Goal: Use online tool/utility: Use online tool/utility

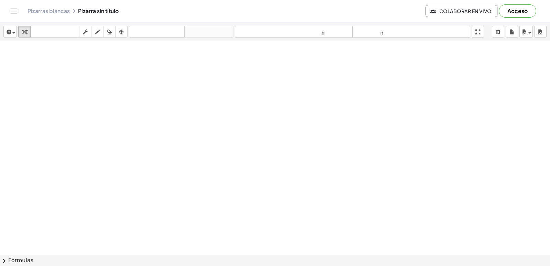
scroll to position [1280, 0]
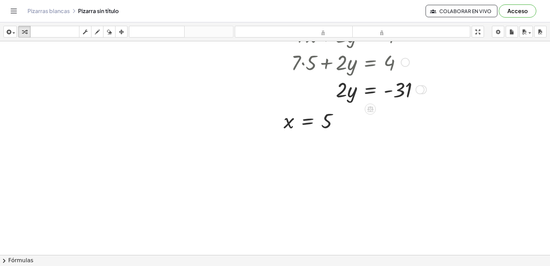
drag, startPoint x: 0, startPoint y: 0, endPoint x: 111, endPoint y: 49, distance: 121.5
click at [109, 29] on icon "button" at bounding box center [109, 32] width 5 height 8
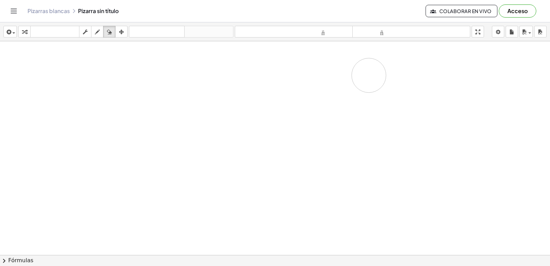
drag, startPoint x: 303, startPoint y: 135, endPoint x: 369, endPoint y: 74, distance: 89.7
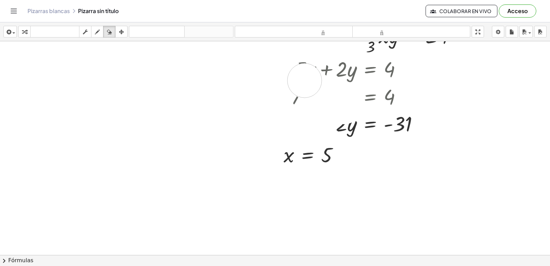
scroll to position [1246, 0]
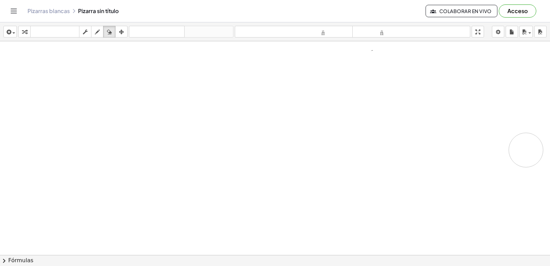
drag, startPoint x: 344, startPoint y: 107, endPoint x: 210, endPoint y: 179, distance: 151.8
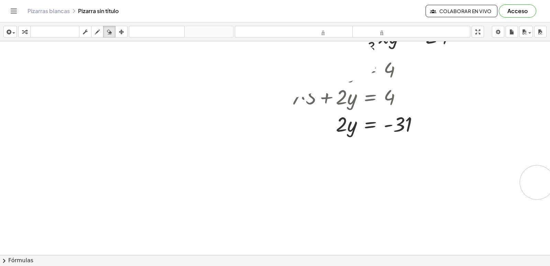
drag, startPoint x: 71, startPoint y: 252, endPoint x: 80, endPoint y: 179, distance: 73.7
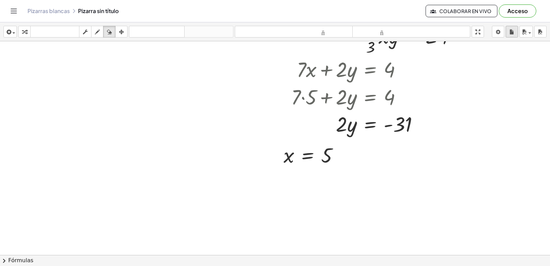
click at [509, 28] on icon "button" at bounding box center [511, 32] width 5 height 8
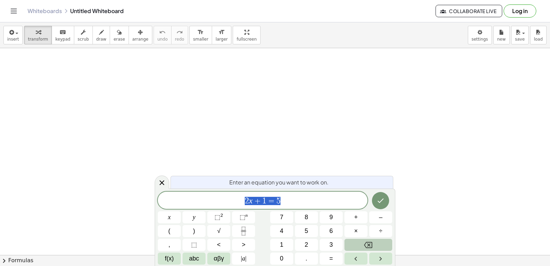
click at [366, 239] on button "Backspace" at bounding box center [368, 244] width 48 height 12
click at [365, 240] on button "Backspace" at bounding box center [368, 244] width 48 height 12
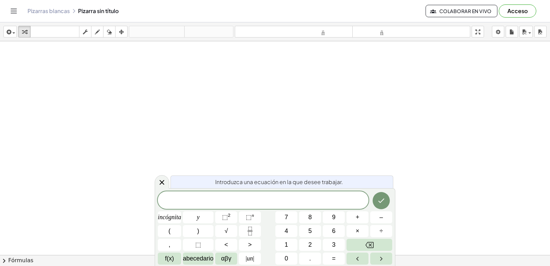
drag, startPoint x: 166, startPoint y: 181, endPoint x: 170, endPoint y: 172, distance: 9.8
click at [166, 179] on div at bounding box center [162, 181] width 14 height 13
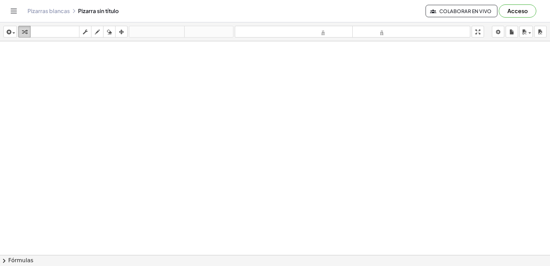
click at [24, 33] on icon "button" at bounding box center [24, 32] width 5 height 8
click at [23, 31] on icon "button" at bounding box center [24, 32] width 5 height 8
click at [25, 29] on icon "button" at bounding box center [24, 32] width 5 height 8
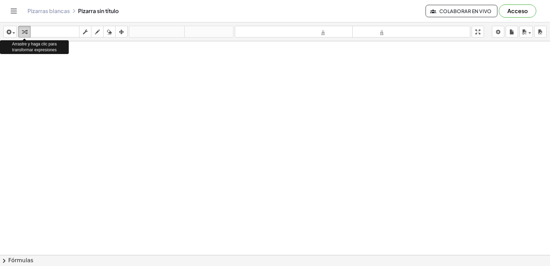
click at [25, 29] on icon "button" at bounding box center [24, 32] width 5 height 8
drag, startPoint x: 27, startPoint y: 26, endPoint x: 21, endPoint y: 48, distance: 23.3
click at [7, 76] on div at bounding box center [275, 270] width 550 height 458
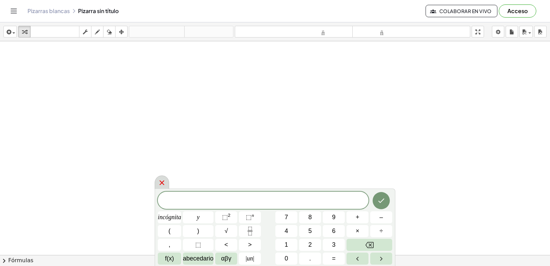
click at [159, 178] on icon at bounding box center [162, 182] width 8 height 8
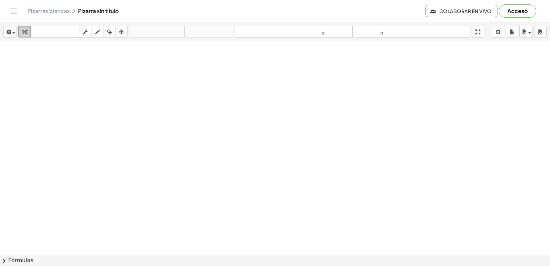
click at [21, 32] on div "insertar Seleccione uno: Expresión matemática Función Texto Vídeo de YouTube Gr…" at bounding box center [275, 31] width 550 height 19
click at [23, 32] on icon "button" at bounding box center [24, 32] width 5 height 8
drag, startPoint x: 23, startPoint y: 32, endPoint x: 8, endPoint y: 12, distance: 24.7
click at [18, 26] on button "transformar" at bounding box center [24, 32] width 12 height 12
click at [237, 111] on div at bounding box center [275, 270] width 550 height 458
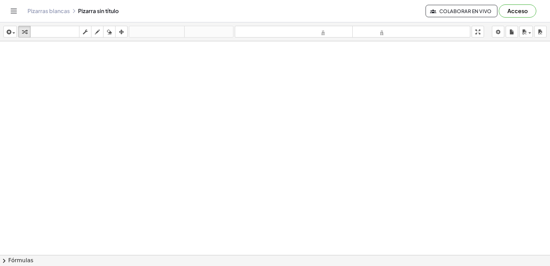
click at [247, 124] on div at bounding box center [275, 270] width 550 height 458
click at [248, 124] on div at bounding box center [275, 270] width 550 height 458
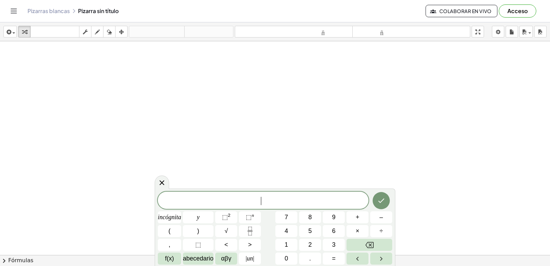
drag, startPoint x: 249, startPoint y: 123, endPoint x: 253, endPoint y: 121, distance: 4.9
click at [250, 123] on div at bounding box center [275, 270] width 550 height 458
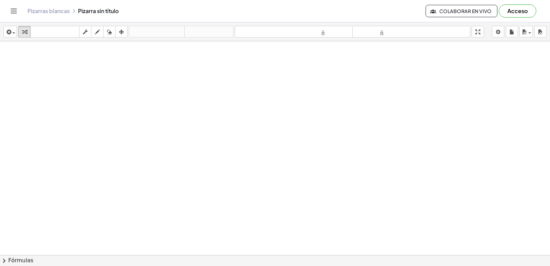
drag, startPoint x: 253, startPoint y: 121, endPoint x: 256, endPoint y: 114, distance: 7.3
click at [253, 121] on div at bounding box center [275, 270] width 550 height 458
drag, startPoint x: 258, startPoint y: 109, endPoint x: 239, endPoint y: 128, distance: 26.2
click at [239, 128] on div at bounding box center [275, 270] width 550 height 458
drag, startPoint x: 74, startPoint y: 61, endPoint x: 125, endPoint y: 121, distance: 78.5
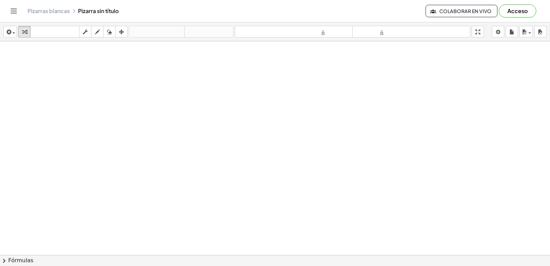
click at [74, 61] on div at bounding box center [275, 270] width 550 height 458
click at [257, 173] on div at bounding box center [275, 270] width 550 height 458
click at [305, 229] on div at bounding box center [275, 270] width 550 height 458
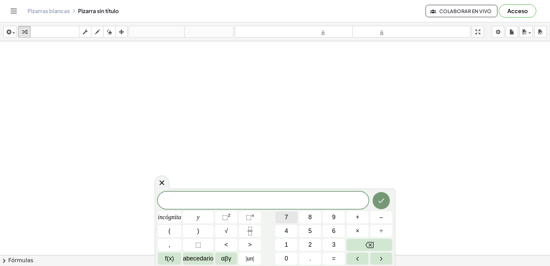
click at [286, 216] on font "7" at bounding box center [285, 216] width 3 height 7
click at [360, 228] on button "×" at bounding box center [357, 231] width 22 height 12
click at [375, 216] on button "–" at bounding box center [381, 217] width 22 height 12
click at [293, 241] on button "1" at bounding box center [286, 244] width 22 height 12
click at [330, 254] on button "=" at bounding box center [334, 258] width 22 height 12
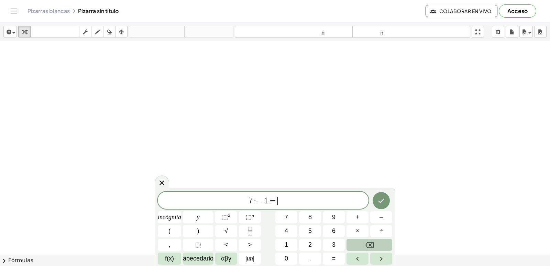
click at [381, 242] on button "Retroceso" at bounding box center [369, 244] width 46 height 12
click at [380, 243] on button "Retroceso" at bounding box center [369, 244] width 46 height 12
click at [380, 244] on button "Retroceso" at bounding box center [369, 244] width 46 height 12
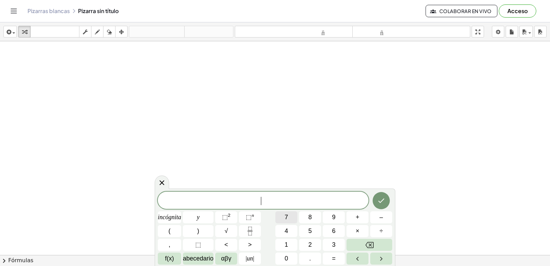
click at [283, 216] on button "7" at bounding box center [286, 217] width 22 height 12
click at [168, 256] on font "f(x)" at bounding box center [169, 258] width 9 height 7
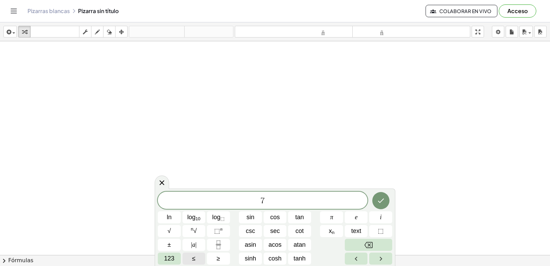
drag, startPoint x: 165, startPoint y: 252, endPoint x: 173, endPoint y: 251, distance: 8.6
click at [173, 251] on div "7 ​ ln log 10 log ⬚ sin cos tan π e i √ n √ ⬚ n csc sec cot x n text ⬚ ± | a | …" at bounding box center [275, 227] width 234 height 73
click at [166, 257] on span "123" at bounding box center [169, 257] width 10 height 9
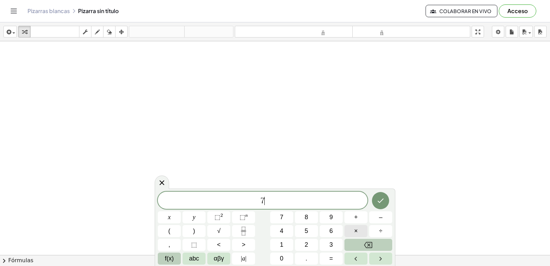
click at [350, 238] on div "7 ​ x y ⬚ 2 ⬚ n 7 8 9 + – ( ) √ 4 5 6 × ÷ , ⬚ < > 1 2 3 f(x) abc αβγ | a | 0 . =" at bounding box center [275, 227] width 234 height 73
click at [170, 257] on span "f(x)" at bounding box center [169, 257] width 9 height 9
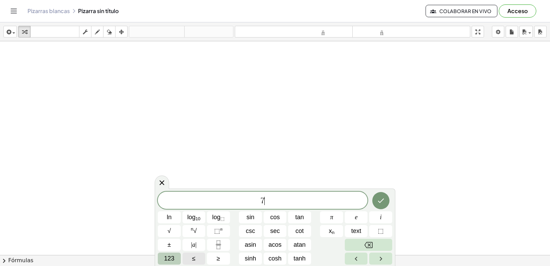
click at [170, 260] on span "123" at bounding box center [169, 257] width 10 height 9
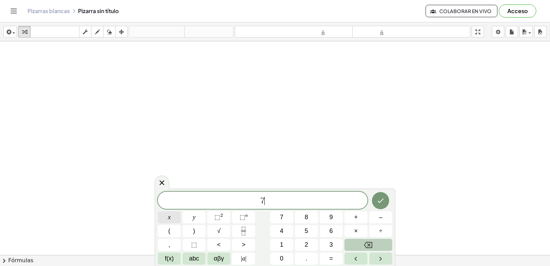
click at [171, 214] on button "x" at bounding box center [169, 217] width 23 height 12
click at [378, 212] on button "–" at bounding box center [380, 217] width 23 height 12
click at [290, 244] on button "1" at bounding box center [281, 244] width 23 height 12
click at [334, 261] on button "=" at bounding box center [330, 258] width 23 height 12
click at [302, 240] on button "2" at bounding box center [306, 244] width 23 height 12
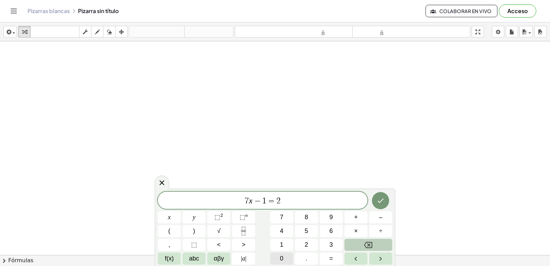
click at [284, 255] on button "0" at bounding box center [281, 258] width 23 height 12
click at [378, 199] on icon "Done" at bounding box center [380, 200] width 8 height 8
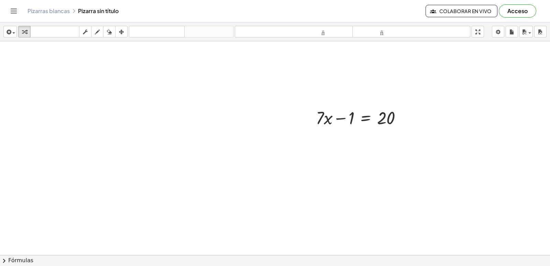
scroll to position [137, 0]
click at [99, 31] on icon "button" at bounding box center [97, 32] width 5 height 8
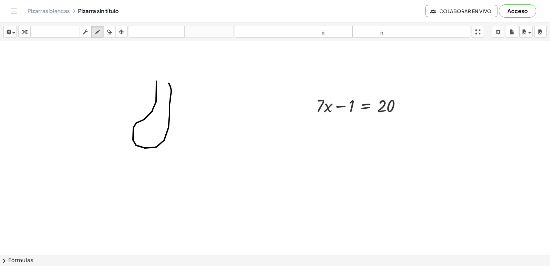
drag, startPoint x: 156, startPoint y: 81, endPoint x: 134, endPoint y: 71, distance: 24.6
click at [157, 80] on div at bounding box center [275, 133] width 550 height 458
drag, startPoint x: 230, startPoint y: 127, endPoint x: 263, endPoint y: 126, distance: 33.7
click at [224, 125] on div at bounding box center [275, 133] width 550 height 458
drag, startPoint x: 256, startPoint y: 115, endPoint x: 190, endPoint y: 96, distance: 69.0
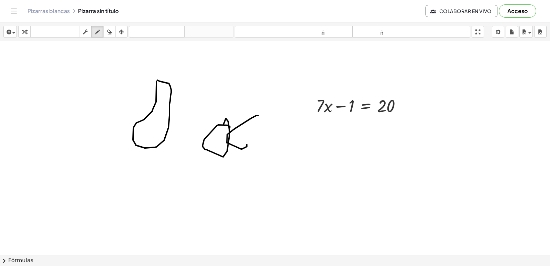
click at [245, 117] on div at bounding box center [275, 133] width 550 height 458
drag, startPoint x: 109, startPoint y: 32, endPoint x: 176, endPoint y: 91, distance: 89.1
click at [110, 32] on icon "button" at bounding box center [109, 32] width 5 height 8
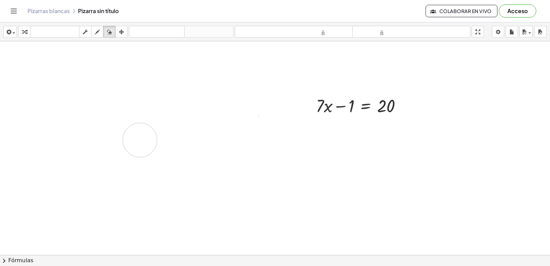
drag, startPoint x: 145, startPoint y: 110, endPoint x: 80, endPoint y: 109, distance: 65.3
click at [144, 127] on div at bounding box center [275, 133] width 550 height 458
click at [106, 33] on div "button" at bounding box center [109, 31] width 9 height 8
click at [26, 32] on icon "button" at bounding box center [24, 32] width 5 height 8
click at [327, 106] on div at bounding box center [361, 104] width 98 height 23
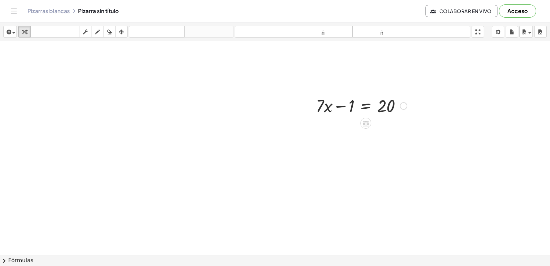
click at [338, 102] on div at bounding box center [361, 104] width 98 height 23
click at [377, 104] on div at bounding box center [361, 104] width 98 height 23
click at [364, 105] on div at bounding box center [361, 104] width 98 height 23
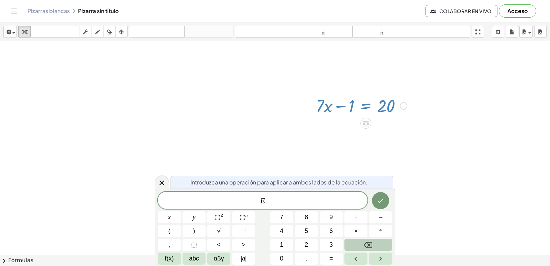
click at [364, 105] on div at bounding box center [361, 104] width 98 height 23
click at [241, 135] on div at bounding box center [275, 133] width 550 height 458
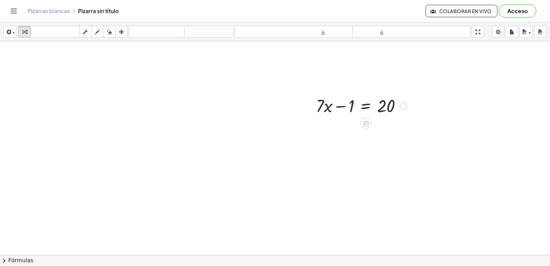
scroll to position [240, 0]
click at [269, 208] on div at bounding box center [275, 30] width 550 height 458
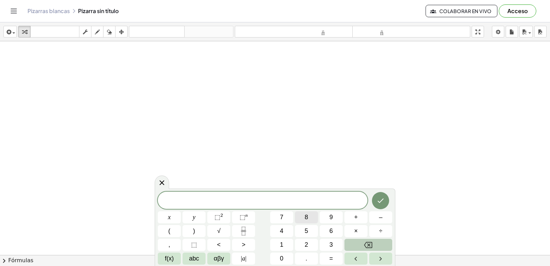
click at [300, 212] on button "8" at bounding box center [306, 217] width 23 height 12
click at [197, 218] on button "y" at bounding box center [193, 217] width 23 height 12
click at [374, 211] on button "–" at bounding box center [380, 217] width 23 height 12
click at [332, 216] on span "9" at bounding box center [330, 216] width 3 height 9
click at [334, 255] on button "=" at bounding box center [330, 258] width 23 height 12
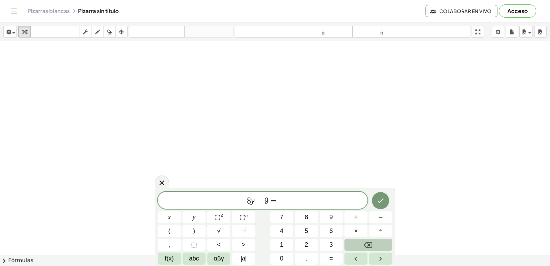
click at [285, 241] on button "1" at bounding box center [281, 244] width 23 height 12
click at [314, 229] on button "5" at bounding box center [306, 231] width 23 height 12
click at [383, 193] on button "Hecho" at bounding box center [380, 200] width 17 height 17
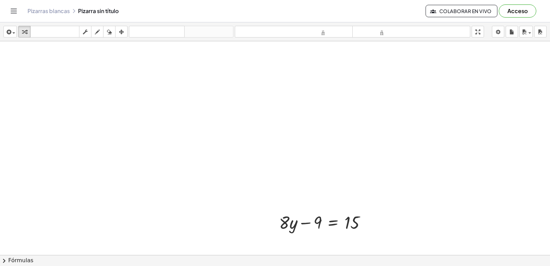
scroll to position [244, 0]
click at [316, 218] on div at bounding box center [324, 217] width 99 height 23
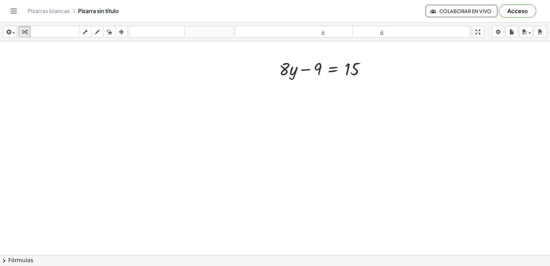
scroll to position [382, 0]
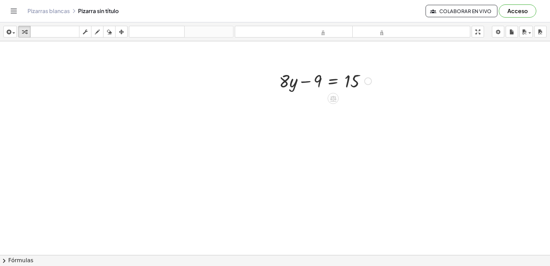
click at [313, 82] on div at bounding box center [324, 80] width 99 height 23
click at [308, 82] on div at bounding box center [324, 80] width 99 height 23
drag, startPoint x: 327, startPoint y: 77, endPoint x: 363, endPoint y: 80, distance: 36.2
click at [329, 77] on div at bounding box center [324, 80] width 99 height 23
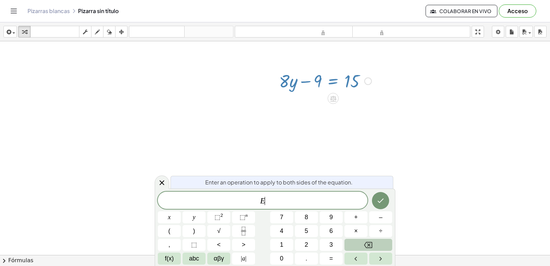
drag, startPoint x: 363, startPoint y: 80, endPoint x: 303, endPoint y: 84, distance: 60.6
click at [328, 80] on div at bounding box center [324, 80] width 99 height 23
drag, startPoint x: 313, startPoint y: 80, endPoint x: 295, endPoint y: 79, distance: 18.6
click at [294, 79] on div at bounding box center [324, 80] width 99 height 23
drag, startPoint x: 316, startPoint y: 76, endPoint x: 253, endPoint y: 84, distance: 64.1
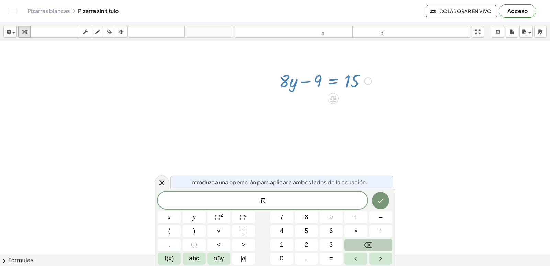
click at [373, 84] on div at bounding box center [324, 80] width 99 height 23
click at [164, 179] on icon at bounding box center [162, 182] width 8 height 8
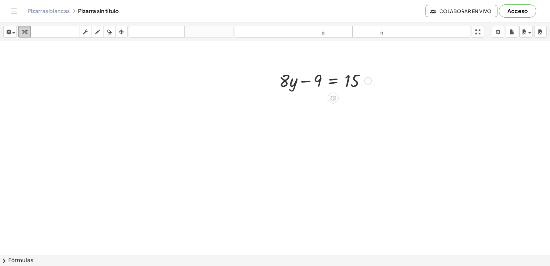
scroll to position [382, 0]
click at [27, 29] on div "button" at bounding box center [24, 31] width 9 height 8
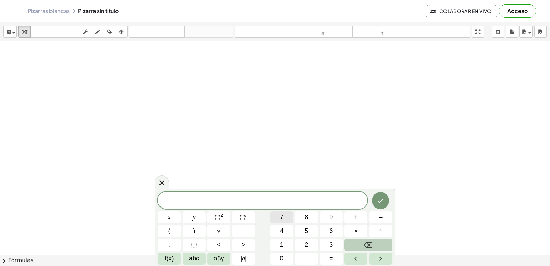
click at [279, 216] on button "7" at bounding box center [281, 217] width 23 height 12
click at [177, 218] on button "x" at bounding box center [169, 217] width 23 height 12
click at [378, 215] on button "–" at bounding box center [380, 217] width 23 height 12
click at [280, 240] on button "1" at bounding box center [281, 244] width 23 height 12
click at [306, 226] on span "5" at bounding box center [305, 230] width 3 height 9
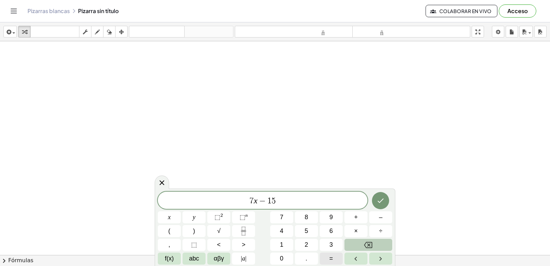
click at [335, 258] on button "=" at bounding box center [330, 258] width 23 height 12
click at [283, 246] on span "1" at bounding box center [281, 244] width 3 height 9
click at [339, 242] on button "3" at bounding box center [330, 244] width 23 height 12
click at [382, 198] on icon "Hecho" at bounding box center [380, 200] width 8 height 8
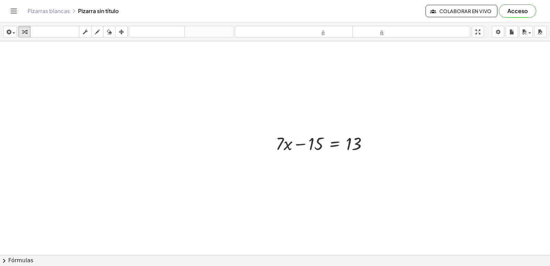
scroll to position [674, 0]
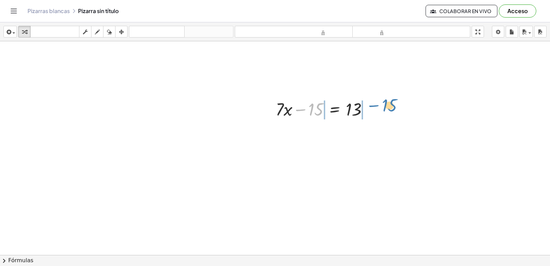
drag, startPoint x: 305, startPoint y: 108, endPoint x: 378, endPoint y: 104, distance: 73.3
click at [378, 104] on div "− 15 + · 7 · x − 15 = 13" at bounding box center [321, 108] width 113 height 27
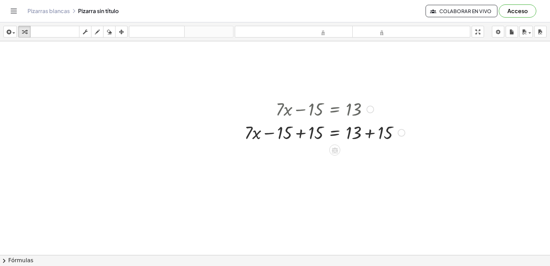
click at [360, 136] on div at bounding box center [324, 131] width 167 height 23
click at [293, 131] on div at bounding box center [324, 131] width 167 height 23
drag, startPoint x: 301, startPoint y: 127, endPoint x: 308, endPoint y: 127, distance: 7.2
click at [305, 127] on div at bounding box center [340, 131] width 136 height 23
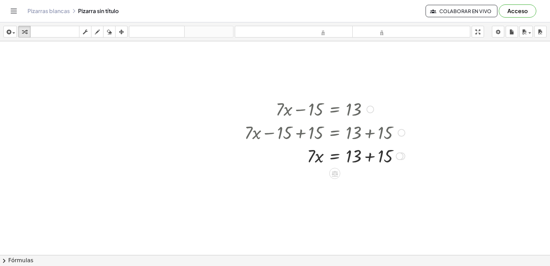
click at [362, 147] on div at bounding box center [324, 155] width 167 height 23
click at [336, 179] on div at bounding box center [324, 178] width 167 height 23
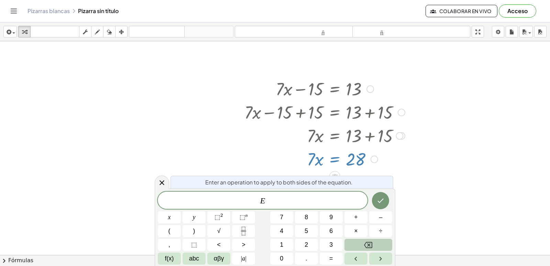
scroll to position [695, 0]
click at [352, 161] on div at bounding box center [324, 157] width 167 height 23
click at [316, 159] on div at bounding box center [324, 157] width 167 height 23
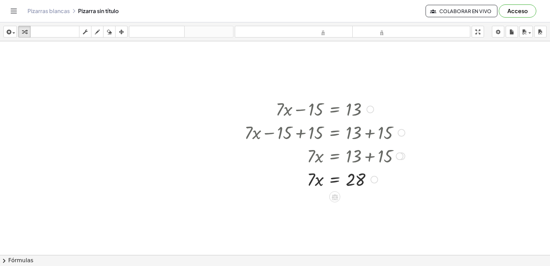
scroll to position [674, 0]
drag, startPoint x: 313, startPoint y: 181, endPoint x: 325, endPoint y: 174, distance: 13.5
click at [315, 180] on div at bounding box center [324, 178] width 167 height 23
click at [355, 177] on div at bounding box center [324, 178] width 167 height 23
drag, startPoint x: 314, startPoint y: 180, endPoint x: 362, endPoint y: 199, distance: 52.1
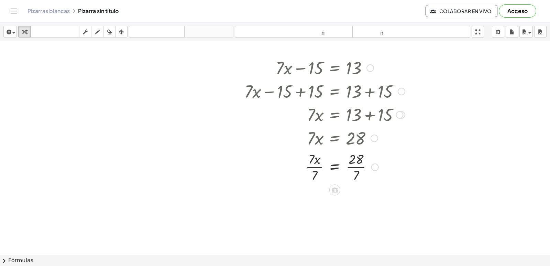
scroll to position [743, 0]
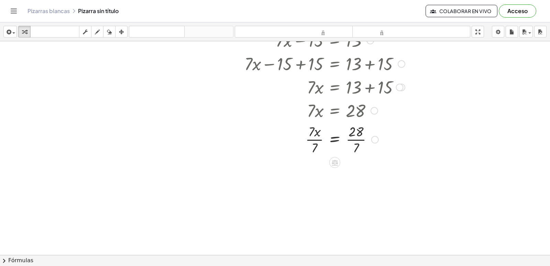
click at [339, 134] on div at bounding box center [324, 139] width 167 height 34
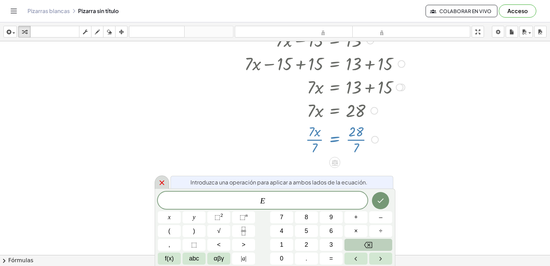
click at [160, 180] on icon at bounding box center [161, 182] width 5 height 5
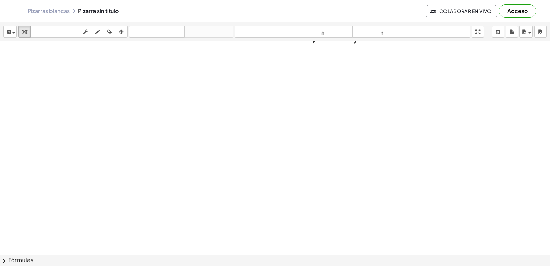
scroll to position [853, 0]
drag, startPoint x: 280, startPoint y: 183, endPoint x: 283, endPoint y: 181, distance: 3.7
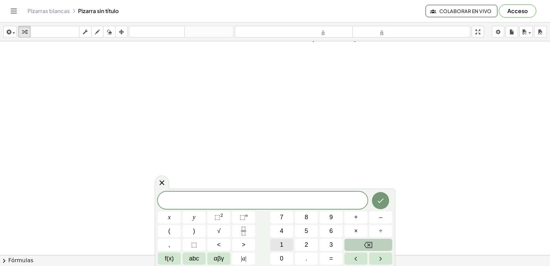
click at [281, 243] on span "1" at bounding box center [281, 244] width 3 height 9
click at [283, 256] on span "0" at bounding box center [281, 257] width 3 height 9
click at [195, 213] on span "y" at bounding box center [194, 216] width 3 height 9
click at [360, 215] on button "+" at bounding box center [355, 217] width 23 height 12
click at [309, 246] on button "2" at bounding box center [306, 244] width 23 height 12
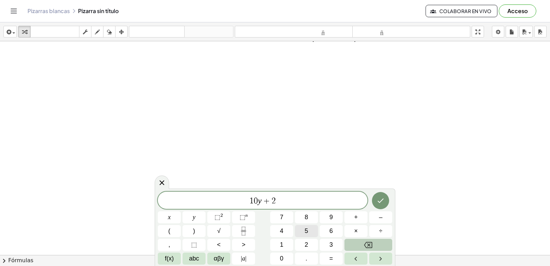
click at [307, 230] on span "5" at bounding box center [305, 230] width 3 height 9
click at [328, 258] on button "=" at bounding box center [330, 258] width 23 height 12
click at [279, 216] on button "7" at bounding box center [281, 217] width 23 height 12
click at [331, 228] on div "1 0 y + 2 5 = 7 ​ x y ⬚ 2 ⬚ n 7 8 9 + – ( ) √ 4 5 6 × ÷ , ⬚ < > 1 2 3 f(x) abc …" at bounding box center [275, 227] width 234 height 73
click at [313, 229] on button "5" at bounding box center [306, 231] width 23 height 12
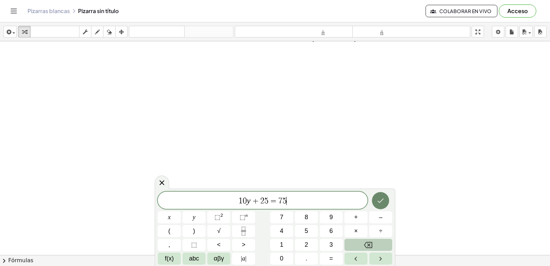
click at [379, 193] on button "Hecho" at bounding box center [380, 200] width 17 height 17
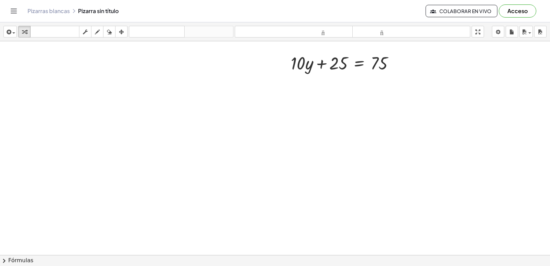
scroll to position [991, 0]
drag, startPoint x: 326, startPoint y: 59, endPoint x: 398, endPoint y: 59, distance: 72.1
click at [398, 59] on div at bounding box center [345, 59] width 116 height 23
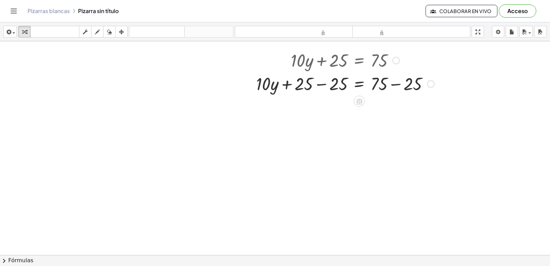
click at [410, 86] on div at bounding box center [344, 82] width 185 height 23
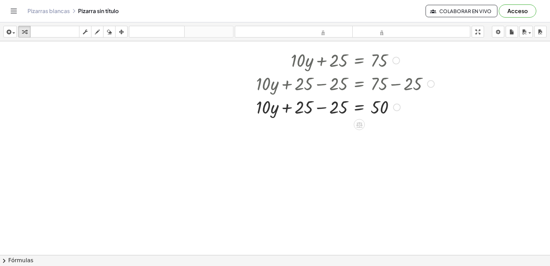
click at [290, 105] on div at bounding box center [344, 106] width 185 height 23
click at [323, 109] on div at bounding box center [344, 106] width 185 height 23
click at [362, 103] on div at bounding box center [344, 106] width 185 height 23
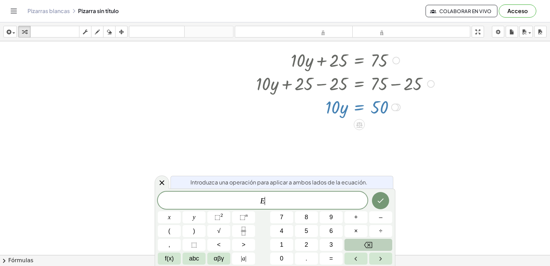
click at [166, 182] on div at bounding box center [162, 181] width 14 height 13
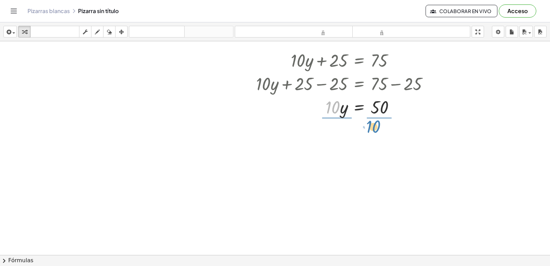
drag, startPoint x: 325, startPoint y: 103, endPoint x: 365, endPoint y: 122, distance: 44.9
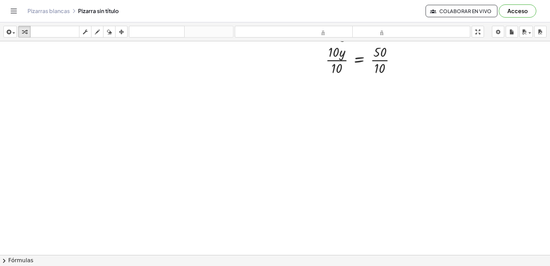
scroll to position [1204, 0]
drag, startPoint x: 210, startPoint y: 198, endPoint x: 226, endPoint y: 194, distance: 17.3
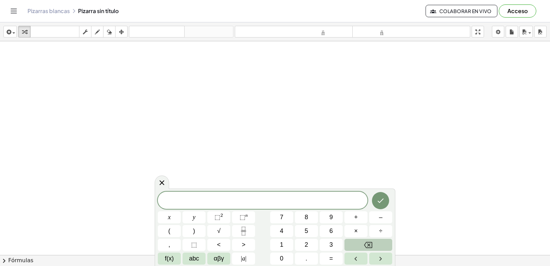
click at [281, 209] on div "​ x y ⬚ 2 ⬚ n 7 8 9 + – ( ) √ 4 5 6 × ÷ , ⬚ < > 1 2 3 f(x) abc αβγ | a | 0 . =" at bounding box center [275, 227] width 234 height 73
click at [281, 213] on span "7" at bounding box center [281, 216] width 3 height 9
click at [164, 216] on button "x" at bounding box center [169, 217] width 23 height 12
click at [379, 214] on button "–" at bounding box center [380, 217] width 23 height 12
click at [335, 242] on button "3" at bounding box center [330, 244] width 23 height 12
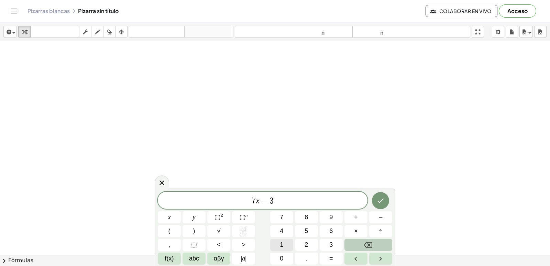
click at [278, 242] on button "1" at bounding box center [281, 244] width 23 height 12
click at [332, 255] on span "=" at bounding box center [331, 257] width 4 height 9
click at [284, 246] on button "1" at bounding box center [281, 244] width 23 height 12
click at [381, 198] on icon "Hecho" at bounding box center [380, 200] width 8 height 8
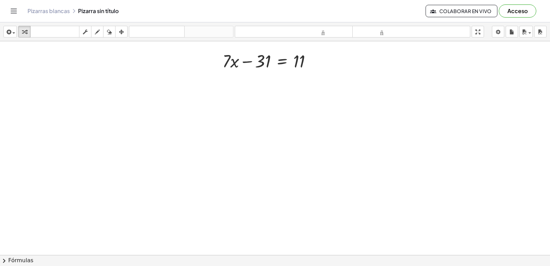
scroll to position [1314, 0]
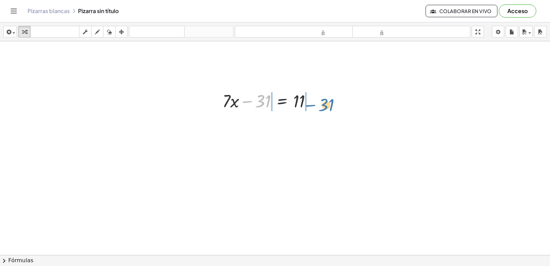
drag, startPoint x: 262, startPoint y: 102, endPoint x: 332, endPoint y: 105, distance: 70.2
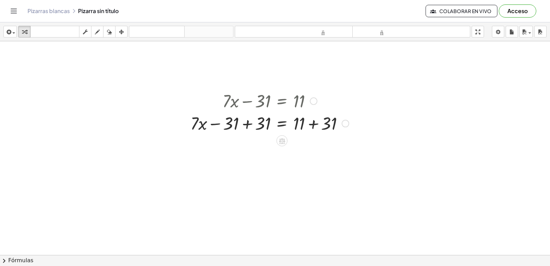
click at [282, 101] on div "+ · 7 · x − 31 = 11 + · 7 · x = 11 − 31 + 31 + + 31" at bounding box center [282, 101] width 0 height 0
click at [282, 101] on div "+ · 7 · x − 31 = 11 + · 7 · x − 31 + 31 = + 11 + 31 + · 7 · x = − 31 + 31 42" at bounding box center [282, 101] width 0 height 0
click at [241, 134] on div at bounding box center [269, 123] width 165 height 23
click at [289, 146] on div at bounding box center [269, 146] width 165 height 23
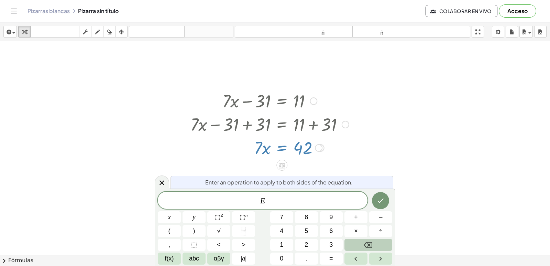
drag, startPoint x: 276, startPoint y: 152, endPoint x: 250, endPoint y: 150, distance: 25.5
click at [274, 154] on div at bounding box center [269, 146] width 165 height 23
drag, startPoint x: 250, startPoint y: 150, endPoint x: 269, endPoint y: 155, distance: 19.3
click at [250, 150] on div at bounding box center [269, 146] width 165 height 23
click at [280, 149] on div at bounding box center [269, 146] width 165 height 23
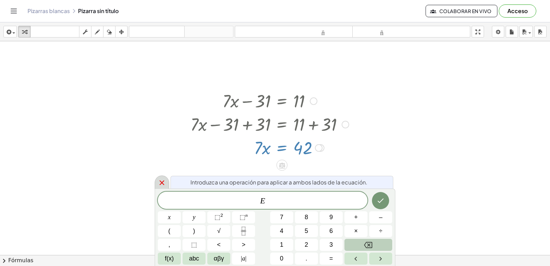
click at [158, 180] on icon at bounding box center [162, 182] width 8 height 8
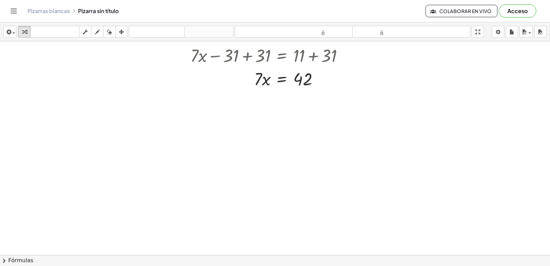
scroll to position [1486, 0]
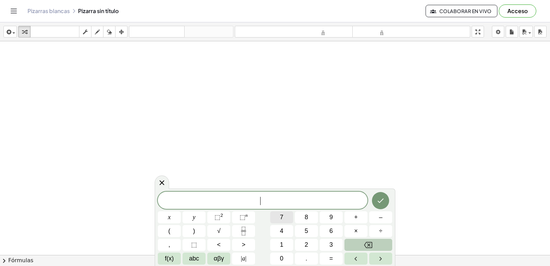
click at [280, 219] on span "7" at bounding box center [281, 216] width 3 height 9
click at [350, 233] on button "×" at bounding box center [355, 231] width 23 height 12
click at [358, 215] on button "+" at bounding box center [355, 217] width 23 height 12
click at [196, 216] on button "y" at bounding box center [193, 217] width 23 height 12
click at [338, 253] on button "=" at bounding box center [330, 258] width 23 height 12
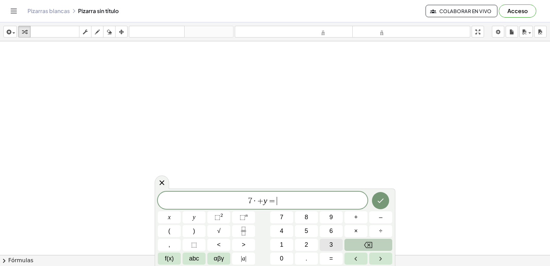
click at [327, 243] on button "3" at bounding box center [330, 244] width 23 height 12
click at [253, 198] on span "·" at bounding box center [252, 200] width 5 height 8
click at [371, 246] on icon "Backspace" at bounding box center [368, 244] width 8 height 8
click at [170, 211] on button "x" at bounding box center [169, 217] width 23 height 12
click at [377, 201] on icon "Hecho" at bounding box center [380, 200] width 8 height 8
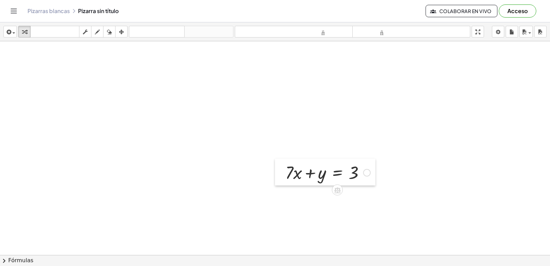
drag, startPoint x: 262, startPoint y: 236, endPoint x: 292, endPoint y: 176, distance: 67.6
click at [280, 168] on div at bounding box center [280, 171] width 10 height 27
drag, startPoint x: 294, startPoint y: 173, endPoint x: 372, endPoint y: 171, distance: 78.4
click at [372, 171] on div at bounding box center [328, 171] width 92 height 23
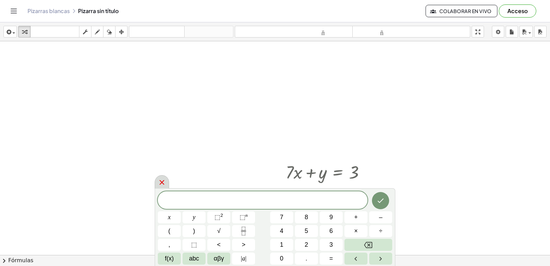
click at [167, 181] on div at bounding box center [162, 181] width 14 height 13
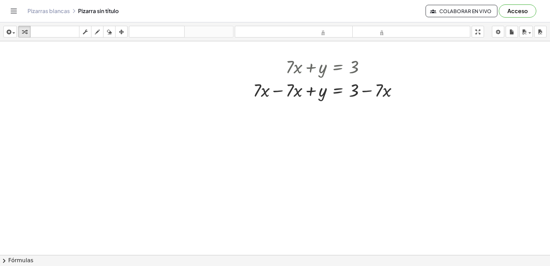
scroll to position [1596, 0]
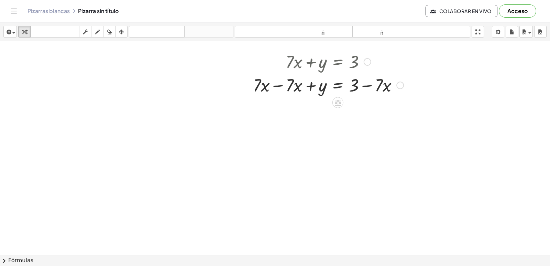
drag, startPoint x: 281, startPoint y: 89, endPoint x: 320, endPoint y: 83, distance: 39.0
click at [282, 89] on div at bounding box center [327, 84] width 157 height 23
click at [296, 84] on div at bounding box center [327, 84] width 157 height 23
click at [320, 83] on div at bounding box center [327, 84] width 157 height 23
click at [365, 106] on div at bounding box center [327, 107] width 157 height 23
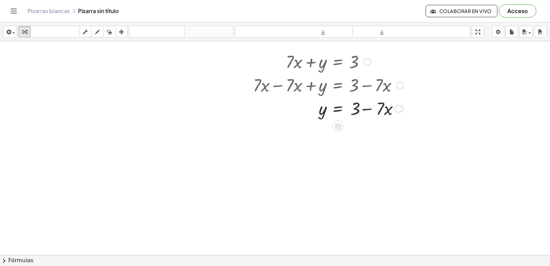
click at [366, 114] on div at bounding box center [327, 107] width 157 height 23
click at [369, 112] on div at bounding box center [327, 107] width 157 height 23
click at [361, 109] on div at bounding box center [327, 107] width 157 height 23
click at [347, 105] on div at bounding box center [327, 107] width 157 height 23
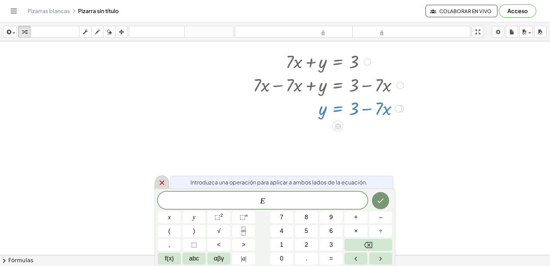
click at [168, 178] on div at bounding box center [162, 181] width 14 height 13
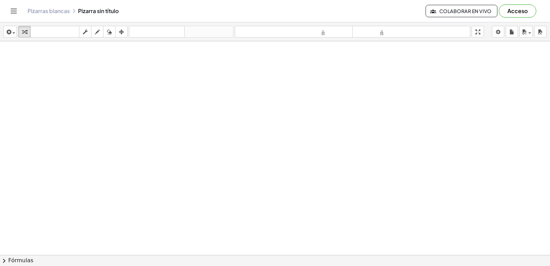
scroll to position [1706, 0]
drag, startPoint x: 335, startPoint y: 200, endPoint x: 330, endPoint y: 246, distance: 46.0
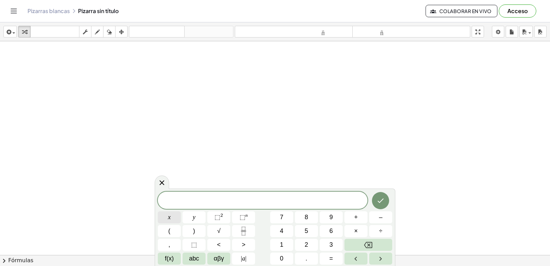
click at [162, 213] on button "x" at bounding box center [169, 217] width 23 height 12
click at [381, 212] on span "–" at bounding box center [380, 216] width 3 height 9
click at [329, 233] on span "6" at bounding box center [330, 230] width 3 height 9
click at [380, 215] on span "–" at bounding box center [380, 216] width 3 height 9
click at [379, 245] on button "Backspace" at bounding box center [368, 244] width 48 height 12
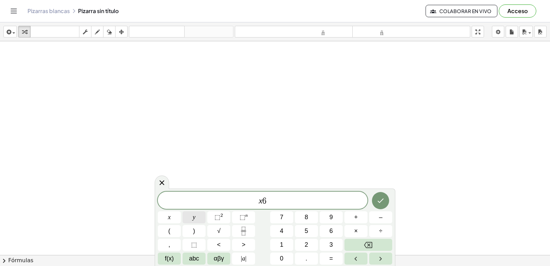
click at [197, 212] on button "y" at bounding box center [193, 217] width 23 height 12
click at [262, 205] on span "x 6 y ​" at bounding box center [263, 201] width 210 height 10
click at [386, 214] on button "–" at bounding box center [380, 217] width 23 height 12
click at [279, 205] on div "x − ​ 6 y" at bounding box center [263, 199] width 210 height 17
click at [328, 255] on button "=" at bounding box center [330, 258] width 23 height 12
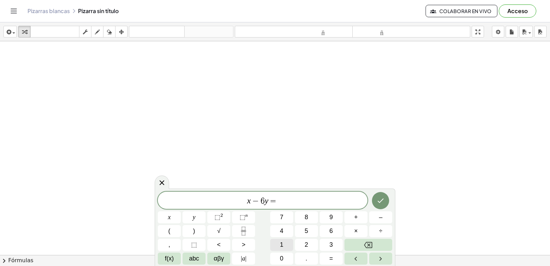
click at [280, 241] on span "1" at bounding box center [281, 244] width 3 height 9
click at [331, 241] on span "3" at bounding box center [330, 244] width 3 height 9
click at [388, 197] on div at bounding box center [380, 200] width 23 height 18
click at [385, 195] on button "Hecho" at bounding box center [380, 200] width 17 height 17
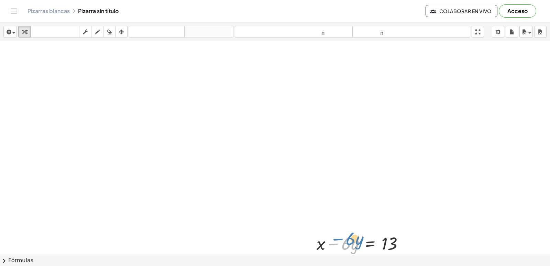
drag, startPoint x: 327, startPoint y: 242, endPoint x: 331, endPoint y: 237, distance: 6.6
click at [331, 237] on div at bounding box center [362, 242] width 99 height 23
click at [322, 245] on div at bounding box center [362, 242] width 99 height 23
drag, startPoint x: 320, startPoint y: 243, endPoint x: 319, endPoint y: 234, distance: 8.7
drag, startPoint x: 319, startPoint y: 240, endPoint x: 414, endPoint y: 91, distance: 177.1
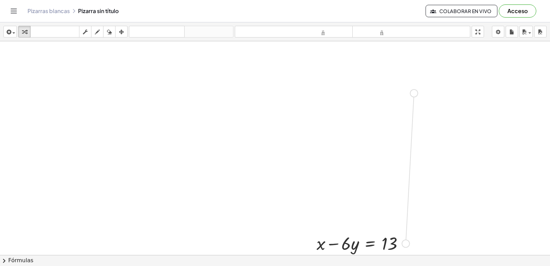
drag, startPoint x: 403, startPoint y: 242, endPoint x: 302, endPoint y: 221, distance: 103.2
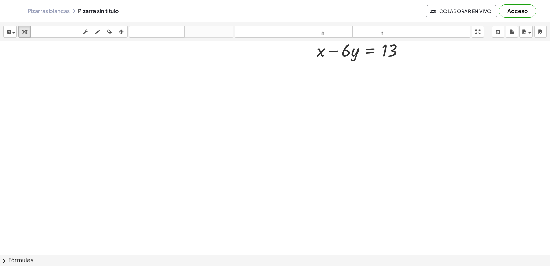
scroll to position [1920, 0]
drag, startPoint x: 322, startPoint y: 214, endPoint x: 333, endPoint y: 218, distance: 12.2
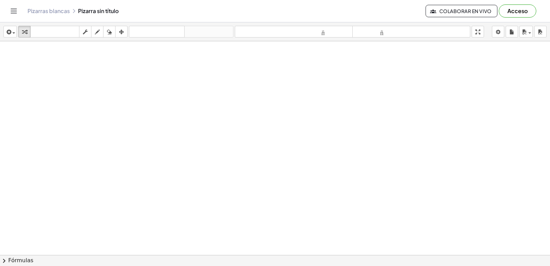
click at [0, 0] on button "6" at bounding box center [0, 0] width 0 height 0
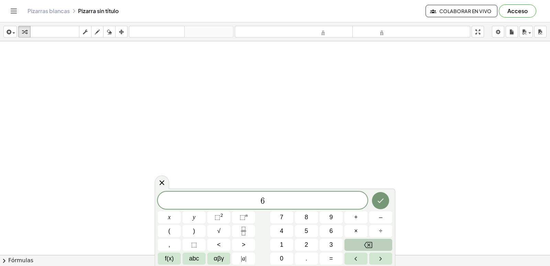
click at [380, 242] on button "Backspace" at bounding box center [368, 244] width 48 height 12
click at [307, 228] on span "5" at bounding box center [305, 230] width 3 height 9
click at [171, 219] on button "x" at bounding box center [169, 217] width 23 height 12
click at [349, 214] on button "+" at bounding box center [355, 217] width 23 height 12
click at [285, 241] on button "1" at bounding box center [281, 244] width 23 height 12
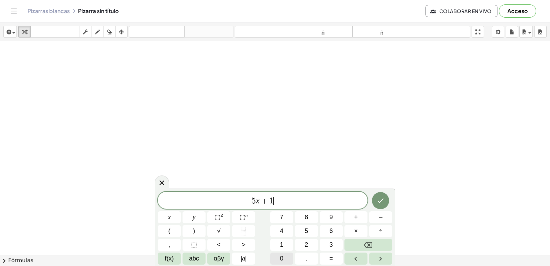
click at [285, 258] on button "0" at bounding box center [281, 258] width 23 height 12
click at [196, 219] on button "y" at bounding box center [193, 217] width 23 height 12
click at [329, 255] on button "=" at bounding box center [330, 258] width 23 height 12
click at [313, 238] on div "5 x + 1 0 y = x y ⬚ 2 ⬚ n 7 8 9 + – ( ) √ 4 5 6 × ÷ , ⬚ < > 1 2 3 f(x) abc αβγ …" at bounding box center [275, 227] width 234 height 73
click at [313, 240] on button "2" at bounding box center [306, 244] width 23 height 12
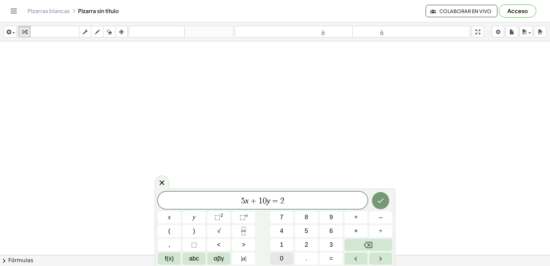
click at [281, 260] on span "0" at bounding box center [281, 257] width 3 height 9
click at [385, 202] on button "Hecho" at bounding box center [380, 200] width 17 height 17
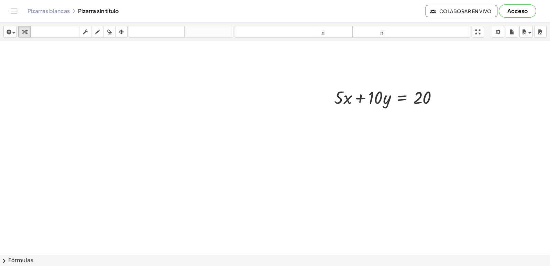
scroll to position [2092, 0]
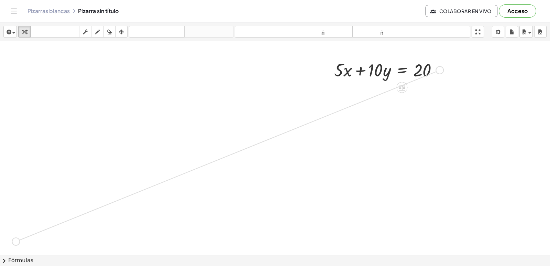
drag, startPoint x: 439, startPoint y: 72, endPoint x: 66, endPoint y: 219, distance: 401.0
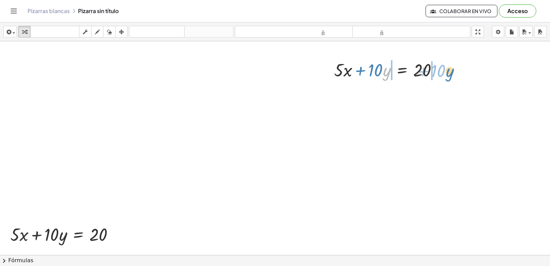
drag, startPoint x: 382, startPoint y: 67, endPoint x: 449, endPoint y: 81, distance: 68.1
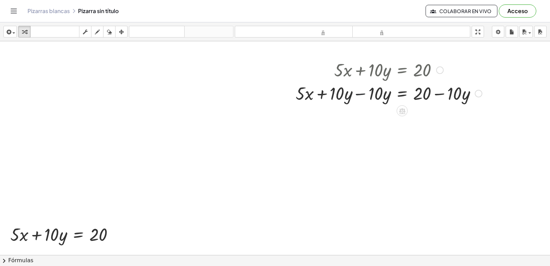
click at [365, 93] on div at bounding box center [388, 92] width 193 height 23
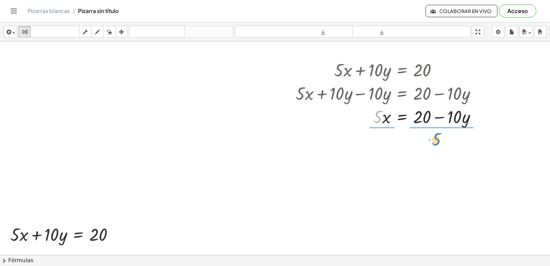
drag, startPoint x: 379, startPoint y: 119, endPoint x: 439, endPoint y: 142, distance: 63.5
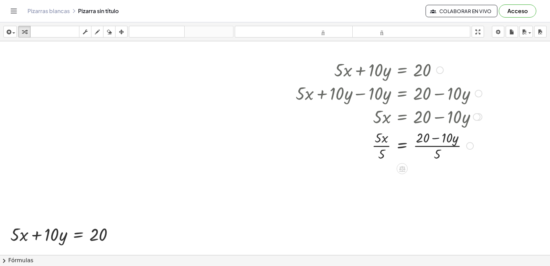
click at [436, 135] on div at bounding box center [388, 145] width 193 height 34
drag, startPoint x: 438, startPoint y: 153, endPoint x: 436, endPoint y: 139, distance: 13.6
click at [436, 139] on div at bounding box center [388, 145] width 193 height 34
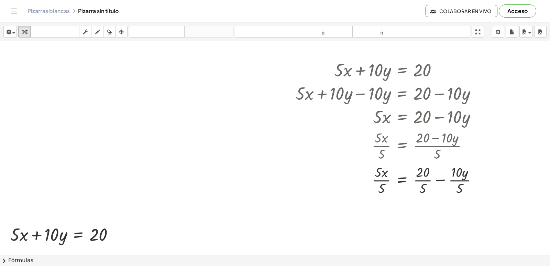
scroll to position [2133, 0]
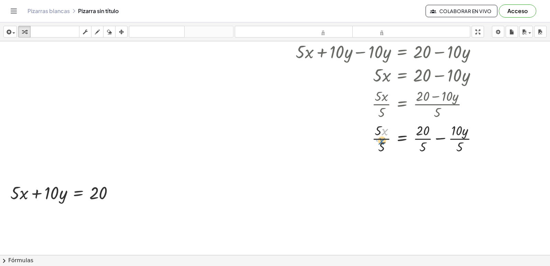
drag, startPoint x: 383, startPoint y: 124, endPoint x: 380, endPoint y: 133, distance: 9.8
click at [380, 133] on div at bounding box center [389, 138] width 194 height 34
drag, startPoint x: 379, startPoint y: 132, endPoint x: 381, endPoint y: 142, distance: 10.5
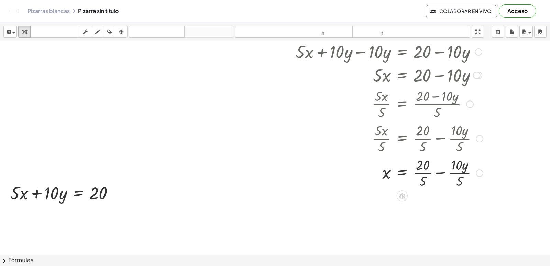
click at [436, 171] on div at bounding box center [389, 172] width 194 height 34
click at [421, 165] on div at bounding box center [389, 172] width 194 height 34
click at [449, 172] on div at bounding box center [389, 172] width 194 height 34
click at [443, 172] on div at bounding box center [389, 172] width 194 height 34
click at [438, 171] on div at bounding box center [389, 172] width 194 height 34
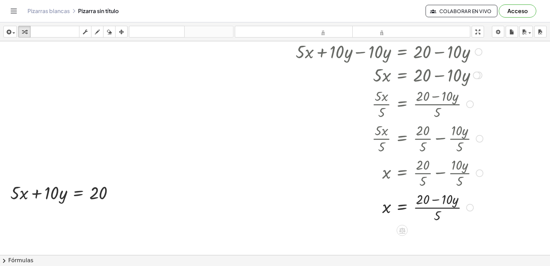
drag, startPoint x: 433, startPoint y: 203, endPoint x: 434, endPoint y: 199, distance: 4.2
click at [433, 204] on div at bounding box center [389, 206] width 194 height 34
click at [435, 199] on div at bounding box center [389, 206] width 194 height 34
click at [437, 199] on div at bounding box center [389, 206] width 194 height 34
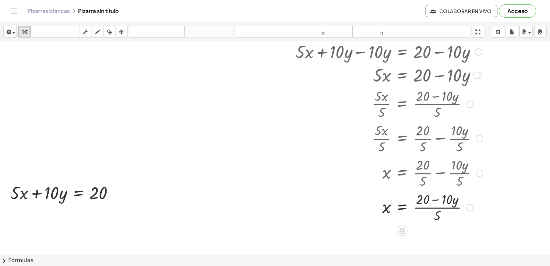
click at [433, 208] on div at bounding box center [389, 206] width 194 height 34
click at [433, 207] on div at bounding box center [389, 206] width 194 height 34
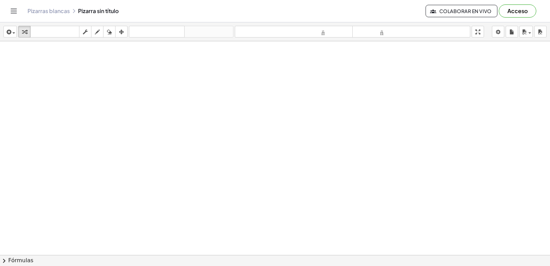
scroll to position [3173, 0]
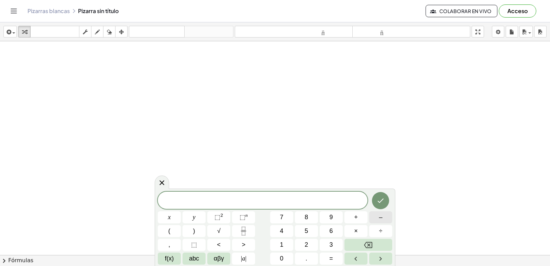
click at [378, 221] on button "–" at bounding box center [380, 217] width 23 height 12
click at [165, 215] on button "x" at bounding box center [169, 217] width 23 height 12
click at [359, 231] on button "×" at bounding box center [355, 231] width 23 height 12
click at [376, 240] on button "Backspace" at bounding box center [368, 244] width 48 height 12
click at [353, 216] on button "+" at bounding box center [355, 217] width 23 height 12
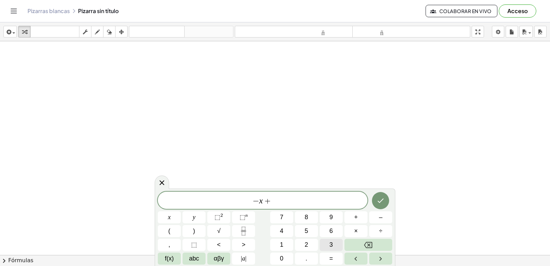
click at [325, 241] on button "3" at bounding box center [330, 244] width 23 height 12
click at [199, 217] on button "y" at bounding box center [193, 217] width 23 height 12
click at [330, 258] on span "=" at bounding box center [331, 257] width 4 height 9
click at [385, 216] on button "–" at bounding box center [380, 217] width 23 height 12
click at [304, 241] on button "2" at bounding box center [306, 244] width 23 height 12
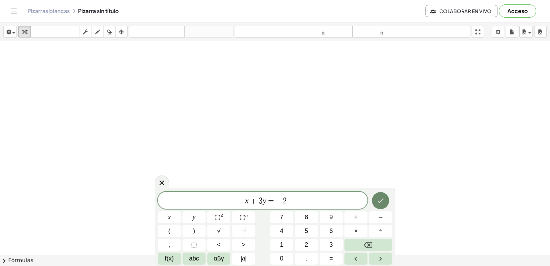
click at [383, 200] on icon "Hecho" at bounding box center [380, 200] width 8 height 8
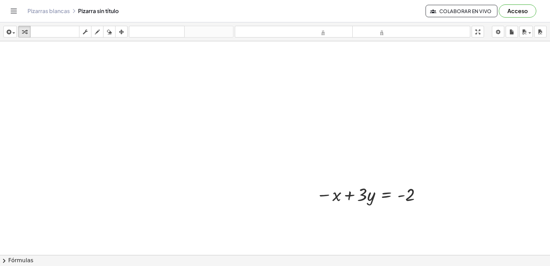
scroll to position [3303, 0]
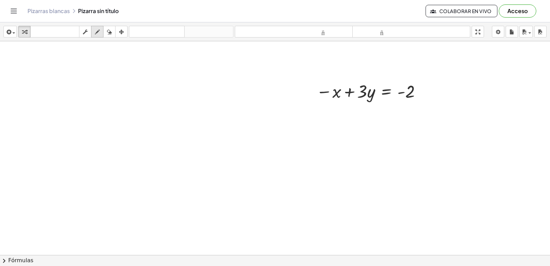
click at [97, 32] on icon "button" at bounding box center [97, 32] width 5 height 8
drag, startPoint x: 54, startPoint y: 113, endPoint x: 86, endPoint y: 144, distance: 44.5
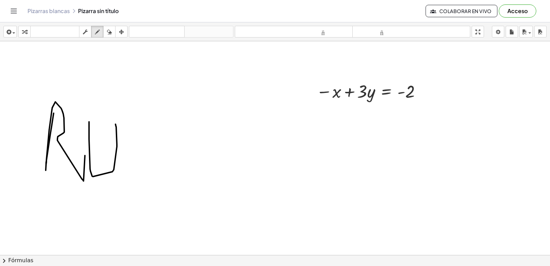
drag, startPoint x: 89, startPoint y: 134, endPoint x: 115, endPoint y: 124, distance: 28.4
drag, startPoint x: 132, startPoint y: 166, endPoint x: 135, endPoint y: 117, distance: 48.5
drag, startPoint x: 144, startPoint y: 111, endPoint x: 156, endPoint y: 156, distance: 47.0
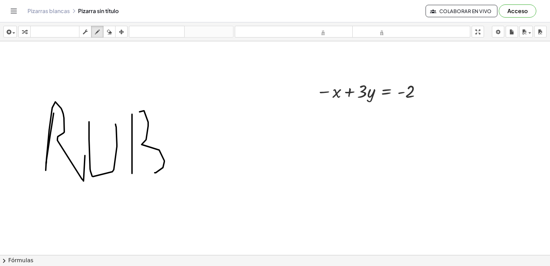
drag, startPoint x: 174, startPoint y: 145, endPoint x: 187, endPoint y: 139, distance: 14.3
drag, startPoint x: 197, startPoint y: 122, endPoint x: 198, endPoint y: 150, distance: 28.2
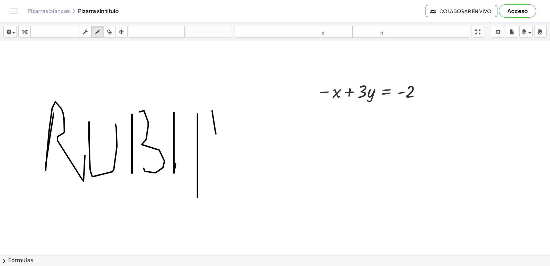
drag, startPoint x: 212, startPoint y: 111, endPoint x: 218, endPoint y: 154, distance: 44.1
drag, startPoint x: 107, startPoint y: 28, endPoint x: 171, endPoint y: 82, distance: 84.1
click at [110, 33] on icon "button" at bounding box center [109, 32] width 5 height 8
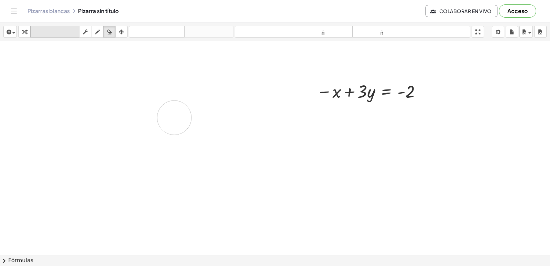
drag, startPoint x: 150, startPoint y: 137, endPoint x: 34, endPoint y: 29, distance: 159.0
click at [27, 33] on div "button" at bounding box center [24, 31] width 9 height 8
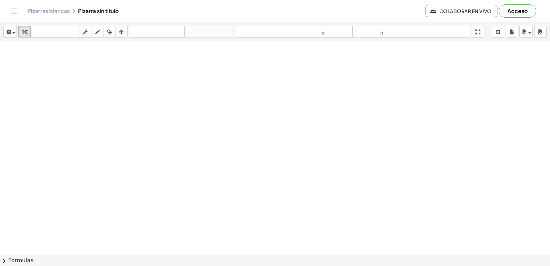
scroll to position [3371, 0]
drag, startPoint x: 209, startPoint y: 174, endPoint x: 233, endPoint y: 174, distance: 23.7
drag, startPoint x: 283, startPoint y: 243, endPoint x: 279, endPoint y: 242, distance: 4.7
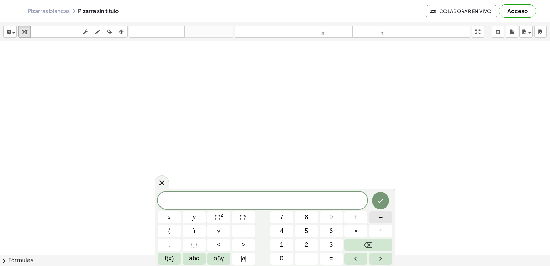
click at [383, 217] on button "–" at bounding box center [380, 217] width 23 height 12
click at [307, 228] on span "5" at bounding box center [305, 230] width 3 height 9
click at [171, 215] on button "x" at bounding box center [169, 217] width 23 height 12
click at [358, 217] on button "+" at bounding box center [355, 217] width 23 height 12
click at [328, 244] on button "3" at bounding box center [330, 244] width 23 height 12
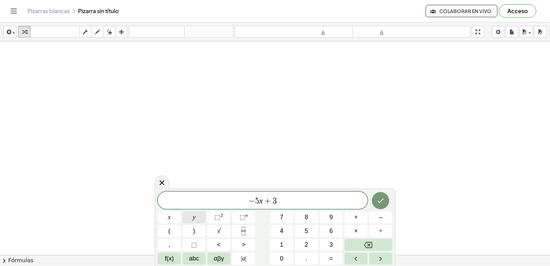
click at [197, 216] on button "y" at bounding box center [193, 217] width 23 height 12
click at [334, 261] on button "=" at bounding box center [330, 258] width 23 height 12
click at [382, 214] on button "–" at bounding box center [380, 217] width 23 height 12
click at [305, 246] on span "2" at bounding box center [305, 244] width 3 height 9
click at [379, 200] on icon "Hecho" at bounding box center [380, 200] width 8 height 8
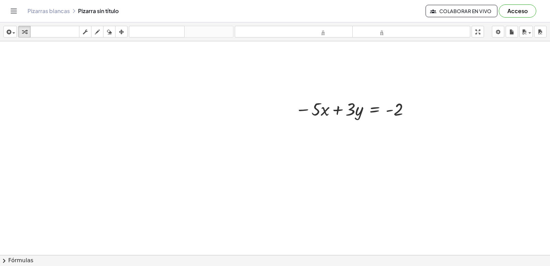
scroll to position [3516, 0]
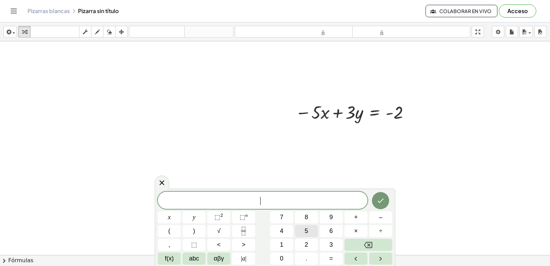
click at [303, 227] on button "5" at bounding box center [306, 231] width 23 height 12
click at [170, 215] on span "x" at bounding box center [169, 216] width 3 height 9
click at [360, 219] on button "+" at bounding box center [355, 217] width 23 height 12
click at [282, 217] on button "7" at bounding box center [281, 217] width 23 height 12
click at [193, 214] on span "y" at bounding box center [194, 216] width 3 height 9
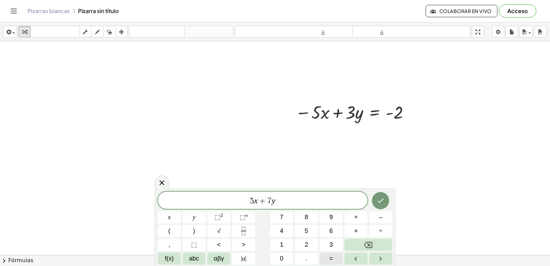
click at [330, 255] on span "=" at bounding box center [331, 257] width 4 height 9
click at [282, 247] on span "1" at bounding box center [281, 244] width 3 height 9
click at [308, 240] on button "2" at bounding box center [306, 244] width 23 height 12
click at [377, 193] on button "Hecho" at bounding box center [380, 200] width 17 height 17
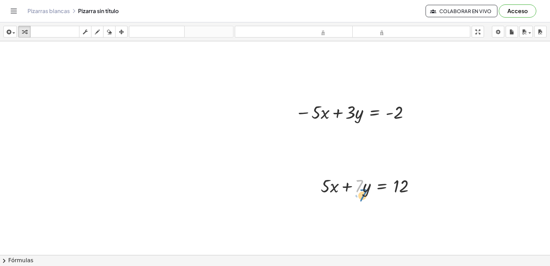
drag, startPoint x: 357, startPoint y: 189, endPoint x: 357, endPoint y: 196, distance: 6.9
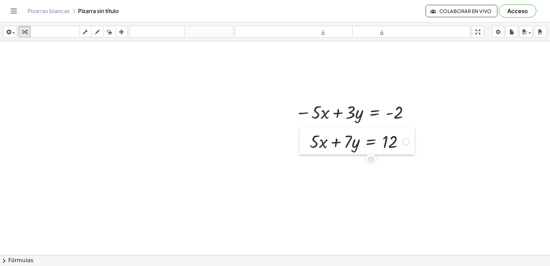
drag, startPoint x: 312, startPoint y: 184, endPoint x: 301, endPoint y: 140, distance: 45.7
click at [301, 140] on div at bounding box center [304, 140] width 10 height 27
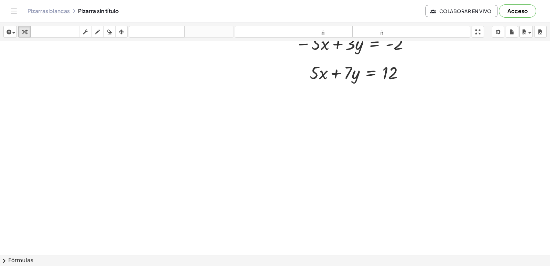
scroll to position [3550, 0]
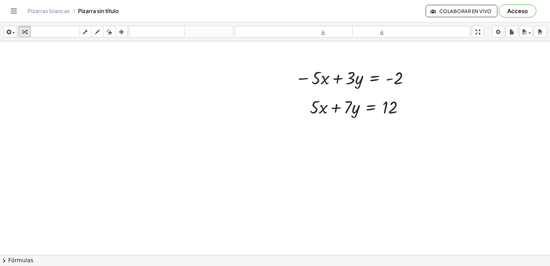
drag, startPoint x: 290, startPoint y: 188, endPoint x: 282, endPoint y: 187, distance: 8.0
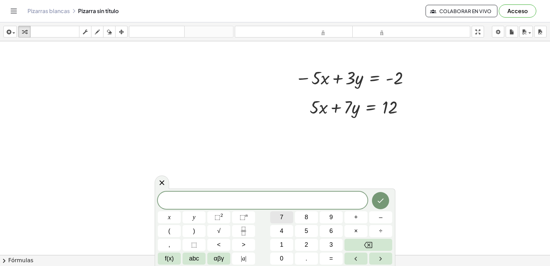
click at [281, 216] on span "7" at bounding box center [281, 216] width 3 height 9
click at [193, 215] on button "y" at bounding box center [193, 217] width 23 height 12
click at [361, 218] on button "+" at bounding box center [355, 217] width 23 height 12
click at [193, 216] on span "y" at bounding box center [194, 216] width 3 height 9
click at [368, 243] on icon "Backspace" at bounding box center [368, 244] width 8 height 8
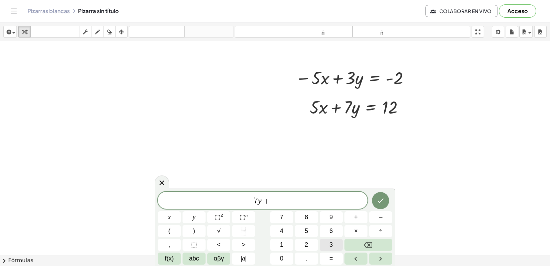
click at [333, 244] on button "3" at bounding box center [330, 244] width 23 height 12
click at [188, 216] on button "y" at bounding box center [193, 217] width 23 height 12
click at [337, 256] on button "=" at bounding box center [330, 258] width 23 height 12
click at [375, 214] on button "–" at bounding box center [380, 217] width 23 height 12
click at [309, 242] on button "2" at bounding box center [306, 244] width 23 height 12
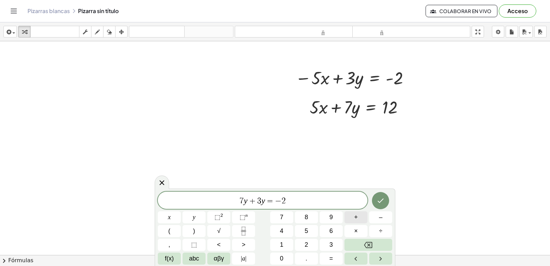
click at [355, 215] on span "+" at bounding box center [356, 216] width 4 height 9
click at [279, 243] on button "1" at bounding box center [281, 244] width 23 height 12
click at [312, 239] on button "2" at bounding box center [306, 244] width 23 height 12
click at [377, 195] on button "Hecho" at bounding box center [380, 200] width 17 height 17
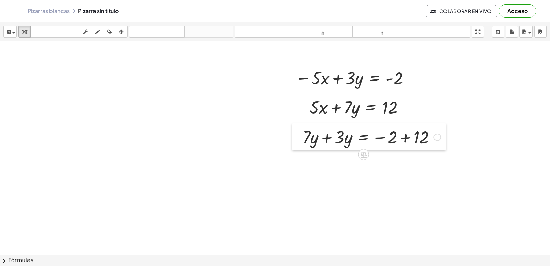
drag, startPoint x: 298, startPoint y: 204, endPoint x: 300, endPoint y: 139, distance: 65.0
click at [300, 139] on div at bounding box center [297, 136] width 10 height 27
drag, startPoint x: 323, startPoint y: 139, endPoint x: 313, endPoint y: 145, distance: 11.3
click at [323, 139] on div at bounding box center [371, 136] width 145 height 23
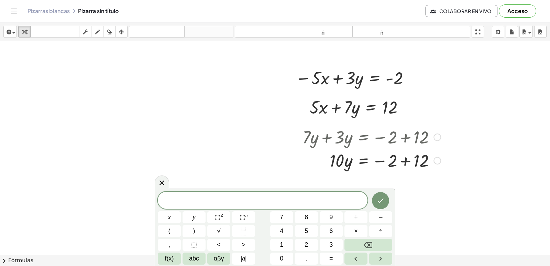
click at [409, 159] on div at bounding box center [371, 159] width 145 height 23
click at [164, 182] on icon at bounding box center [162, 182] width 8 height 8
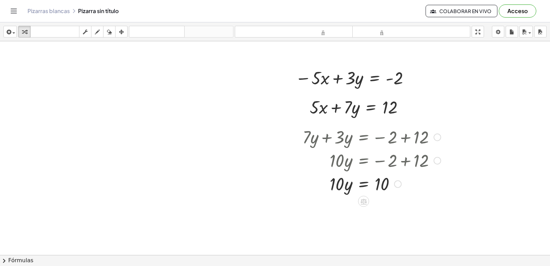
click at [362, 186] on div at bounding box center [371, 182] width 145 height 23
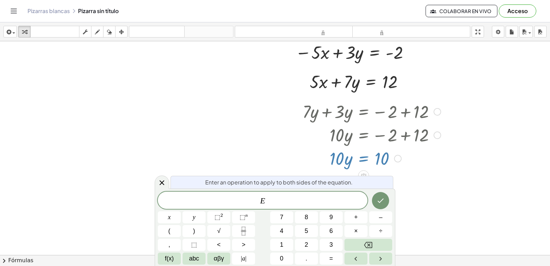
scroll to position [3576, 0]
click at [162, 182] on icon at bounding box center [161, 182] width 5 height 5
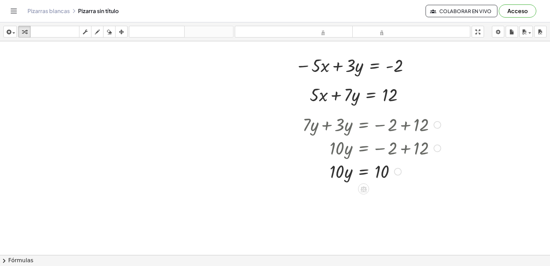
scroll to position [3550, 0]
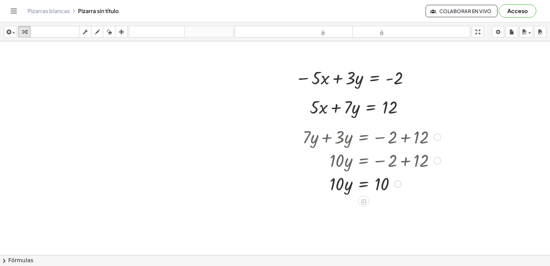
click at [341, 183] on div at bounding box center [371, 182] width 145 height 23
drag, startPoint x: 344, startPoint y: 189, endPoint x: 343, endPoint y: 184, distance: 4.7
click at [345, 187] on div at bounding box center [371, 182] width 145 height 23
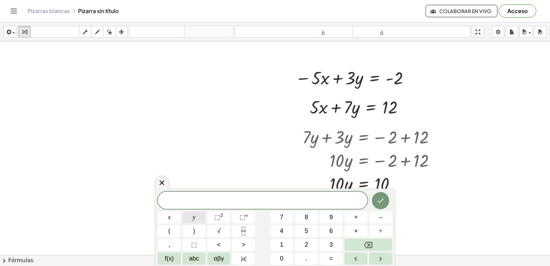
click at [193, 218] on span "y" at bounding box center [194, 216] width 3 height 9
click at [327, 255] on button "=" at bounding box center [330, 258] width 23 height 12
click at [277, 240] on button "1" at bounding box center [281, 244] width 23 height 12
click at [382, 198] on icon "Hecho" at bounding box center [380, 200] width 8 height 8
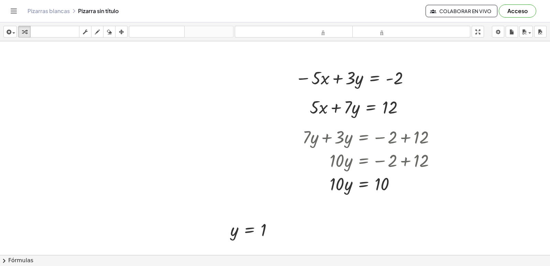
drag, startPoint x: 217, startPoint y: 236, endPoint x: 253, endPoint y: 225, distance: 37.4
drag, startPoint x: 215, startPoint y: 230, endPoint x: 225, endPoint y: 238, distance: 13.1
drag, startPoint x: 225, startPoint y: 238, endPoint x: 335, endPoint y: 215, distance: 112.4
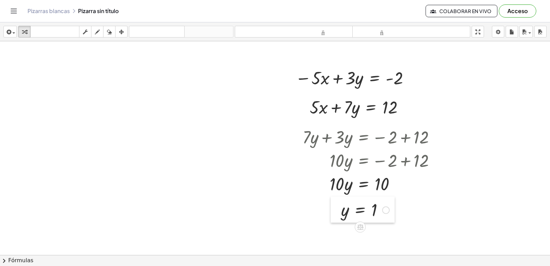
click at [336, 216] on div at bounding box center [335, 209] width 10 height 26
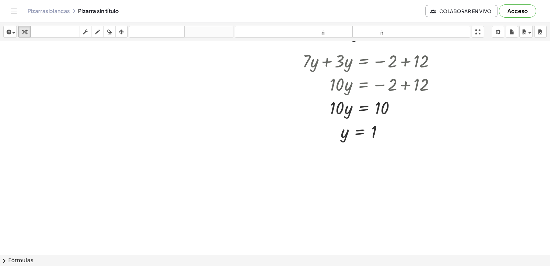
scroll to position [3764, 0]
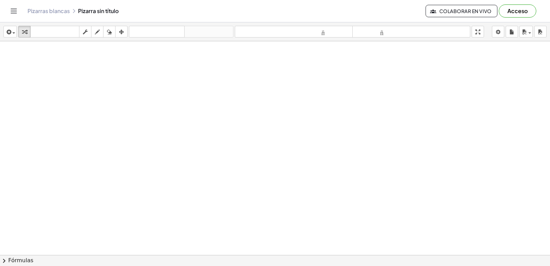
drag, startPoint x: 286, startPoint y: 188, endPoint x: 286, endPoint y: 192, distance: 4.5
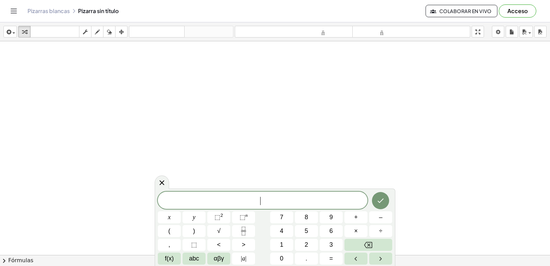
drag, startPoint x: 157, startPoint y: 144, endPoint x: 163, endPoint y: 173, distance: 30.5
click at [161, 177] on div at bounding box center [162, 181] width 14 height 13
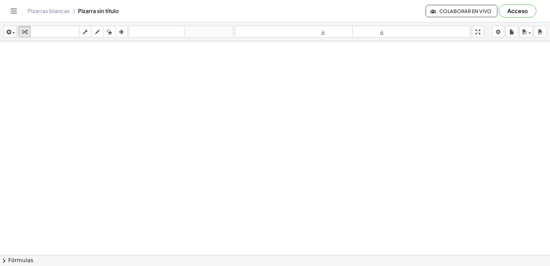
drag, startPoint x: 207, startPoint y: 246, endPoint x: 246, endPoint y: 225, distance: 44.0
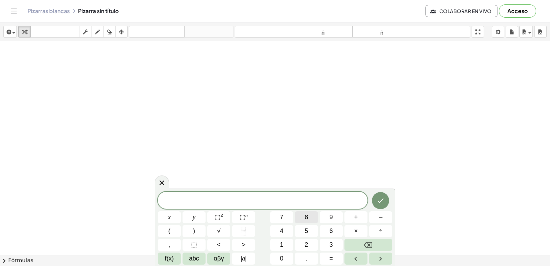
click at [311, 216] on button "8" at bounding box center [306, 217] width 23 height 12
click at [171, 216] on button "x" at bounding box center [169, 217] width 23 height 12
click at [384, 218] on button "–" at bounding box center [380, 217] width 23 height 12
click at [304, 230] on span "5" at bounding box center [305, 230] width 3 height 9
click at [187, 213] on button "y" at bounding box center [193, 217] width 23 height 12
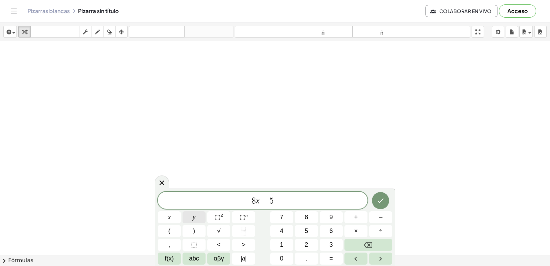
click at [196, 214] on button "y" at bounding box center [193, 217] width 23 height 12
click at [374, 247] on button "Backspace" at bounding box center [368, 244] width 48 height 12
click at [335, 256] on button "=" at bounding box center [330, 258] width 23 height 12
click at [331, 231] on span "6" at bounding box center [330, 230] width 3 height 9
click at [380, 202] on icon "Hecho" at bounding box center [380, 200] width 8 height 8
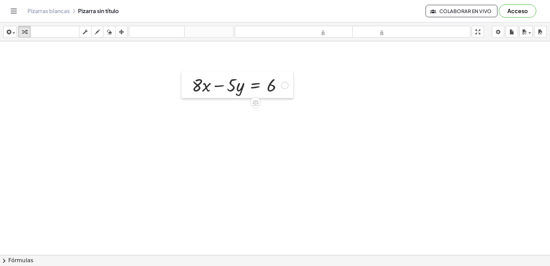
drag, startPoint x: 266, startPoint y: 232, endPoint x: 184, endPoint y: 88, distance: 166.0
click at [184, 88] on div at bounding box center [186, 84] width 10 height 27
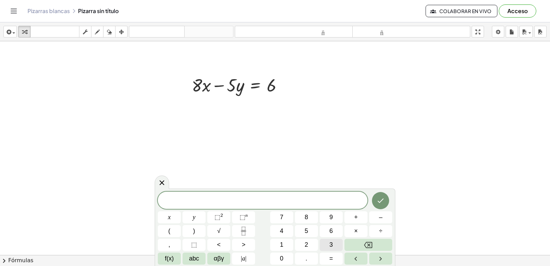
click at [331, 243] on span "3" at bounding box center [330, 244] width 3 height 9
click at [164, 217] on button "x" at bounding box center [169, 217] width 23 height 12
click at [361, 213] on button "+" at bounding box center [355, 217] width 23 height 12
click at [307, 232] on span "5" at bounding box center [305, 230] width 3 height 9
click at [194, 216] on button "y" at bounding box center [193, 217] width 23 height 12
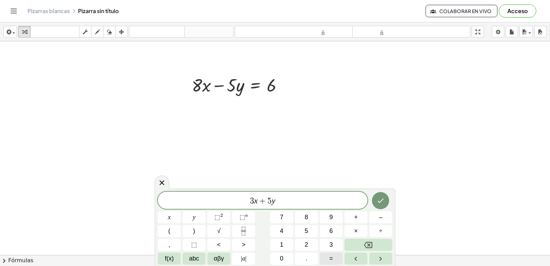
click at [330, 256] on span "=" at bounding box center [331, 257] width 4 height 9
click at [280, 241] on button "1" at bounding box center [281, 244] width 23 height 12
click at [331, 226] on button "6" at bounding box center [330, 231] width 23 height 12
click at [378, 200] on icon "Hecho" at bounding box center [380, 200] width 8 height 8
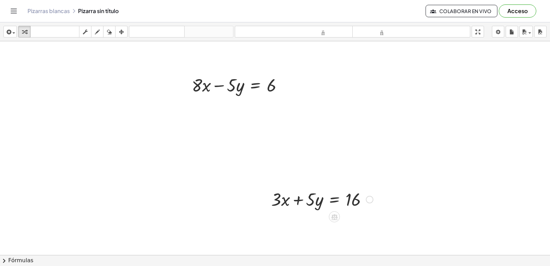
drag, startPoint x: 266, startPoint y: 213, endPoint x: 265, endPoint y: 207, distance: 5.3
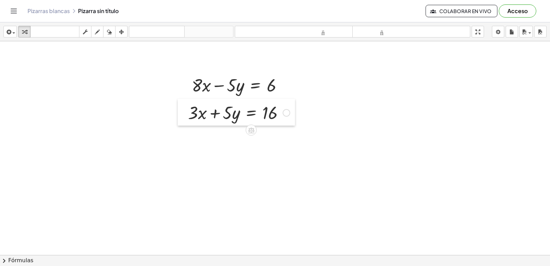
drag, startPoint x: 265, startPoint y: 207, endPoint x: 184, endPoint y: 122, distance: 118.1
click at [184, 122] on div at bounding box center [183, 112] width 10 height 27
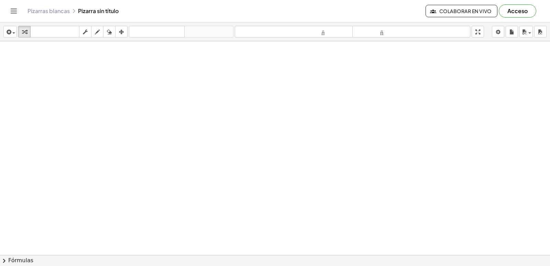
scroll to position [3943, 0]
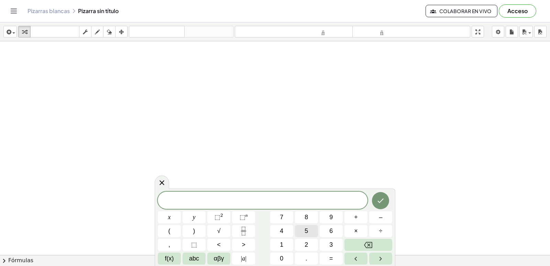
click at [304, 227] on button "5" at bounding box center [306, 231] width 23 height 12
click at [168, 216] on button "x" at bounding box center [169, 217] width 23 height 12
click at [379, 218] on span "–" at bounding box center [380, 216] width 3 height 9
click at [281, 217] on span "7" at bounding box center [281, 216] width 3 height 9
click at [194, 219] on button "y" at bounding box center [193, 217] width 23 height 12
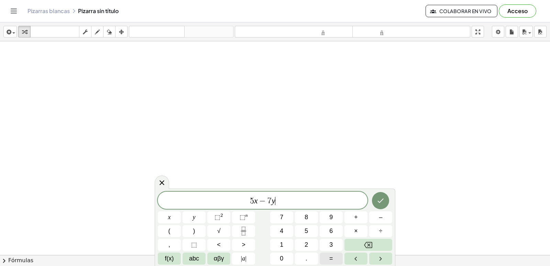
click at [333, 254] on button "=" at bounding box center [330, 258] width 23 height 12
click at [386, 215] on button "–" at bounding box center [380, 217] width 23 height 12
click at [333, 233] on span "6" at bounding box center [330, 230] width 3 height 9
click at [380, 194] on button "Hecho" at bounding box center [380, 200] width 17 height 17
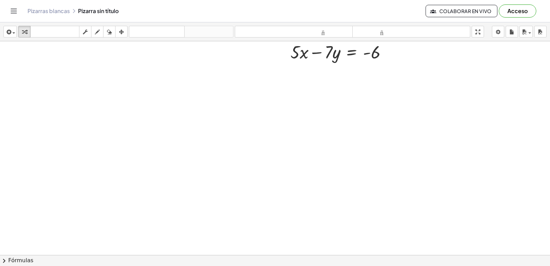
scroll to position [4122, 0]
drag, startPoint x: 295, startPoint y: 223, endPoint x: 280, endPoint y: 225, distance: 15.3
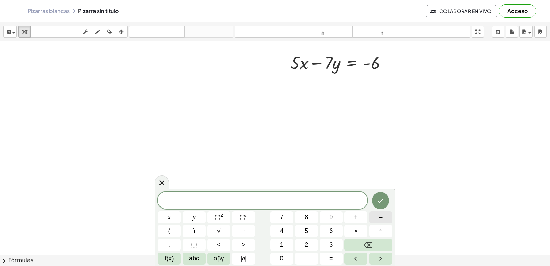
click at [379, 215] on button "–" at bounding box center [380, 217] width 23 height 12
click at [306, 234] on span "5" at bounding box center [305, 230] width 3 height 9
click at [162, 214] on button "x" at bounding box center [169, 217] width 23 height 12
click at [382, 215] on span "–" at bounding box center [380, 216] width 3 height 9
click at [330, 219] on span "9" at bounding box center [330, 216] width 3 height 9
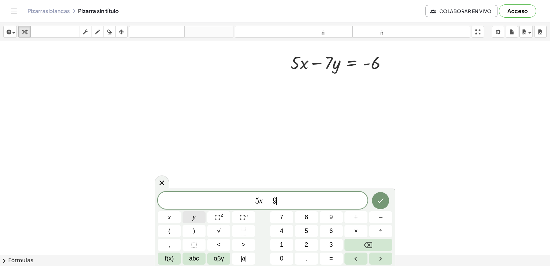
click at [199, 218] on button "y" at bounding box center [193, 217] width 23 height 12
click at [330, 258] on span "=" at bounding box center [331, 257] width 4 height 9
click at [382, 218] on button "–" at bounding box center [380, 217] width 23 height 12
click at [284, 232] on button "4" at bounding box center [281, 231] width 23 height 12
click at [306, 244] on span "2" at bounding box center [305, 244] width 3 height 9
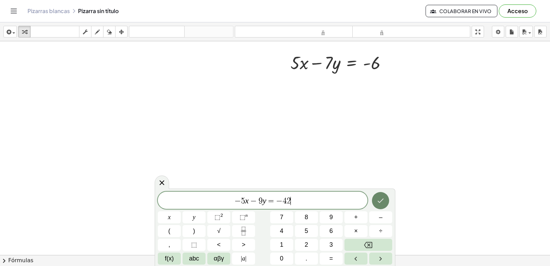
click at [385, 200] on button "Hecho" at bounding box center [380, 200] width 17 height 17
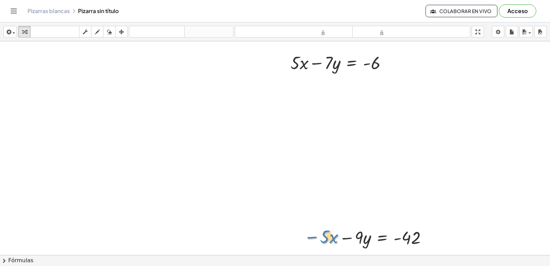
click at [310, 250] on div "− · 5 · x − · 5 · x − · 9 · y = - 42" at bounding box center [364, 236] width 140 height 27
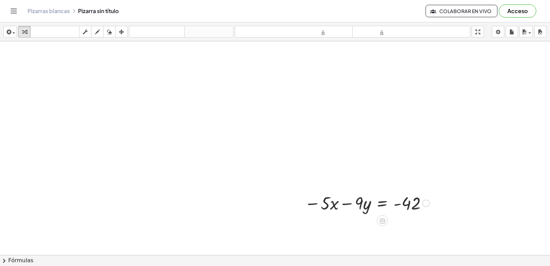
drag, startPoint x: 307, startPoint y: 212, endPoint x: 306, endPoint y: 122, distance: 90.0
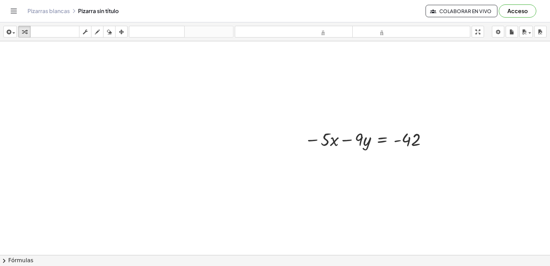
scroll to position [4129, 0]
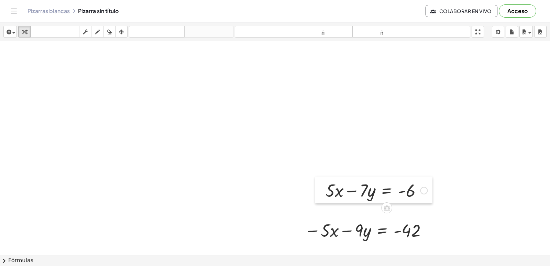
drag, startPoint x: 283, startPoint y: 61, endPoint x: 329, endPoint y: 182, distance: 129.3
click at [319, 195] on div at bounding box center [320, 189] width 10 height 27
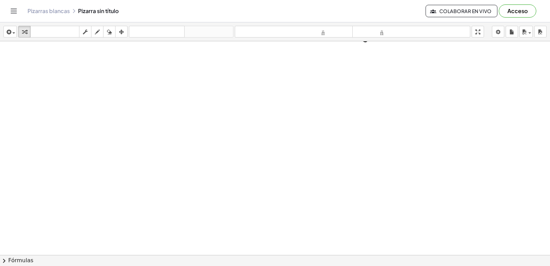
scroll to position [4335, 0]
click at [101, 34] on div "button" at bounding box center [97, 31] width 9 height 8
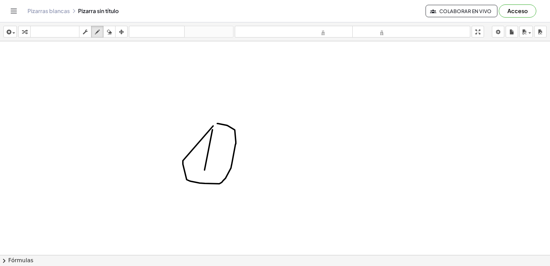
drag, startPoint x: 183, startPoint y: 160, endPoint x: 266, endPoint y: 144, distance: 85.1
drag, startPoint x: 256, startPoint y: 127, endPoint x: 261, endPoint y: 132, distance: 6.8
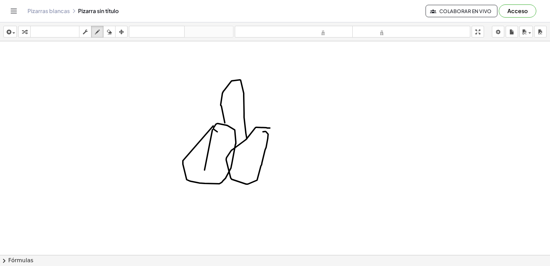
drag, startPoint x: 221, startPoint y: 106, endPoint x: 238, endPoint y: 141, distance: 39.0
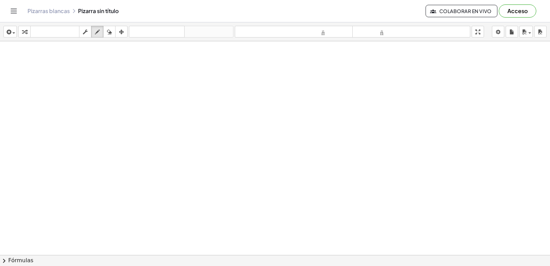
scroll to position [5506146, 0]
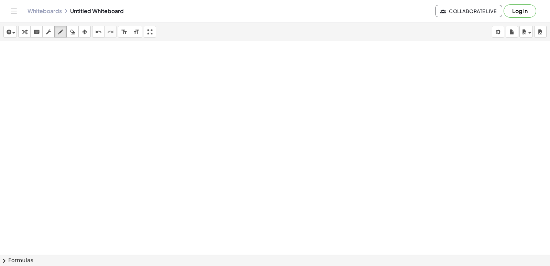
drag, startPoint x: 416, startPoint y: 78, endPoint x: 441, endPoint y: 58, distance: 31.5
click at [416, 78] on div "+ · 7 · x − 1 = 20 + · 8 · y − 9 = 15 + · 7 · x − 15 = 13 + · 7 · x − 15 + 15 =…" at bounding box center [275, 147] width 550 height 213
drag, startPoint x: 302, startPoint y: 70, endPoint x: 321, endPoint y: 61, distance: 20.9
click at [306, 69] on div "+ · 7 · x − 1 = 20 + · 8 · y − 9 = 15 + · 7 · x − 15 = 13 + · 7 · x − 15 + 15 =…" at bounding box center [275, 147] width 550 height 213
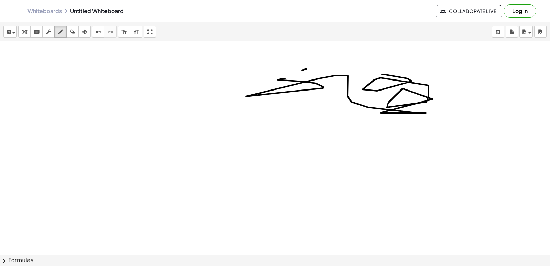
drag, startPoint x: 285, startPoint y: 79, endPoint x: 387, endPoint y: 75, distance: 102.8
drag, startPoint x: 395, startPoint y: 83, endPoint x: 310, endPoint y: 63, distance: 87.4
click at [70, 33] on icon "button" at bounding box center [72, 32] width 5 height 8
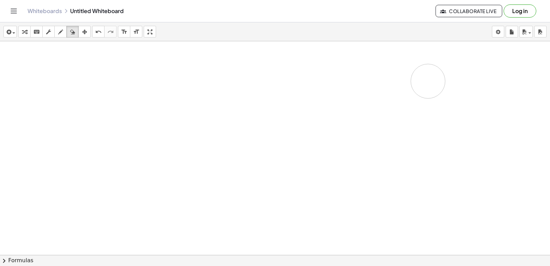
drag, startPoint x: 249, startPoint y: 92, endPoint x: 31, endPoint y: 2, distance: 236.3
click at [399, 81] on div "+ · 7 · x − 1 = 20 + · 8 · y − 9 = 15 + · 7 · x − 15 = 13 + · 7 · x − 15 + 15 =…" at bounding box center [275, 147] width 550 height 213
click at [59, 30] on icon "button" at bounding box center [60, 32] width 5 height 8
drag, startPoint x: 51, startPoint y: 83, endPoint x: 50, endPoint y: 89, distance: 5.9
click at [51, 84] on div "+ · 7 · x − 1 = 20 + · 8 · y − 9 = 15 + · 7 · x − 15 = 13 + · 7 · x − 15 + 15 =…" at bounding box center [275, 147] width 550 height 213
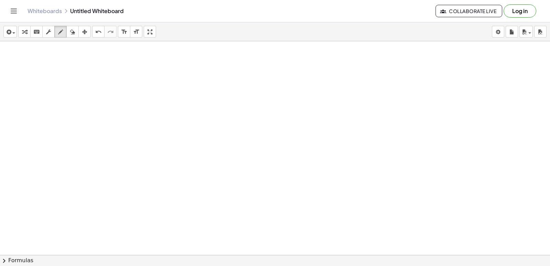
drag, startPoint x: 55, startPoint y: 124, endPoint x: 93, endPoint y: 60, distance: 74.3
click at [97, 58] on div "+ · 7 · x − 1 = 20 + · 8 · y − 9 = 15 + · 7 · x − 15 = 13 + · 7 · x − 15 + 15 =…" at bounding box center [275, 147] width 550 height 213
click at [58, 31] on div "button" at bounding box center [60, 31] width 9 height 8
drag, startPoint x: 42, startPoint y: 118, endPoint x: 58, endPoint y: 87, distance: 34.9
click at [58, 87] on div "+ · 7 · x − 1 = 20 + · 8 · y − 9 = 15 + · 7 · x − 15 = 13 + · 7 · x − 15 + 15 =…" at bounding box center [275, 147] width 550 height 213
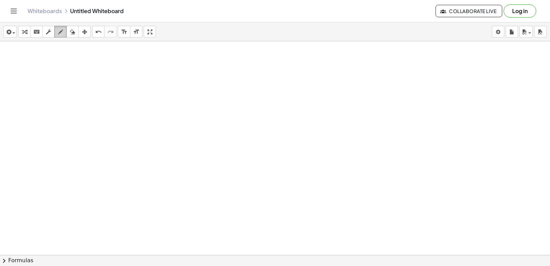
click at [74, 32] on icon "button" at bounding box center [72, 32] width 5 height 8
click at [60, 32] on icon "button" at bounding box center [60, 32] width 5 height 8
drag, startPoint x: 57, startPoint y: 127, endPoint x: 71, endPoint y: 115, distance: 19.0
drag, startPoint x: 61, startPoint y: 108, endPoint x: 66, endPoint y: 106, distance: 5.3
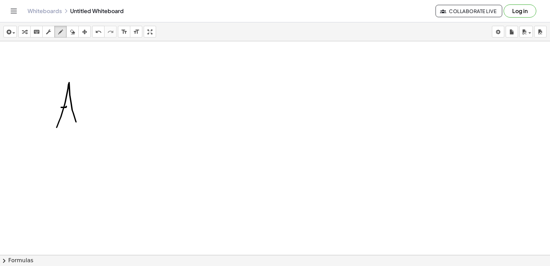
click at [84, 111] on div "+ · 7 · x − 1 = 20 + · 8 · y − 9 = 15 + · 7 · x − 15 = 13 + · 7 · x − 15 + 15 =…" at bounding box center [275, 147] width 550 height 213
drag, startPoint x: 83, startPoint y: 122, endPoint x: 83, endPoint y: 106, distance: 15.5
click at [83, 106] on div "+ · 7 · x − 1 = 20 + · 8 · y − 9 = 15 + · 7 · x − 15 = 13 + · 7 · x − 15 + 15 =…" at bounding box center [275, 147] width 550 height 213
drag, startPoint x: 83, startPoint y: 106, endPoint x: 83, endPoint y: 115, distance: 8.9
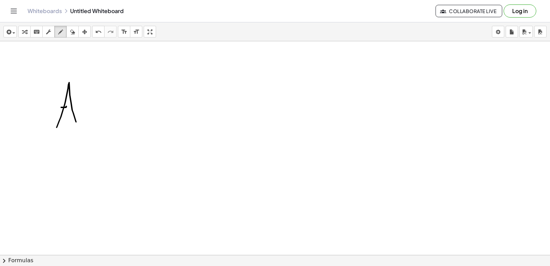
drag, startPoint x: 83, startPoint y: 115, endPoint x: 78, endPoint y: 128, distance: 13.1
click at [89, 102] on div "+ · 7 · x − 1 = 20 + · 8 · y − 9 = 15 + · 7 · x − 15 = 13 + · 7 · x − 15 + 15 =…" at bounding box center [275, 147] width 550 height 213
drag, startPoint x: 83, startPoint y: 118, endPoint x: 91, endPoint y: 108, distance: 13.2
click at [70, 34] on icon "button" at bounding box center [72, 32] width 5 height 8
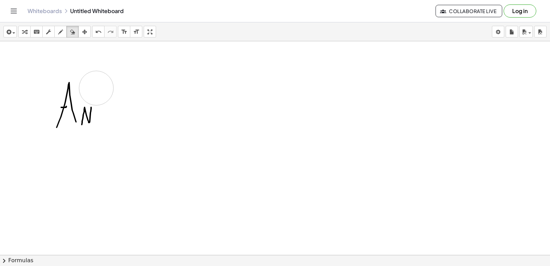
drag, startPoint x: 92, startPoint y: 73, endPoint x: 93, endPoint y: 61, distance: 11.7
click at [96, 87] on div "+ · 7 · x − 1 = 20 + · 8 · y − 9 = 15 + · 7 · x − 15 = 13 + · 7 · x − 15 + 15 =…" at bounding box center [275, 147] width 550 height 213
click at [65, 32] on div "button" at bounding box center [60, 31] width 9 height 8
drag, startPoint x: 99, startPoint y: 97, endPoint x: 99, endPoint y: 112, distance: 15.1
click at [99, 112] on div "+ · 7 · x − 1 = 20 + · 8 · y − 9 = 15 + · 7 · x − 15 = 13 + · 7 · x − 15 + 15 =…" at bounding box center [275, 147] width 550 height 213
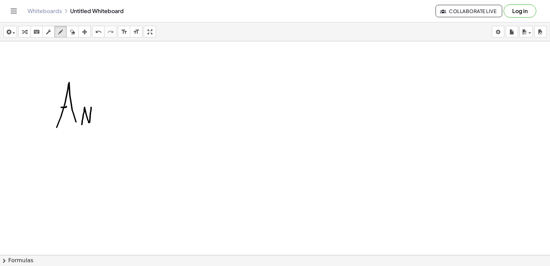
drag, startPoint x: 99, startPoint y: 103, endPoint x: 99, endPoint y: 112, distance: 9.3
click at [99, 112] on div "+ · 7 · x − 1 = 20 + · 8 · y − 9 = 15 + · 7 · x − 15 = 13 + · 7 · x − 15 + 15 =…" at bounding box center [275, 147] width 550 height 213
click at [99, 100] on div "+ · 7 · x − 1 = 20 + · 8 · y − 9 = 15 + · 7 · x − 15 = 13 + · 7 · x − 15 + 15 =…" at bounding box center [275, 147] width 550 height 213
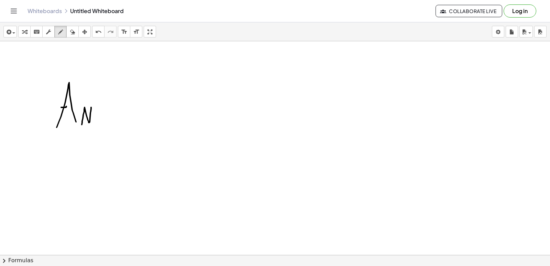
click at [99, 100] on div "+ · 7 · x − 1 = 20 + · 8 · y − 9 = 15 + · 7 · x − 15 = 13 + · 7 · x − 15 + 15 =…" at bounding box center [275, 147] width 550 height 213
drag, startPoint x: 99, startPoint y: 100, endPoint x: 99, endPoint y: 123, distance: 23.4
drag, startPoint x: 93, startPoint y: 99, endPoint x: 107, endPoint y: 101, distance: 14.2
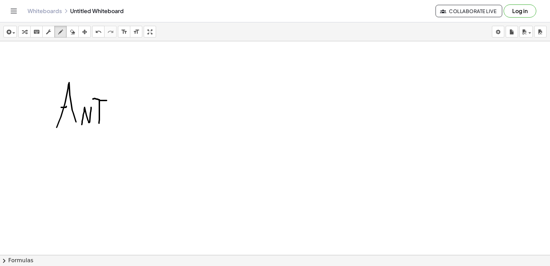
drag, startPoint x: 121, startPoint y: 101, endPoint x: 112, endPoint y: 113, distance: 14.3
click at [72, 38] on div "insert select one: Math Expression Function Text Youtube Video Graphing Geometr…" at bounding box center [275, 31] width 550 height 19
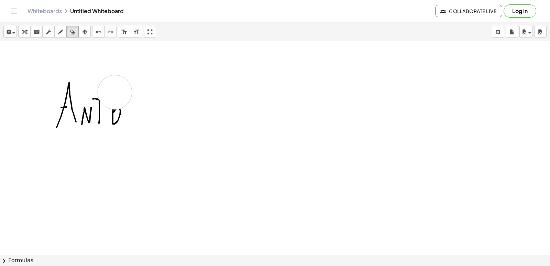
drag, startPoint x: 119, startPoint y: 87, endPoint x: 115, endPoint y: 92, distance: 6.3
click at [115, 92] on div "+ · 7 · x − 1 = 20 + · 8 · y − 9 = 15 + · 7 · x − 15 = 13 + · 7 · x − 15 + 15 =…" at bounding box center [275, 147] width 550 height 213
click at [64, 43] on div "insert select one: Math Expression Function Text Youtube Video Graphing Geometr…" at bounding box center [275, 143] width 550 height 243
drag, startPoint x: 97, startPoint y: 97, endPoint x: 101, endPoint y: 100, distance: 4.7
click at [104, 99] on div "+ · 7 · x − 1 = 20 + · 8 · y − 9 = 15 + · 7 · x − 15 = 13 + · 7 · x − 15 + 15 =…" at bounding box center [275, 147] width 550 height 213
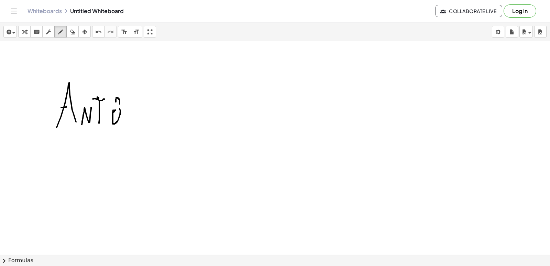
drag, startPoint x: 116, startPoint y: 98, endPoint x: 116, endPoint y: 102, distance: 4.1
drag, startPoint x: 118, startPoint y: 108, endPoint x: 112, endPoint y: 109, distance: 6.6
click at [112, 109] on div "+ · 7 · x − 1 = 20 + · 8 · y − 9 = 15 + · 7 · x − 15 = 13 + · 7 · x − 15 + 15 =…" at bounding box center [275, 147] width 550 height 213
click at [73, 39] on div "insert select one: Math Expression Function Text Youtube Video Graphing Geometr…" at bounding box center [275, 31] width 550 height 19
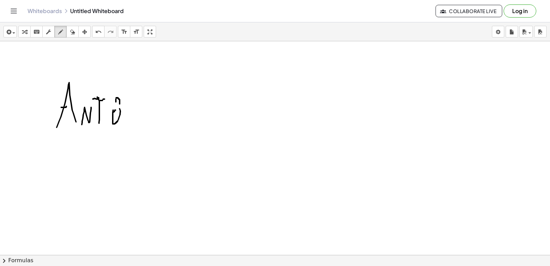
click at [124, 86] on div "+ · 7 · x − 1 = 20 + · 8 · y − 9 = 15 + · 7 · x − 15 = 13 + · 7 · x − 15 + 15 =…" at bounding box center [275, 147] width 550 height 213
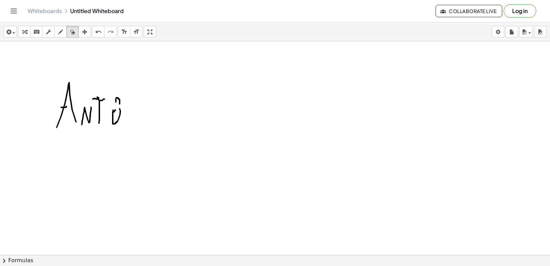
click at [124, 86] on div "+ · 7 · x − 1 = 20 + · 8 · y − 9 = 15 + · 7 · x − 15 = 13 + · 7 · x − 15 + 15 =…" at bounding box center [275, 147] width 550 height 213
drag, startPoint x: 121, startPoint y: 92, endPoint x: 55, endPoint y: 54, distance: 76.3
click at [65, 81] on div "+ · 7 · x − 1 = 20 + · 8 · y − 9 = 15 + · 7 · x − 15 = 13 + · 7 · x − 15 + 15 =…" at bounding box center [275, 147] width 550 height 213
click at [62, 33] on icon "button" at bounding box center [60, 32] width 5 height 8
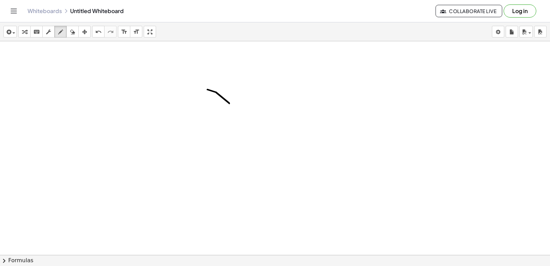
drag, startPoint x: 207, startPoint y: 89, endPoint x: 195, endPoint y: 110, distance: 23.7
drag, startPoint x: 167, startPoint y: 95, endPoint x: 189, endPoint y: 113, distance: 28.1
drag, startPoint x: 162, startPoint y: 101, endPoint x: 167, endPoint y: 119, distance: 18.7
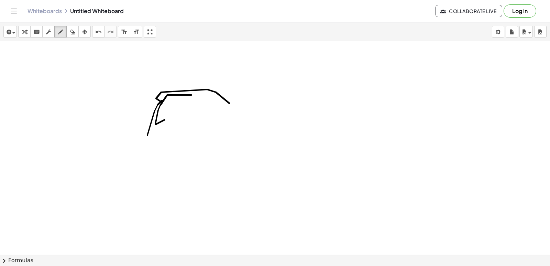
drag, startPoint x: 156, startPoint y: 104, endPoint x: 172, endPoint y: 116, distance: 20.1
drag, startPoint x: 149, startPoint y: 150, endPoint x: 155, endPoint y: 140, distance: 11.5
click at [155, 147] on div "+ · 7 · x − 1 = 20 + · 8 · y − 9 = 15 + · 7 · x − 15 = 13 + · 7 · x − 15 + 15 =…" at bounding box center [275, 147] width 550 height 213
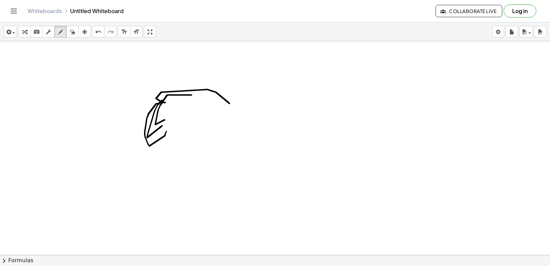
drag, startPoint x: 168, startPoint y: 90, endPoint x: 74, endPoint y: 63, distance: 98.4
click at [132, 114] on div "+ · 7 · x − 1 = 20 + · 8 · y − 9 = 15 + · 7 · x − 15 = 13 + · 7 · x − 15 + 15 =…" at bounding box center [275, 147] width 550 height 213
click at [74, 41] on div "insert select one: Math Expression Function Text Youtube Video Graphing Geometr…" at bounding box center [275, 143] width 550 height 243
click at [73, 39] on div "insert select one: Math Expression Function Text Youtube Video Graphing Geometr…" at bounding box center [275, 31] width 550 height 19
drag, startPoint x: 65, startPoint y: 14, endPoint x: 69, endPoint y: 24, distance: 11.7
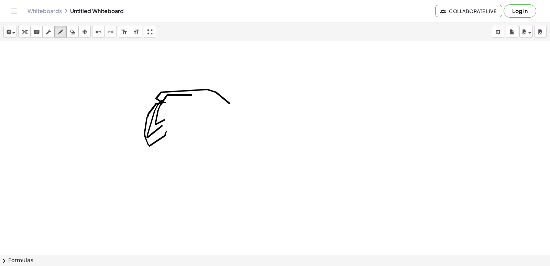
click at [68, 23] on div "Graspable Math Activities Get Started Activity Bank Assigned Work Classes White…" at bounding box center [275, 133] width 550 height 266
click at [72, 34] on icon "button" at bounding box center [72, 32] width 5 height 8
drag, startPoint x: 201, startPoint y: 99, endPoint x: 151, endPoint y: 71, distance: 57.4
click at [178, 88] on div "+ · 7 · x − 1 = 20 + · 8 · y − 9 = 15 + · 7 · x − 15 = 13 + · 7 · x − 15 + 15 =…" at bounding box center [275, 147] width 550 height 213
click at [58, 63] on div "+ · 7 · x − 1 = 20 + · 8 · y − 9 = 15 + · 7 · x − 15 = 13 + · 7 · x − 15 + 15 =…" at bounding box center [275, 147] width 550 height 213
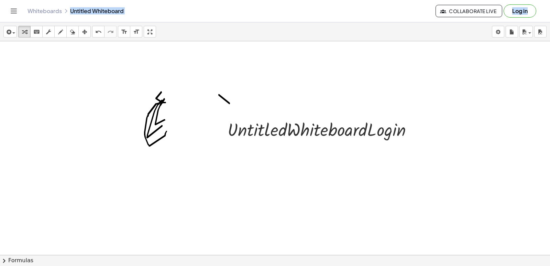
click at [70, 34] on div "button" at bounding box center [72, 31] width 9 height 8
click at [71, 32] on icon "button" at bounding box center [72, 32] width 5 height 8
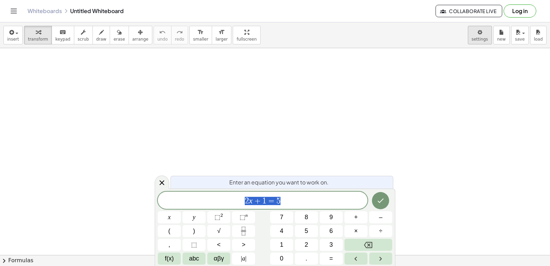
click at [484, 38] on body "Graspable Math Activities Get Started Activity Bank Assigned Work Classes White…" at bounding box center [275, 133] width 550 height 266
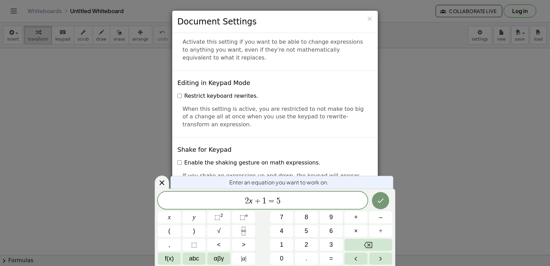
scroll to position [1649, 0]
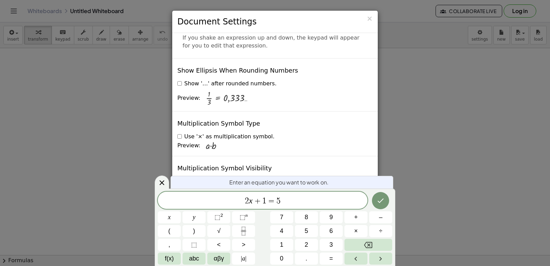
drag, startPoint x: 0, startPoint y: 20, endPoint x: 100, endPoint y: 75, distance: 113.6
click at [0, 29] on div "× Document Settings These settings are saved with the document you are currentl…" at bounding box center [275, 133] width 550 height 266
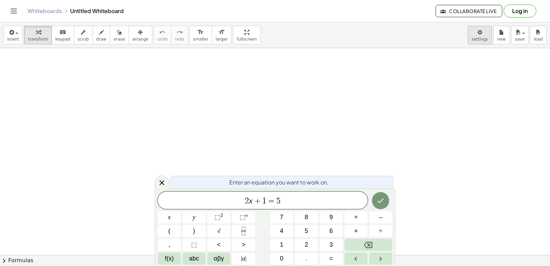
click at [479, 29] on body "Graspable Math Activities Get Started Activity Bank Assigned Work Classes White…" at bounding box center [275, 133] width 550 height 266
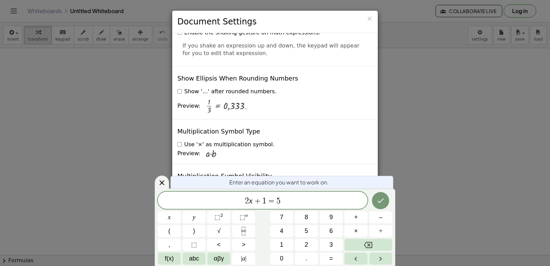
drag, startPoint x: 159, startPoint y: 182, endPoint x: 175, endPoint y: 165, distance: 23.1
click at [159, 182] on icon at bounding box center [162, 182] width 8 height 8
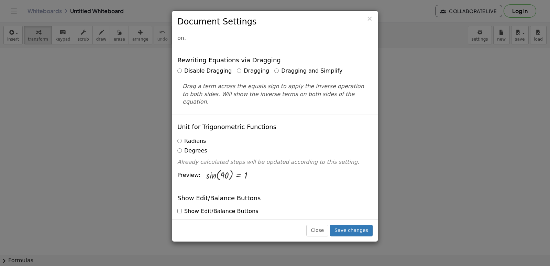
scroll to position [0, 0]
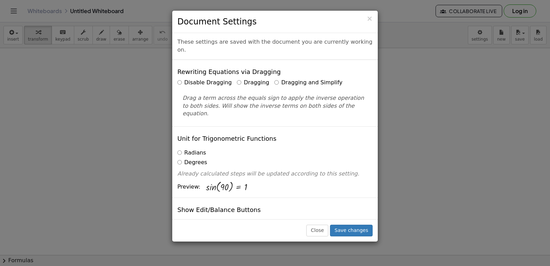
click at [274, 79] on label "Dragging and Simplify" at bounding box center [308, 83] width 68 height 8
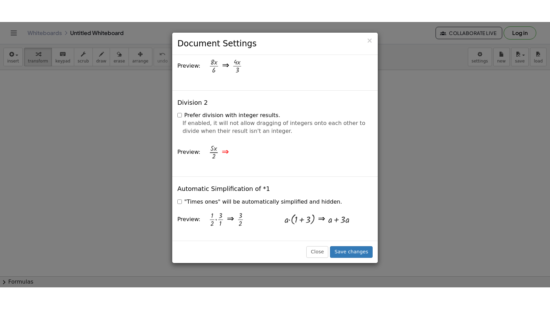
scroll to position [1649, 0]
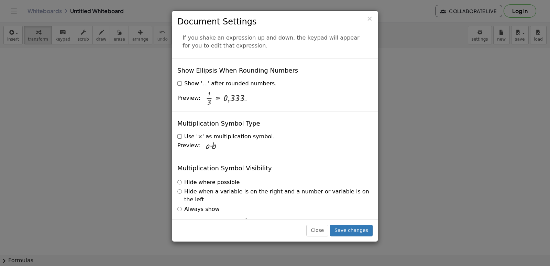
click at [358, 222] on div "Close Save changes" at bounding box center [274, 230] width 205 height 22
click at [362, 227] on button "Save changes" at bounding box center [351, 230] width 43 height 12
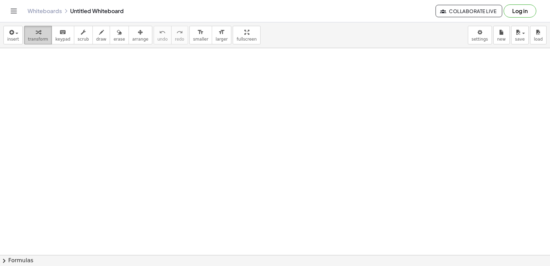
drag, startPoint x: 29, startPoint y: 33, endPoint x: 35, endPoint y: 40, distance: 8.8
click at [29, 34] on div "button" at bounding box center [38, 32] width 20 height 8
click at [63, 35] on div "keyboard" at bounding box center [62, 32] width 15 height 8
click at [38, 39] on span "transform" at bounding box center [38, 39] width 20 height 5
click at [226, 64] on div "insert select one: Math Expression Function Text Youtube Video Graphing Geometr…" at bounding box center [275, 143] width 550 height 243
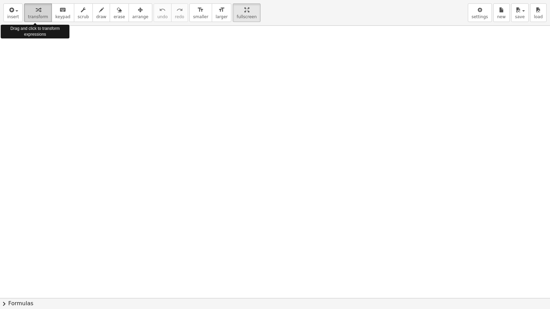
click at [32, 12] on div "button" at bounding box center [38, 9] width 20 height 8
click at [32, 15] on span "transform" at bounding box center [38, 16] width 20 height 5
click at [15, 20] on button "insert" at bounding box center [12, 12] width 19 height 19
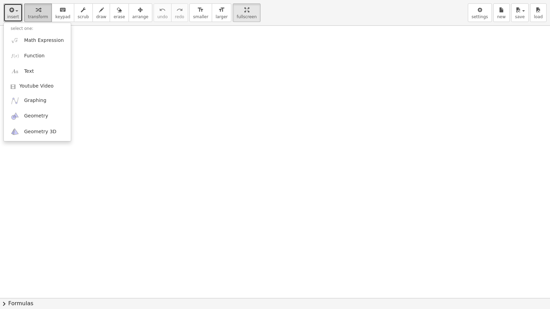
click at [30, 11] on div "button" at bounding box center [38, 9] width 20 height 8
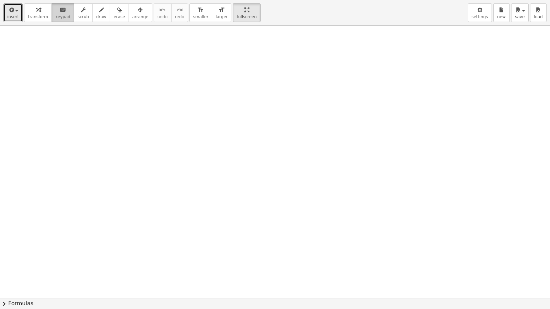
click at [52, 9] on button "keyboard keypad" at bounding box center [63, 12] width 23 height 19
click at [40, 9] on div "button" at bounding box center [38, 9] width 20 height 8
click at [36, 14] on icon "button" at bounding box center [38, 10] width 5 height 8
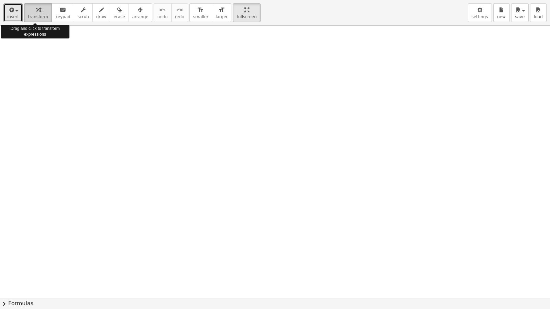
click at [36, 14] on icon "button" at bounding box center [38, 10] width 5 height 8
click at [33, 14] on button "transform" at bounding box center [38, 12] width 28 height 19
drag, startPoint x: 33, startPoint y: 14, endPoint x: 120, endPoint y: 18, distance: 86.3
click at [36, 16] on span "transform" at bounding box center [38, 16] width 20 height 5
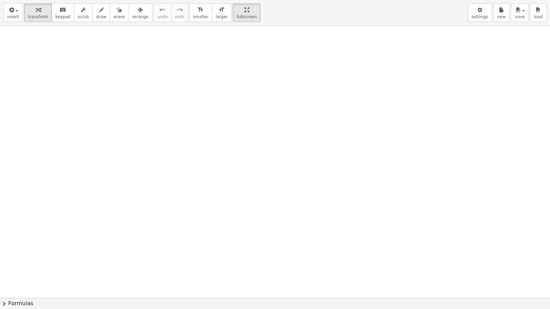
click at [8, 265] on button "chevron_right Formulas" at bounding box center [275, 303] width 550 height 11
click at [0, 0] on div "Drag one side of a formula onto a highlighted expression on the canvas to apply…" at bounding box center [0, 0] width 0 height 0
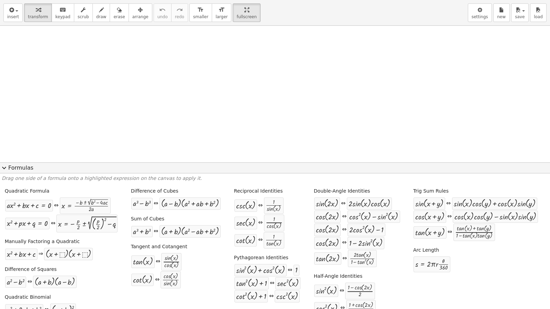
click at [5, 167] on span "expand_more" at bounding box center [4, 168] width 8 height 8
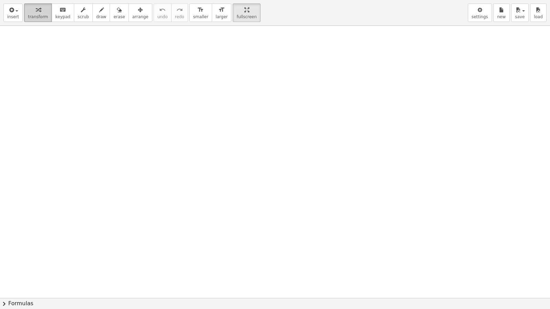
click at [44, 16] on span "transform" at bounding box center [38, 16] width 20 height 5
drag, startPoint x: 43, startPoint y: 15, endPoint x: 40, endPoint y: 40, distance: 24.9
click at [42, 18] on span "transform" at bounding box center [38, 16] width 20 height 5
drag, startPoint x: 148, startPoint y: 145, endPoint x: 139, endPoint y: 148, distance: 9.5
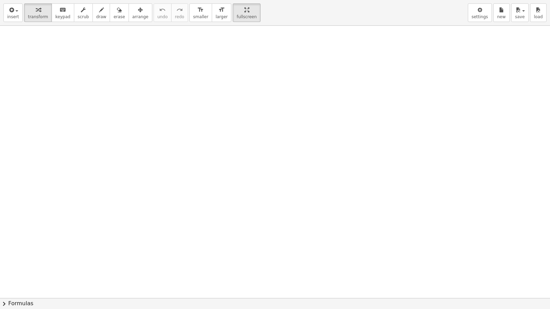
click at [148, 146] on div at bounding box center [275, 298] width 550 height 545
click at [169, 175] on div at bounding box center [275, 298] width 550 height 545
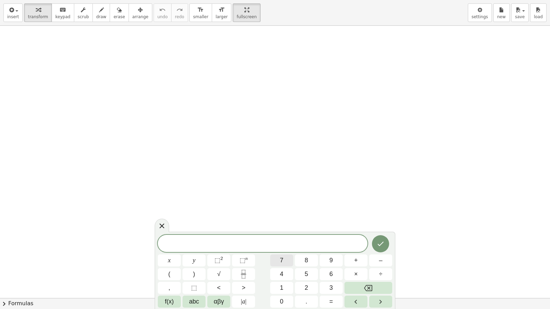
click at [278, 260] on button "7" at bounding box center [281, 261] width 23 height 12
click at [174, 264] on button "x" at bounding box center [169, 261] width 23 height 12
click at [373, 265] on button "÷" at bounding box center [380, 274] width 23 height 12
click at [376, 265] on button "Backspace" at bounding box center [368, 288] width 48 height 12
click at [352, 261] on button "+" at bounding box center [355, 261] width 23 height 12
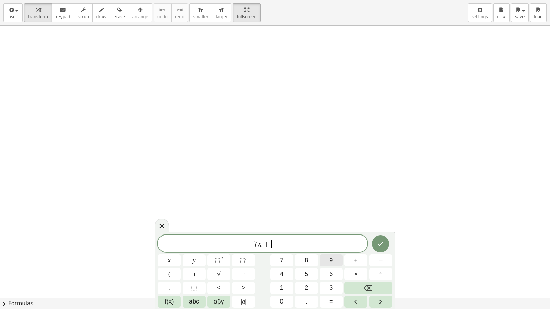
click at [331, 258] on button "9" at bounding box center [330, 261] width 23 height 12
click at [333, 265] on button "=" at bounding box center [330, 302] width 23 height 12
click at [282, 265] on button "1" at bounding box center [281, 288] width 23 height 12
drag, startPoint x: 301, startPoint y: 281, endPoint x: 306, endPoint y: 285, distance: 6.8
click at [302, 265] on div "7 x + 9 = 1 x y ⬚ 2 ⬚ n 7 8 9 + – ( ) √ 4 5 6 × ÷ , ⬚ < > 1 2 3 f(x) abc αβγ | …" at bounding box center [275, 271] width 234 height 73
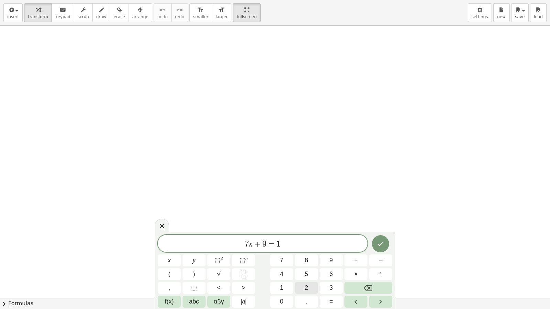
click at [312, 265] on button "2" at bounding box center [306, 288] width 23 height 12
click at [380, 241] on icon "Done" at bounding box center [380, 244] width 8 height 8
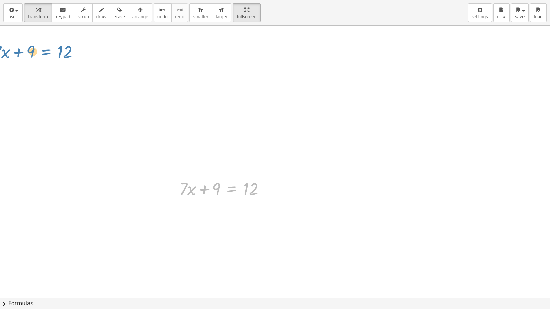
drag, startPoint x: 226, startPoint y: 189, endPoint x: 40, endPoint y: 51, distance: 231.9
click at [40, 51] on div "+ · 7 · x + 9 = 12 + · 7 · x + 9 = 12" at bounding box center [275, 298] width 550 height 545
click at [266, 189] on div at bounding box center [267, 189] width 8 height 8
click at [136, 16] on button "arrange" at bounding box center [140, 12] width 24 height 19
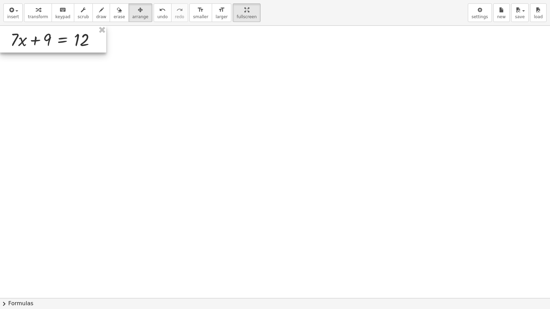
drag, startPoint x: 213, startPoint y: 196, endPoint x: 40, endPoint y: 24, distance: 244.6
click at [36, 46] on div at bounding box center [53, 39] width 106 height 27
click at [36, 19] on span "transform" at bounding box center [38, 16] width 20 height 5
click at [62, 61] on div at bounding box center [62, 57] width 11 height 11
click at [50, 59] on span "−" at bounding box center [49, 57] width 4 height 10
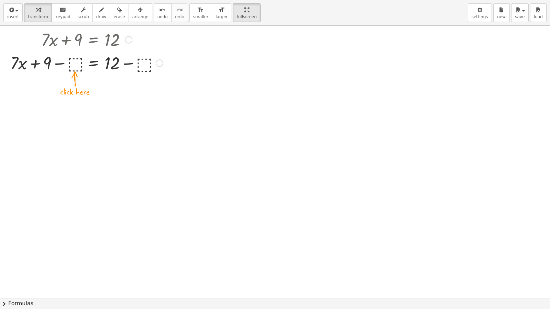
drag, startPoint x: 98, startPoint y: 60, endPoint x: 103, endPoint y: 62, distance: 5.5
drag, startPoint x: 103, startPoint y: 62, endPoint x: 59, endPoint y: 90, distance: 52.6
click at [59, 90] on div at bounding box center [275, 298] width 550 height 545
drag, startPoint x: 70, startPoint y: 68, endPoint x: 104, endPoint y: 78, distance: 35.6
click at [104, 80] on div "+ · 7 · x + 9 = 12 − ⬚ + · 7 · x + 9 = 12 − ⬚ + − ⬚" at bounding box center [275, 298] width 550 height 545
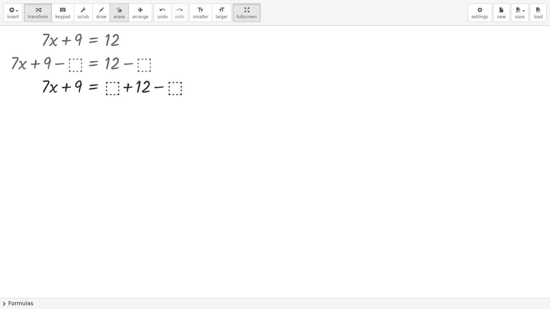
click at [110, 14] on button "erase" at bounding box center [119, 12] width 19 height 19
click at [91, 55] on div at bounding box center [275, 298] width 550 height 545
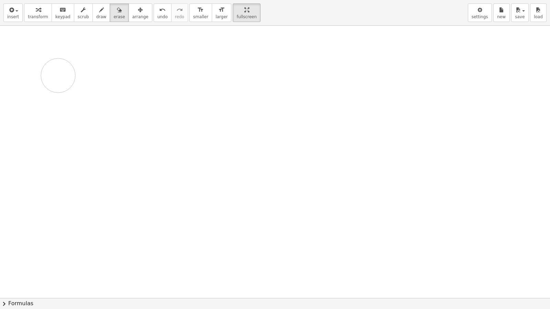
drag, startPoint x: 70, startPoint y: 58, endPoint x: 45, endPoint y: 33, distance: 35.9
click at [58, 68] on div at bounding box center [275, 298] width 550 height 545
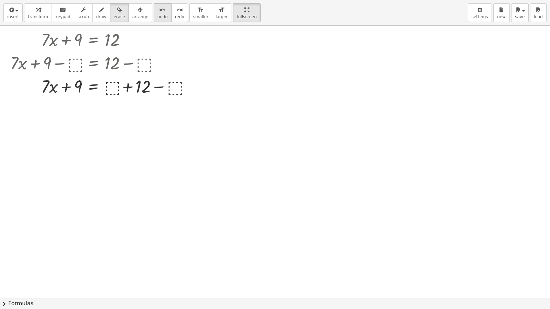
click at [157, 16] on span "undo" at bounding box center [162, 16] width 10 height 5
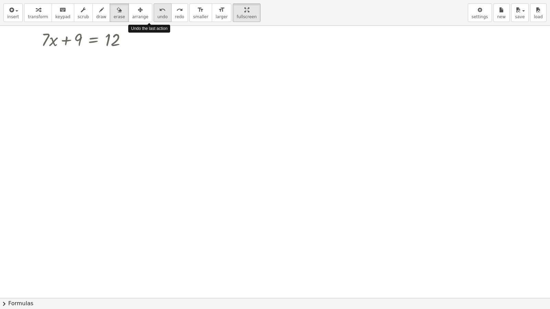
click at [157, 16] on span "undo" at bounding box center [162, 16] width 10 height 5
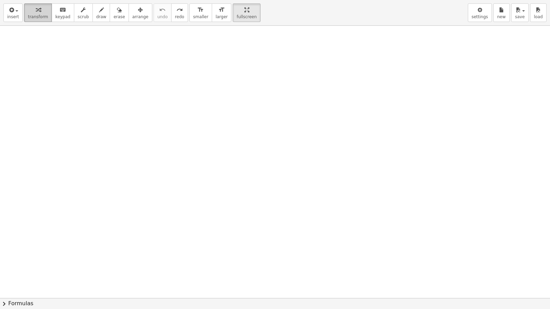
click at [39, 15] on span "transform" at bounding box center [38, 16] width 20 height 5
click at [112, 94] on div at bounding box center [275, 298] width 550 height 545
click at [224, 208] on div at bounding box center [275, 298] width 550 height 545
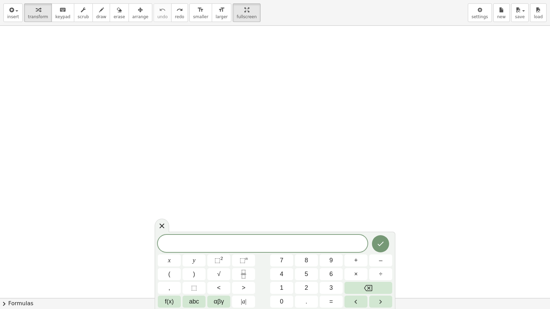
scroll to position [0, 0]
click at [312, 265] on div "x y ⬚ 2 ⬚ n 7 8 9 + – ( ) √ 4 5 6 × ÷ , ⬚ < > 1 2 3 f(x) abc αβγ | a | 0 . =" at bounding box center [275, 271] width 234 height 73
click at [311, 265] on button "5" at bounding box center [306, 274] width 23 height 12
click at [191, 261] on button "y" at bounding box center [193, 261] width 23 height 12
click at [360, 259] on button "+" at bounding box center [355, 261] width 23 height 12
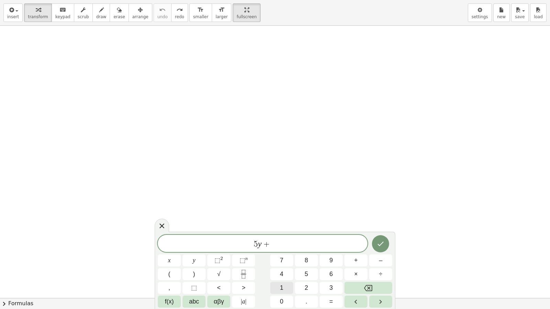
click at [284, 265] on button "1" at bounding box center [281, 288] width 23 height 12
click at [285, 265] on button "4" at bounding box center [281, 274] width 23 height 12
click at [332, 265] on span "=" at bounding box center [331, 301] width 4 height 9
click at [384, 263] on button "–" at bounding box center [380, 261] width 23 height 12
click at [307, 265] on span "2" at bounding box center [305, 287] width 3 height 9
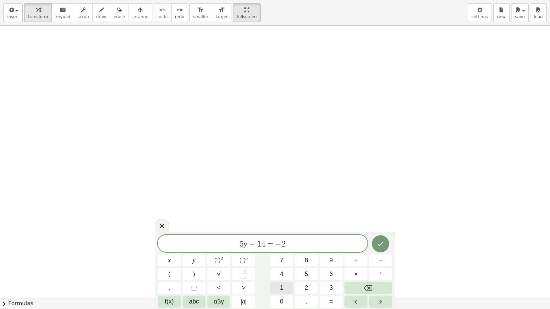
click at [287, 265] on button "1" at bounding box center [281, 288] width 23 height 12
click at [382, 250] on button "Done" at bounding box center [380, 243] width 17 height 17
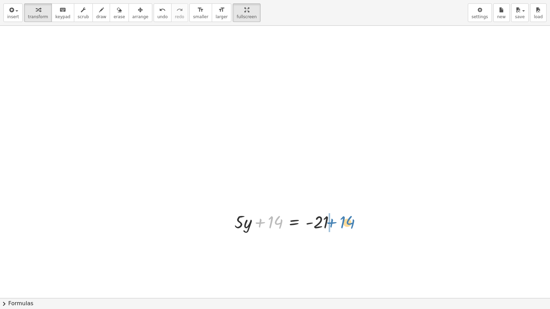
drag, startPoint x: 270, startPoint y: 218, endPoint x: 343, endPoint y: 217, distance: 73.2
click at [343, 217] on div at bounding box center [287, 221] width 113 height 23
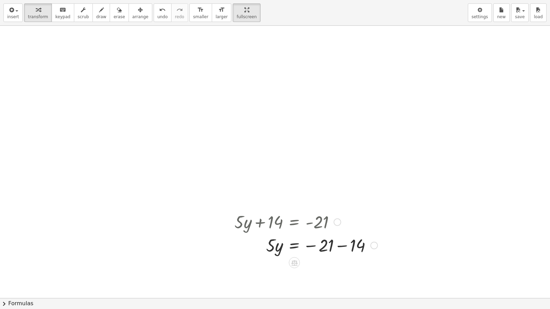
click at [341, 248] on div at bounding box center [306, 244] width 150 height 23
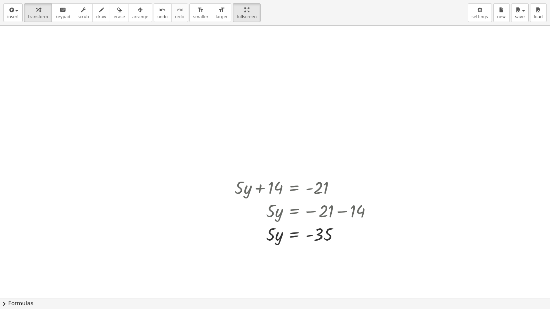
scroll to position [69, 0]
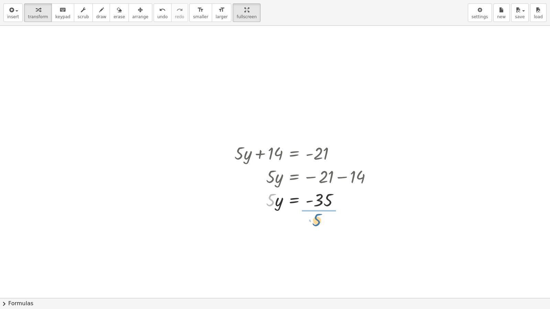
drag, startPoint x: 270, startPoint y: 204, endPoint x: 317, endPoint y: 221, distance: 50.6
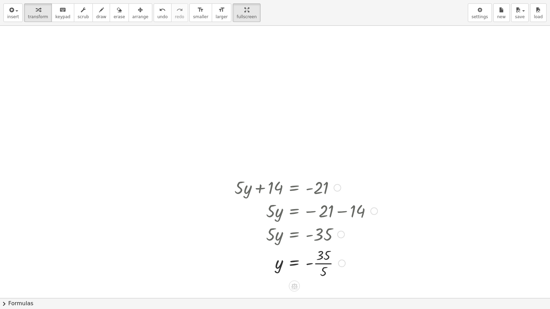
click at [310, 264] on div at bounding box center [306, 263] width 150 height 34
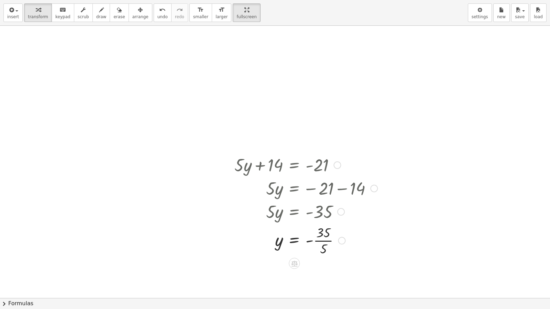
scroll to position [69, 0]
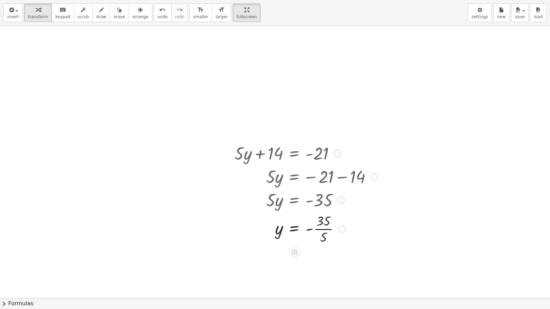
click at [317, 228] on div at bounding box center [306, 228] width 150 height 34
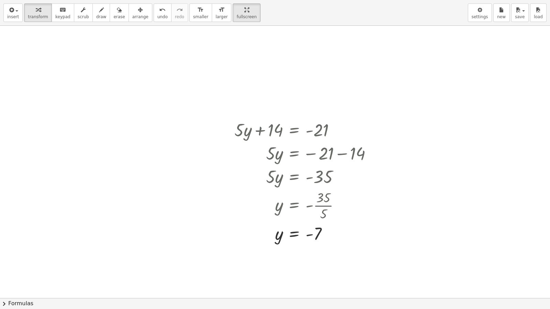
scroll to position [103, 0]
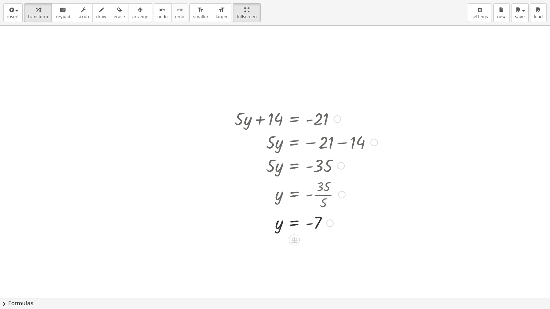
drag, startPoint x: 329, startPoint y: 222, endPoint x: 332, endPoint y: 243, distance: 21.4
click at [332, 243] on div "+ · 5 · y + 14 = - 21 · 5 · y = − 21 − 14 · 5 · y = - 35 y = - · 35 · 5 y = - 7" at bounding box center [275, 195] width 550 height 545
click at [132, 17] on span "arrange" at bounding box center [140, 16] width 16 height 5
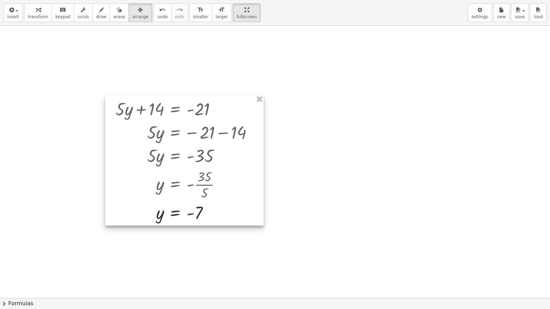
drag, startPoint x: 252, startPoint y: 175, endPoint x: 186, endPoint y: 173, distance: 66.7
click at [160, 176] on div at bounding box center [184, 160] width 158 height 131
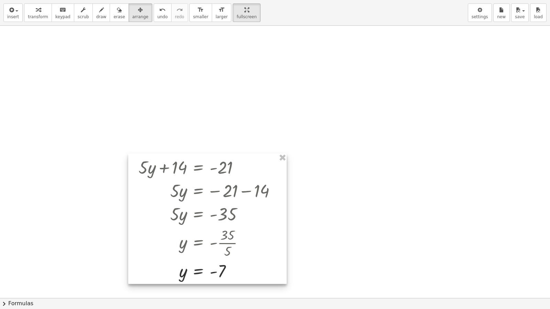
scroll to position [0, 0]
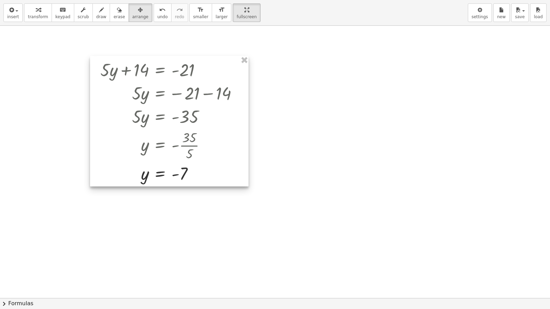
drag, startPoint x: 250, startPoint y: 195, endPoint x: 205, endPoint y: 43, distance: 158.4
click at [208, 45] on div "+ · 5 · y + 14 = - 21 · 5 · y = − 21 − 14 · 5 · y = - 35 y = - · 35 · 5 y = - 7" at bounding box center [275, 298] width 550 height 545
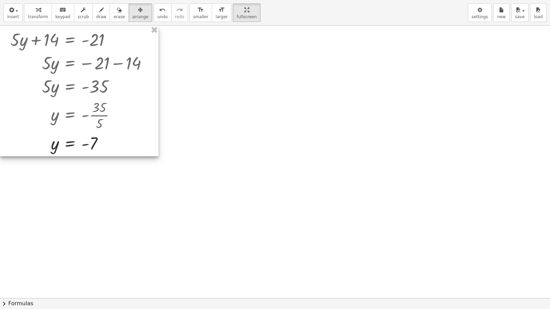
drag, startPoint x: 201, startPoint y: 154, endPoint x: 99, endPoint y: 118, distance: 107.8
click at [99, 118] on div at bounding box center [79, 91] width 158 height 131
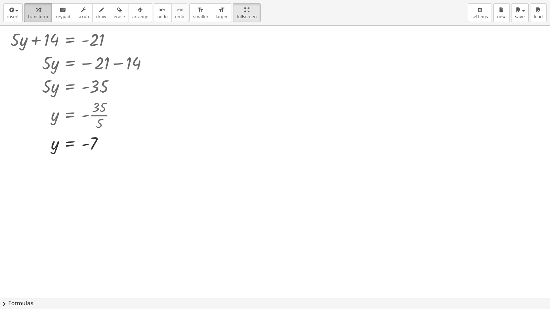
click at [38, 11] on div "button" at bounding box center [38, 9] width 20 height 8
click at [264, 145] on div at bounding box center [275, 298] width 550 height 545
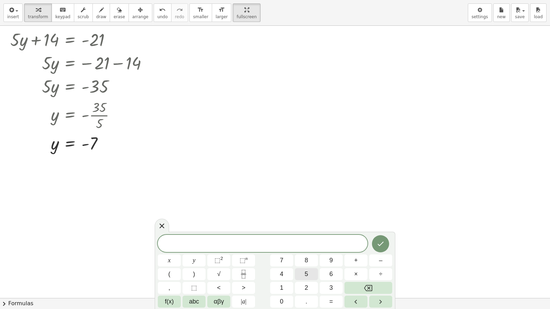
click at [311, 265] on button "5" at bounding box center [306, 274] width 23 height 12
click at [164, 265] on button "x" at bounding box center [169, 261] width 23 height 12
click at [374, 258] on button "–" at bounding box center [380, 261] width 23 height 12
click at [332, 261] on span "9" at bounding box center [330, 260] width 3 height 9
click at [339, 265] on button "=" at bounding box center [330, 302] width 23 height 12
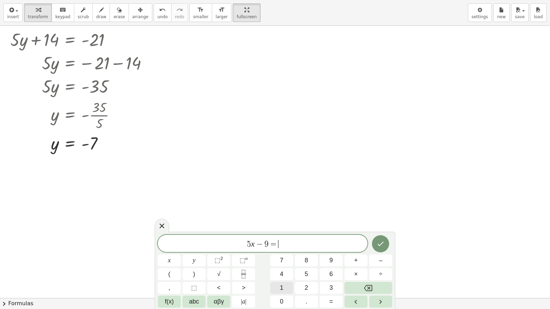
click at [284, 265] on button "1" at bounding box center [281, 288] width 23 height 12
click at [375, 244] on button "Done" at bounding box center [380, 243] width 17 height 17
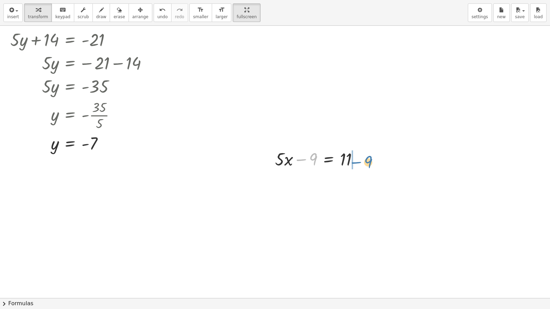
drag, startPoint x: 308, startPoint y: 160, endPoint x: 365, endPoint y: 161, distance: 57.0
click at [365, 161] on div at bounding box center [318, 158] width 95 height 23
click at [359, 184] on div at bounding box center [331, 181] width 120 height 23
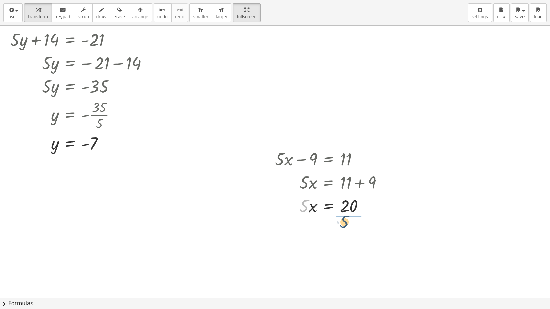
drag, startPoint x: 307, startPoint y: 204, endPoint x: 352, endPoint y: 213, distance: 45.8
click at [365, 216] on div at bounding box center [331, 205] width 120 height 23
click at [356, 233] on div at bounding box center [331, 234] width 120 height 34
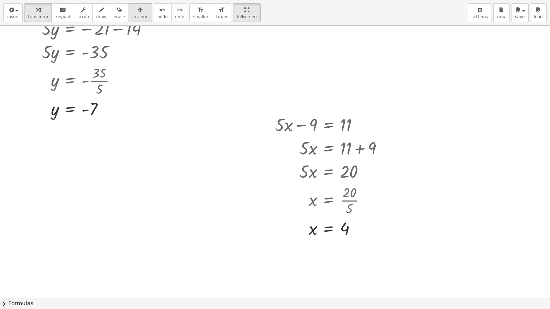
click at [137, 11] on button "arrange" at bounding box center [140, 12] width 24 height 19
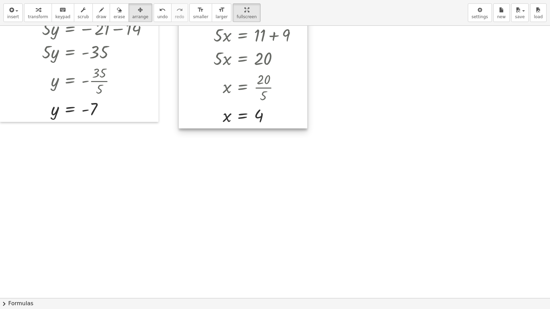
drag, startPoint x: 371, startPoint y: 229, endPoint x: 282, endPoint y: 118, distance: 142.4
click at [285, 116] on div at bounding box center [243, 63] width 128 height 131
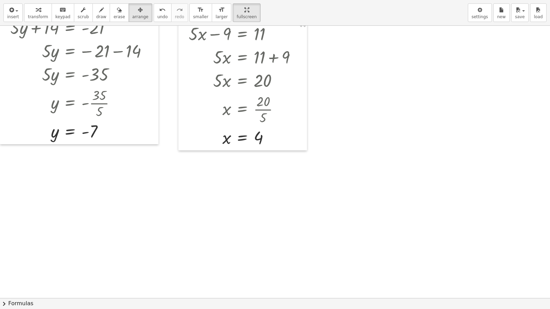
scroll to position [0, 0]
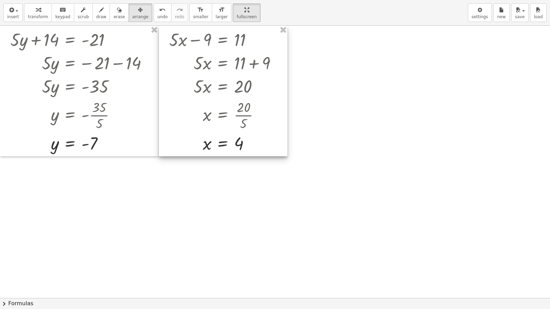
drag, startPoint x: 195, startPoint y: 115, endPoint x: 176, endPoint y: 102, distance: 23.6
click at [176, 102] on div at bounding box center [223, 91] width 128 height 131
click at [33, 15] on span "transform" at bounding box center [38, 16] width 20 height 5
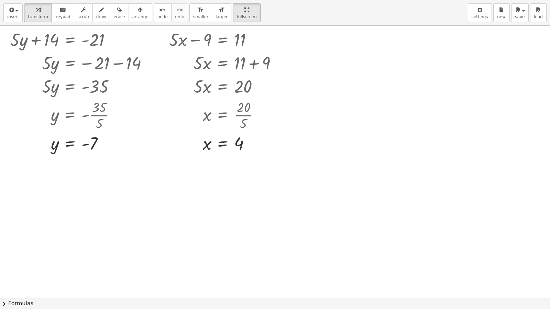
click at [360, 186] on div at bounding box center [275, 298] width 550 height 545
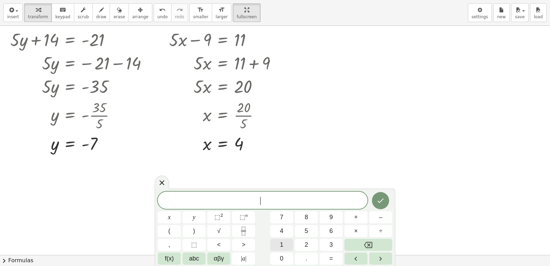
click at [283, 246] on button "1" at bounding box center [281, 244] width 23 height 12
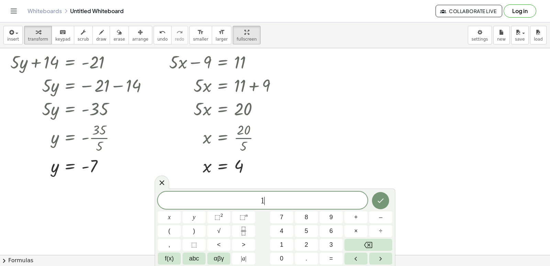
drag, startPoint x: 279, startPoint y: 224, endPoint x: 268, endPoint y: 225, distance: 11.1
click at [273, 224] on div "1 ​ x y ⬚ 2 ⬚ n 7 8 9 + – ( ) √ 4 5 6 × ÷ , ⬚ < > 1 2 3 f(x) abc αβγ | a | 0 . =" at bounding box center [275, 227] width 234 height 73
click at [272, 233] on button "4" at bounding box center [281, 231] width 23 height 12
click at [194, 214] on span "y" at bounding box center [194, 216] width 3 height 9
click at [377, 220] on button "–" at bounding box center [380, 217] width 23 height 12
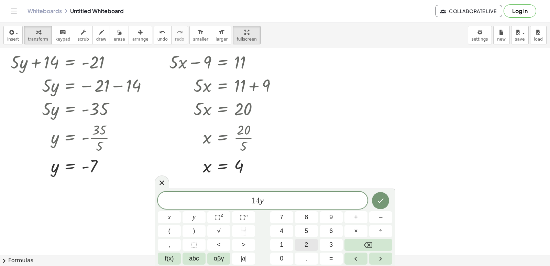
click at [301, 243] on button "2" at bounding box center [306, 244] width 23 height 12
click at [296, 258] on div "1 4 y − 2 ​ x y ⬚ 2 ⬚ n 7 8 9 + – ( ) √ 4 5 6 × ÷ , ⬚ < > 1 2 3 f(x) abc αβγ | …" at bounding box center [275, 227] width 234 height 73
click at [282, 262] on button "0" at bounding box center [281, 258] width 23 height 12
click at [334, 260] on button "=" at bounding box center [330, 258] width 23 height 12
click at [303, 244] on button "2" at bounding box center [306, 244] width 23 height 12
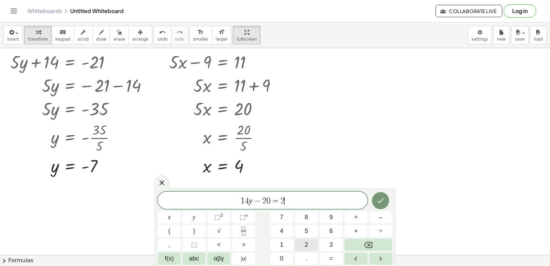
click at [303, 244] on button "2" at bounding box center [306, 244] width 23 height 12
click at [385, 198] on button "Done" at bounding box center [380, 200] width 17 height 17
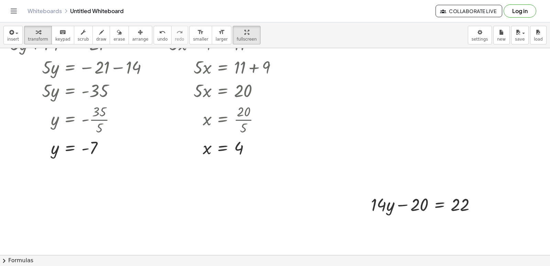
scroll to position [34, 0]
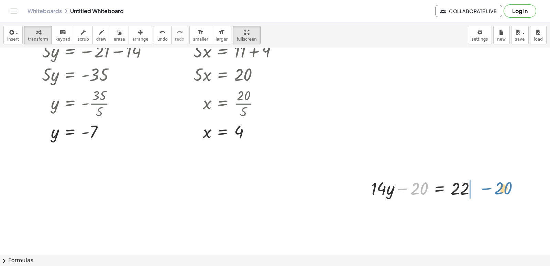
drag, startPoint x: 405, startPoint y: 189, endPoint x: 484, endPoint y: 189, distance: 78.7
click at [488, 187] on div "+ · 5 · y + 14 = - 21 · 5 · y = − 21 − 14 · 5 · y = - 35 y = - · 35 · 5 y = - 7…" at bounding box center [275, 220] width 550 height 413
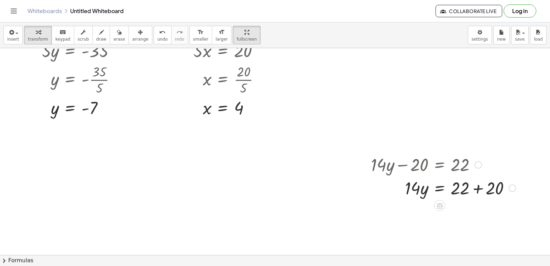
scroll to position [69, 0]
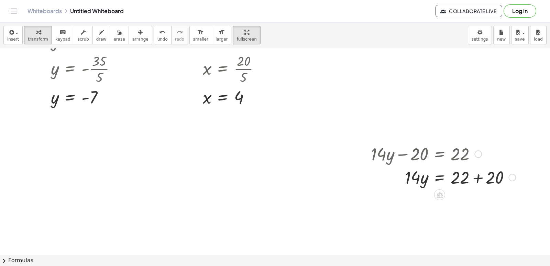
click at [474, 177] on div at bounding box center [442, 176] width 151 height 23
drag, startPoint x: 415, startPoint y: 200, endPoint x: 462, endPoint y: 202, distance: 46.4
click at [461, 210] on div at bounding box center [442, 199] width 151 height 23
click at [439, 154] on div "+ · 14 · y − 20 = 22 · 14 · y = + 22 + 20 · 14 · y = 42 · 14 y = 42 ·" at bounding box center [439, 154] width 0 height 0
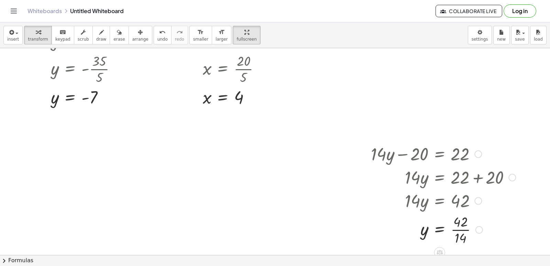
click at [463, 230] on div at bounding box center [442, 229] width 151 height 34
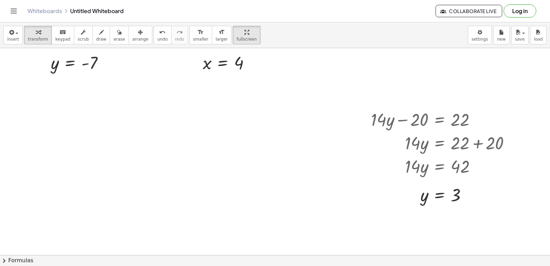
scroll to position [137, 0]
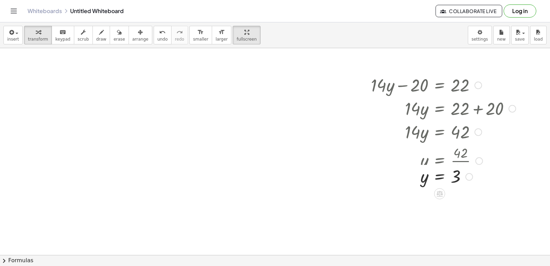
drag, startPoint x: 466, startPoint y: 162, endPoint x: 459, endPoint y: 192, distance: 30.9
click at [439, 177] on div "y = 3" at bounding box center [439, 177] width 0 height 0
click at [131, 36] on button "arrange" at bounding box center [140, 35] width 24 height 19
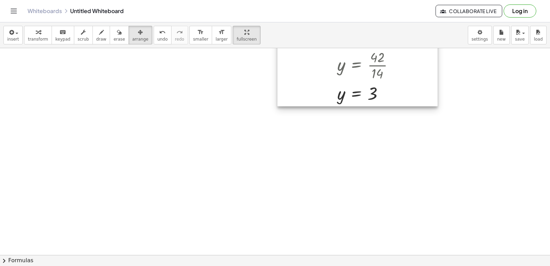
drag, startPoint x: 432, startPoint y: 156, endPoint x: 346, endPoint y: 57, distance: 131.3
click at [346, 57] on div at bounding box center [357, 41] width 160 height 131
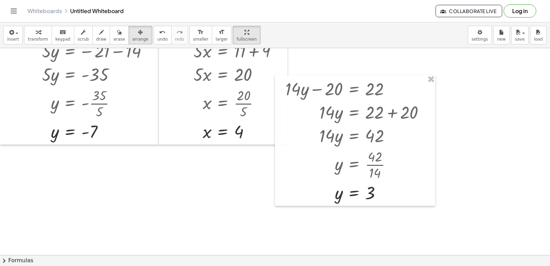
scroll to position [0, 0]
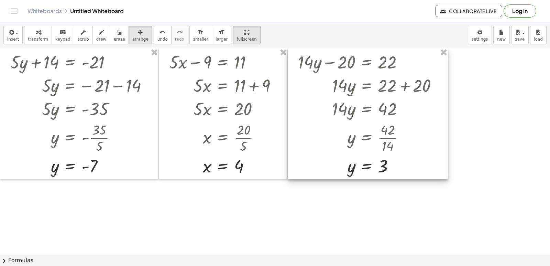
drag, startPoint x: 363, startPoint y: 201, endPoint x: 376, endPoint y: 126, distance: 75.3
click at [376, 126] on div at bounding box center [368, 113] width 160 height 131
click at [36, 31] on icon "button" at bounding box center [38, 32] width 5 height 8
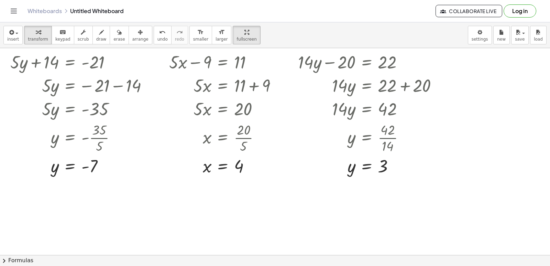
click at [500, 194] on div at bounding box center [275, 254] width 550 height 413
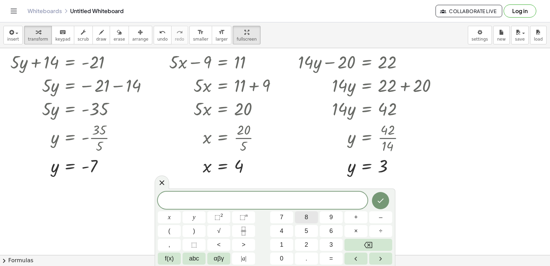
click at [304, 217] on span "8" at bounding box center [305, 216] width 3 height 9
click at [172, 219] on button "x" at bounding box center [169, 217] width 23 height 12
click at [358, 218] on button "+" at bounding box center [355, 217] width 23 height 12
click at [299, 243] on button "2" at bounding box center [306, 244] width 23 height 12
click at [282, 243] on span "1" at bounding box center [281, 244] width 3 height 9
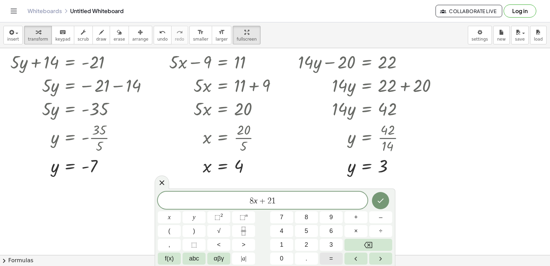
click at [333, 259] on button "=" at bounding box center [330, 258] width 23 height 12
click at [309, 232] on button "5" at bounding box center [306, 231] width 23 height 12
click at [380, 204] on icon "Done" at bounding box center [380, 200] width 8 height 8
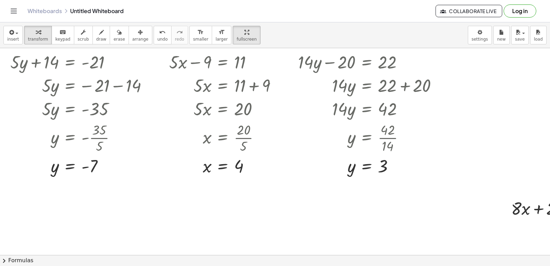
drag, startPoint x: 118, startPoint y: 42, endPoint x: 126, endPoint y: 44, distance: 8.0
click at [126, 44] on div "insert select one: Math Expression Function Text Youtube Video Graphing Geometr…" at bounding box center [275, 35] width 550 height 26
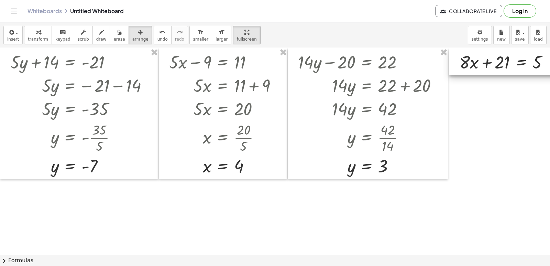
drag, startPoint x: 529, startPoint y: 205, endPoint x: 506, endPoint y: 121, distance: 87.7
click at [481, 53] on div at bounding box center [504, 61] width 110 height 27
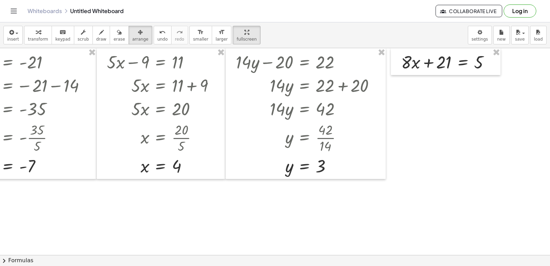
scroll to position [0, 55]
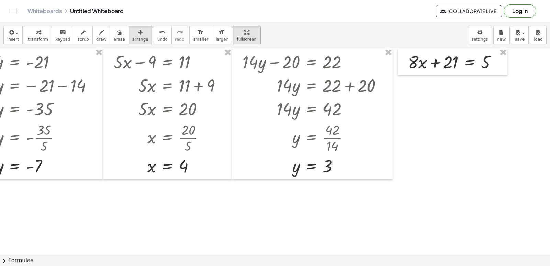
click at [41, 40] on span "transform" at bounding box center [38, 39] width 20 height 5
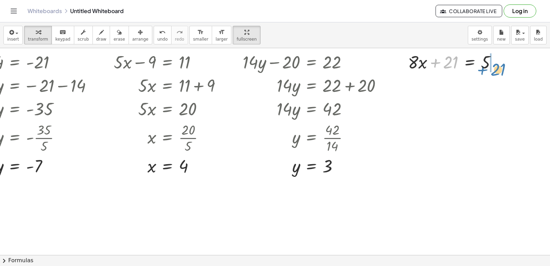
drag, startPoint x: 432, startPoint y: 63, endPoint x: 480, endPoint y: 69, distance: 48.1
click at [480, 69] on div at bounding box center [454, 61] width 101 height 23
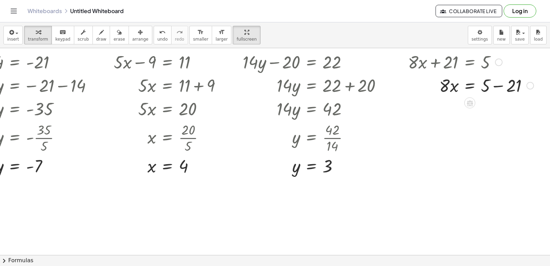
click at [497, 88] on div at bounding box center [470, 84] width 132 height 23
drag, startPoint x: 442, startPoint y: 107, endPoint x: 494, endPoint y: 128, distance: 56.1
click at [498, 126] on div at bounding box center [470, 109] width 132 height 34
drag, startPoint x: 496, startPoint y: 130, endPoint x: 495, endPoint y: 149, distance: 19.3
click at [496, 134] on div at bounding box center [470, 137] width 132 height 23
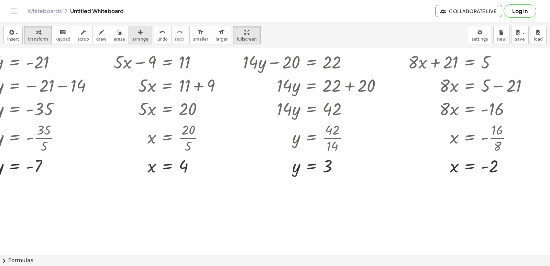
click at [134, 35] on div "button" at bounding box center [140, 32] width 16 height 8
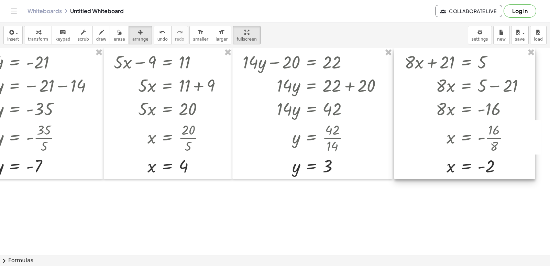
click at [421, 114] on div at bounding box center [464, 113] width 141 height 131
click at [37, 27] on button "transform" at bounding box center [38, 35] width 28 height 19
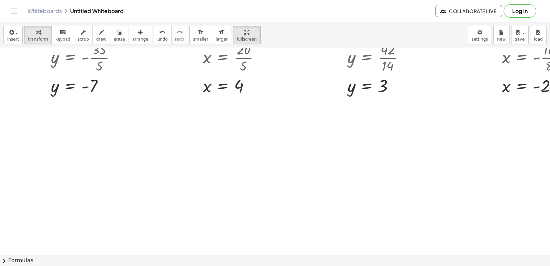
scroll to position [69, 0]
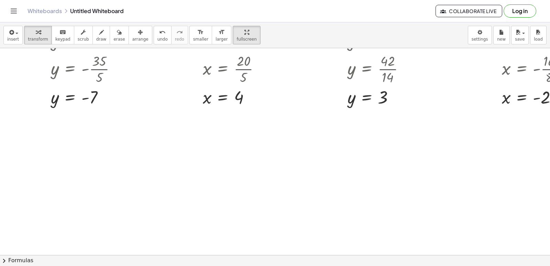
drag, startPoint x: 401, startPoint y: 225, endPoint x: 427, endPoint y: 254, distance: 38.9
click at [401, 230] on div at bounding box center [306, 185] width 612 height 413
drag, startPoint x: 333, startPoint y: 196, endPoint x: 292, endPoint y: 200, distance: 41.4
click at [333, 196] on div at bounding box center [306, 185] width 612 height 413
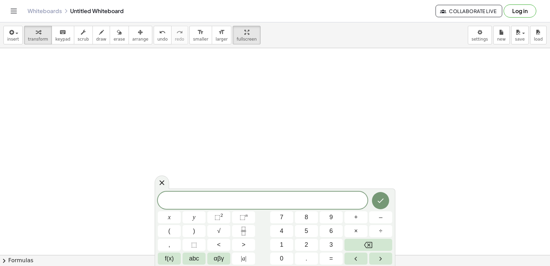
scroll to position [103, 0]
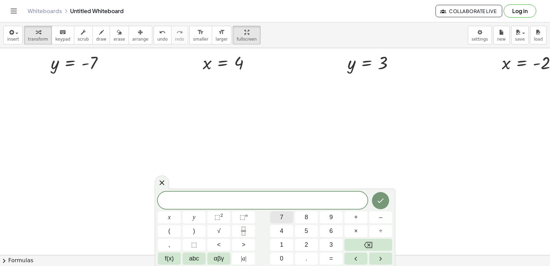
click at [274, 212] on button "7" at bounding box center [281, 217] width 23 height 12
click at [171, 218] on button "x" at bounding box center [169, 217] width 23 height 12
click at [359, 215] on button "+" at bounding box center [355, 217] width 23 height 12
click at [196, 217] on button "y" at bounding box center [193, 217] width 23 height 12
click at [331, 256] on span "=" at bounding box center [331, 257] width 4 height 9
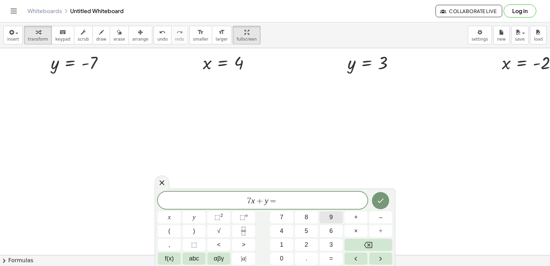
click at [333, 217] on span "9" at bounding box center [330, 216] width 3 height 9
click at [388, 198] on button "Done" at bounding box center [380, 200] width 17 height 17
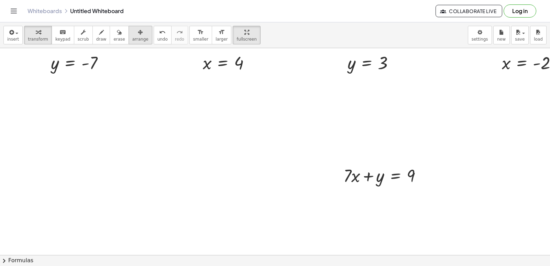
click at [133, 35] on div "button" at bounding box center [140, 32] width 16 height 8
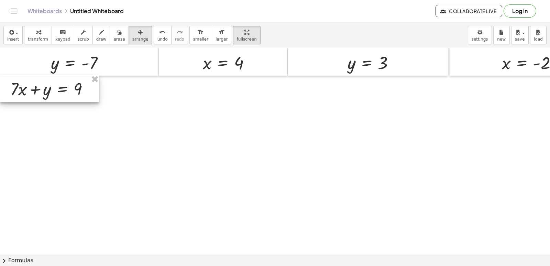
drag, startPoint x: 329, startPoint y: 174, endPoint x: 23, endPoint y: 89, distance: 318.3
click at [23, 89] on div at bounding box center [49, 88] width 99 height 27
click at [43, 39] on span "transform" at bounding box center [38, 39] width 20 height 5
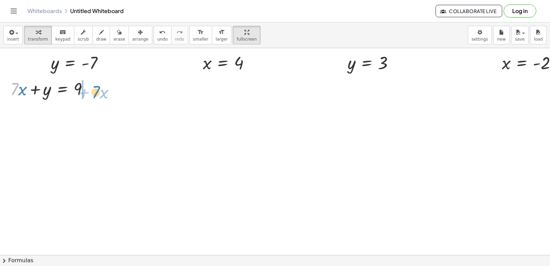
drag, startPoint x: 15, startPoint y: 88, endPoint x: 91, endPoint y: 89, distance: 75.9
click at [96, 91] on div at bounding box center [52, 88] width 90 height 23
click at [92, 111] on div at bounding box center [68, 111] width 123 height 23
click at [43, 114] on div at bounding box center [68, 111] width 123 height 23
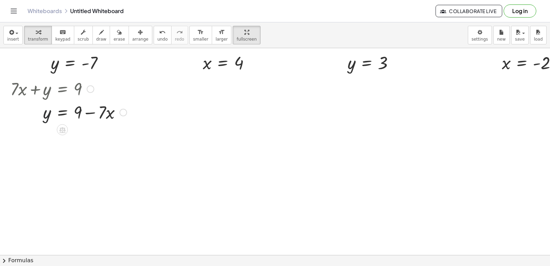
drag, startPoint x: 49, startPoint y: 116, endPoint x: 93, endPoint y: 123, distance: 44.6
click at [52, 116] on div at bounding box center [68, 111] width 123 height 23
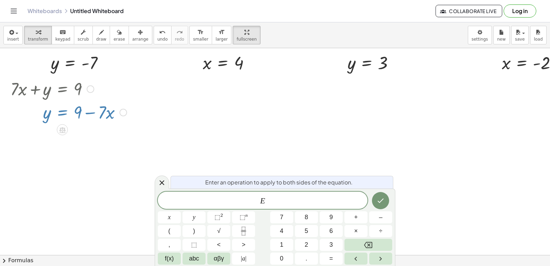
drag, startPoint x: 105, startPoint y: 127, endPoint x: 93, endPoint y: 134, distance: 13.7
click at [93, 134] on div "+ · 5 · y + 14 = - 21 · 5 · y = − 21 − 14 · 5 · y = - 35 y = - · 35 · 5 y = - 7…" at bounding box center [306, 151] width 612 height 413
click at [159, 180] on icon at bounding box center [162, 182] width 8 height 8
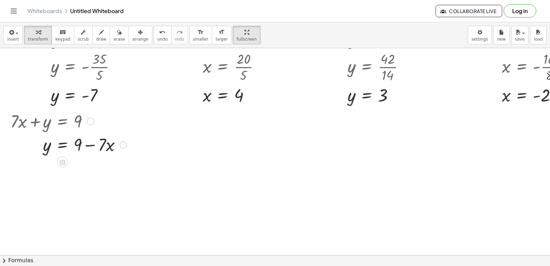
scroll to position [69, 0]
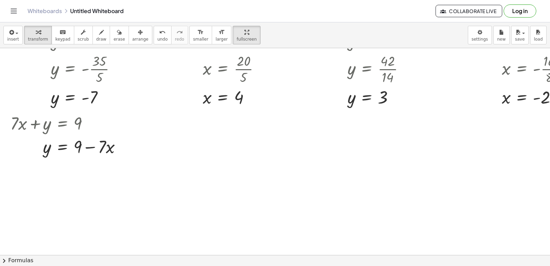
drag, startPoint x: 205, startPoint y: 180, endPoint x: 260, endPoint y: 174, distance: 54.9
click at [212, 180] on div at bounding box center [306, 185] width 612 height 413
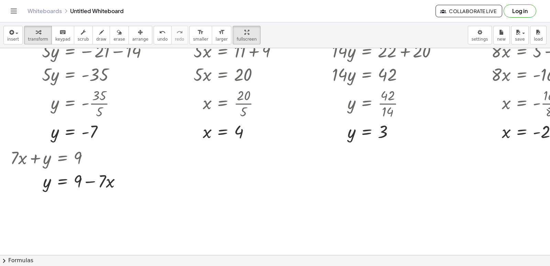
click at [315, 167] on div at bounding box center [306, 220] width 612 height 413
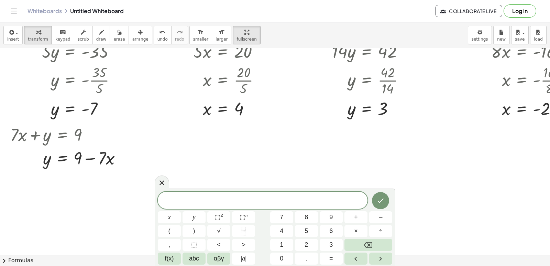
scroll to position [69, 0]
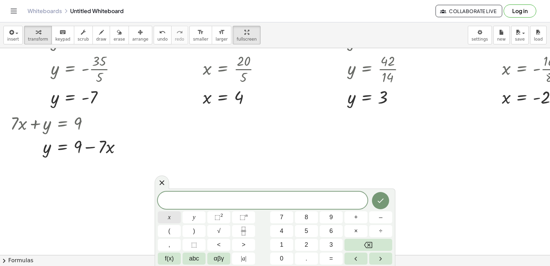
click at [169, 218] on span "x" at bounding box center [169, 216] width 3 height 9
click at [387, 220] on button "–" at bounding box center [380, 217] width 23 height 12
click at [285, 226] on button "4" at bounding box center [281, 231] width 23 height 12
click at [199, 212] on button "y" at bounding box center [193, 217] width 23 height 12
click at [341, 259] on div "x − 4 y ​ x y ⬚ 2 ⬚ n 7 8 9 + – ( ) √ 4 5 6 × ÷ , ⬚ < > 1 2 3 f(x) abc αβγ | a …" at bounding box center [275, 227] width 234 height 73
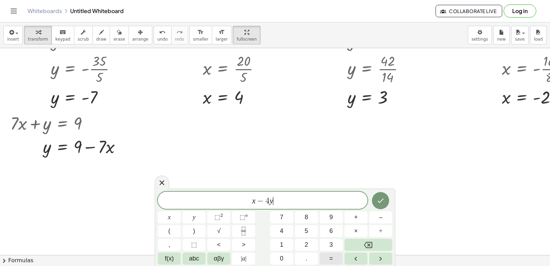
click at [336, 256] on button "=" at bounding box center [330, 258] width 23 height 12
click at [312, 228] on button "5" at bounding box center [306, 231] width 23 height 12
click at [385, 200] on button "Done" at bounding box center [380, 200] width 17 height 17
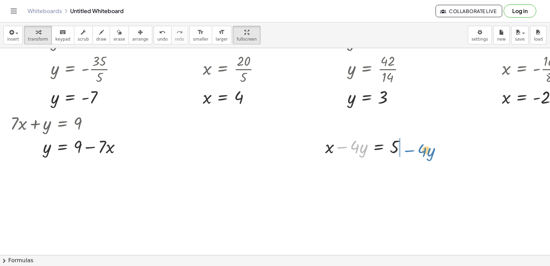
drag, startPoint x: 347, startPoint y: 144, endPoint x: 415, endPoint y: 147, distance: 67.4
click at [415, 147] on div "− · 4 · y + x − · 4 · y = 5" at bounding box center [365, 146] width 101 height 27
click at [132, 37] on span "arrange" at bounding box center [140, 39] width 16 height 5
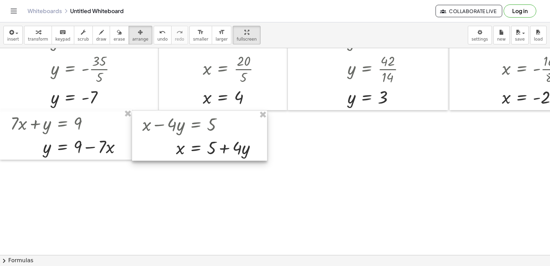
drag, startPoint x: 343, startPoint y: 160, endPoint x: 161, endPoint y: 138, distance: 184.1
click at [161, 138] on div at bounding box center [199, 135] width 135 height 50
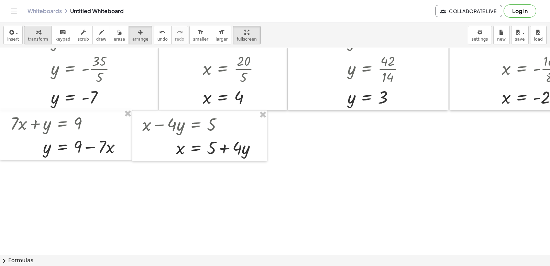
click at [28, 41] on span "transform" at bounding box center [38, 39] width 20 height 5
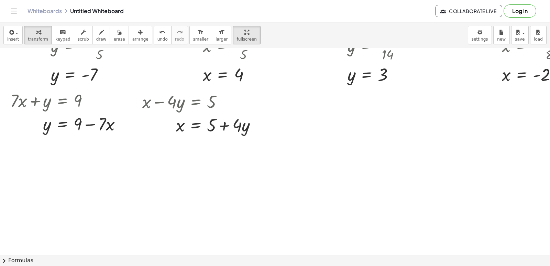
scroll to position [103, 0]
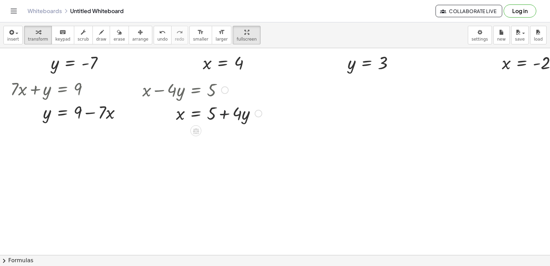
click at [222, 115] on div at bounding box center [202, 112] width 126 height 23
click at [229, 113] on div at bounding box center [202, 112] width 126 height 23
click at [228, 113] on div at bounding box center [202, 112] width 126 height 23
click at [227, 113] on div at bounding box center [202, 112] width 126 height 23
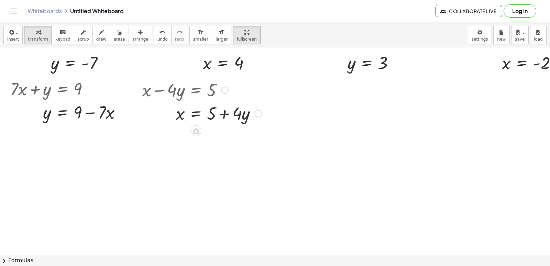
click at [227, 113] on div at bounding box center [202, 112] width 126 height 23
click at [229, 114] on div at bounding box center [202, 112] width 126 height 23
click at [229, 113] on div at bounding box center [202, 112] width 126 height 23
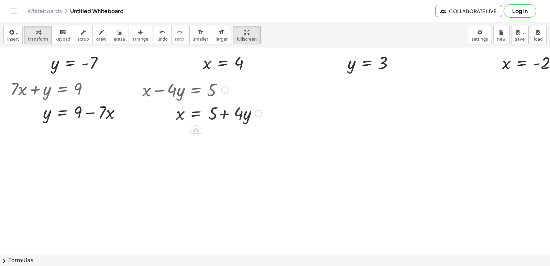
click at [229, 113] on div at bounding box center [202, 112] width 126 height 23
drag, startPoint x: 224, startPoint y: 115, endPoint x: 229, endPoint y: 110, distance: 7.1
click at [226, 115] on div at bounding box center [202, 112] width 126 height 23
click at [229, 110] on div at bounding box center [202, 112] width 126 height 23
drag, startPoint x: 241, startPoint y: 99, endPoint x: 239, endPoint y: 109, distance: 9.5
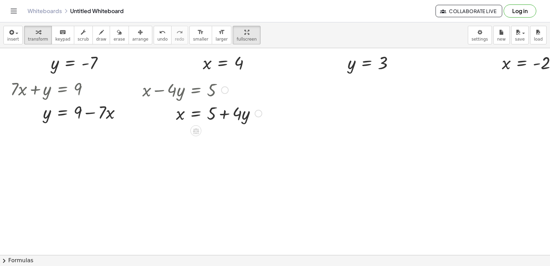
drag, startPoint x: 239, startPoint y: 109, endPoint x: 450, endPoint y: 136, distance: 212.0
click at [465, 138] on div at bounding box center [306, 151] width 612 height 413
click at [336, 132] on div at bounding box center [306, 151] width 612 height 413
drag, startPoint x: 374, startPoint y: 187, endPoint x: 381, endPoint y: 179, distance: 10.7
click at [374, 185] on div at bounding box center [306, 151] width 612 height 413
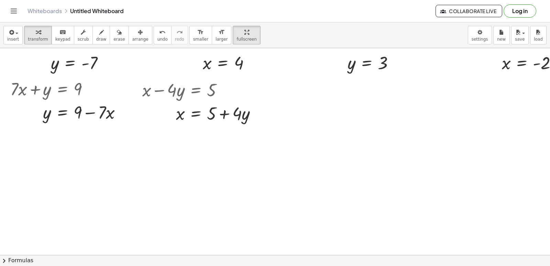
drag, startPoint x: 237, startPoint y: 187, endPoint x: 241, endPoint y: 182, distance: 6.6
click at [239, 187] on div at bounding box center [306, 151] width 612 height 413
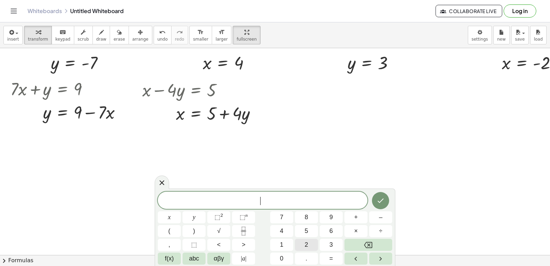
click at [301, 239] on button "2" at bounding box center [306, 244] width 23 height 12
click at [207, 221] on div "2 ​ x y ⬚ 2 ⬚ n 7 8 9 + – ( ) √ 4 5 6 × ÷ , ⬚ < > 1 2 3 f(x) abc αβγ | a | 0 . =" at bounding box center [275, 227] width 234 height 73
click at [203, 218] on button "y" at bounding box center [193, 217] width 23 height 12
click at [353, 213] on button "+" at bounding box center [355, 217] width 23 height 12
click at [306, 217] on span "8" at bounding box center [305, 216] width 3 height 9
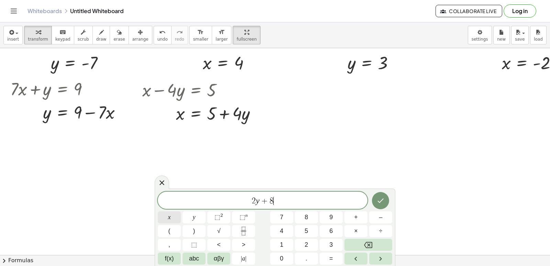
click at [170, 218] on button "x" at bounding box center [169, 217] width 23 height 12
click at [330, 255] on span "=" at bounding box center [331, 257] width 4 height 9
click at [308, 241] on button "2" at bounding box center [306, 244] width 23 height 12
click at [292, 210] on div "2 y + 8 x = 2 ​ x y ⬚ 2 ⬚ n 7 8 9 + – ( ) √ 4 5 6 × ÷ , ⬚ < > 1 2 3 f(x) abc αβ…" at bounding box center [275, 227] width 234 height 73
click at [282, 230] on span "4" at bounding box center [281, 230] width 3 height 9
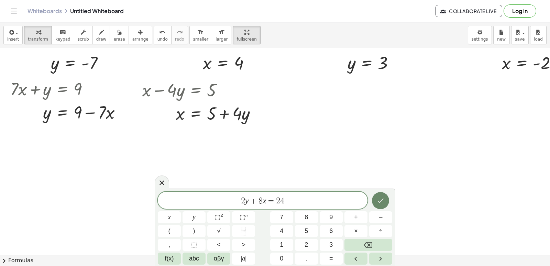
click at [381, 206] on button "Done" at bounding box center [380, 200] width 17 height 17
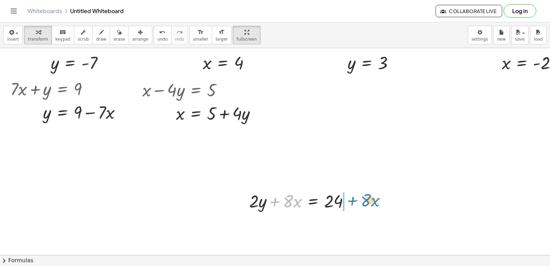
drag, startPoint x: 274, startPoint y: 203, endPoint x: 352, endPoint y: 204, distance: 78.3
click at [352, 202] on div at bounding box center [302, 200] width 113 height 23
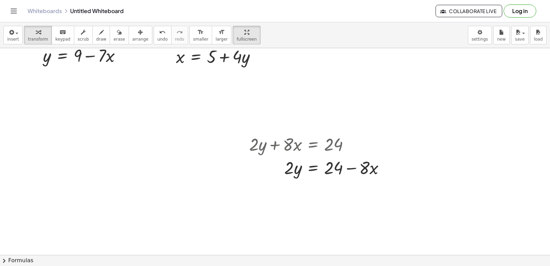
scroll to position [172, 0]
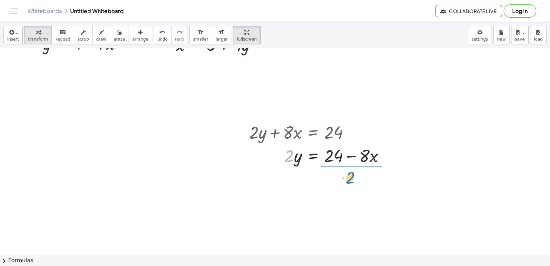
drag, startPoint x: 286, startPoint y: 157, endPoint x: 348, endPoint y: 178, distance: 65.5
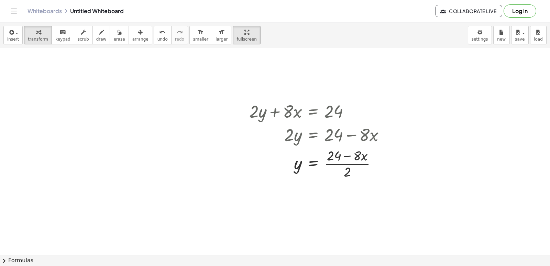
scroll to position [201, 0]
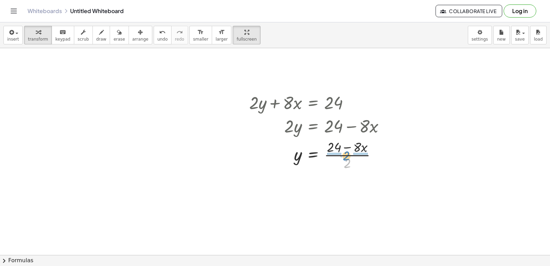
drag, startPoint x: 347, startPoint y: 166, endPoint x: 346, endPoint y: 162, distance: 4.2
click at [347, 159] on div at bounding box center [320, 154] width 148 height 34
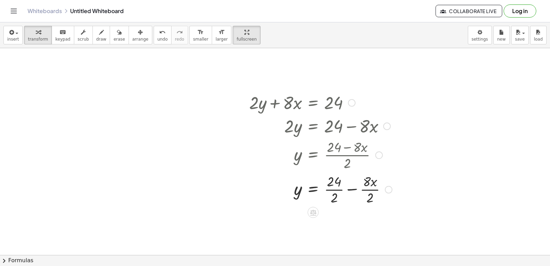
drag, startPoint x: 339, startPoint y: 188, endPoint x: 394, endPoint y: 202, distance: 56.8
click at [349, 191] on div at bounding box center [321, 188] width 150 height 34
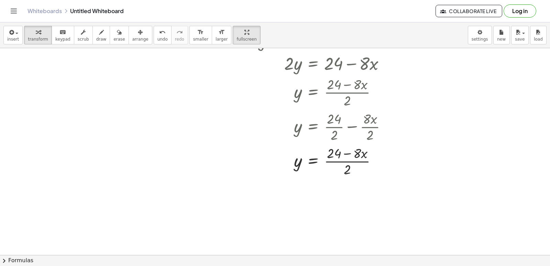
scroll to position [270, 0]
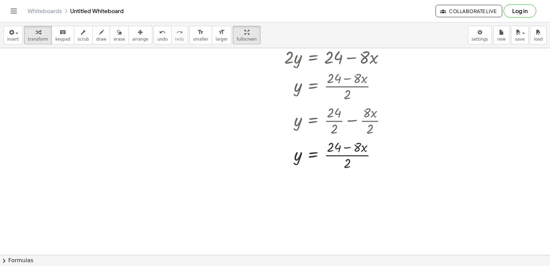
drag, startPoint x: 150, startPoint y: 42, endPoint x: 160, endPoint y: 43, distance: 10.1
click at [154, 43] on button "undo undo" at bounding box center [163, 35] width 18 height 19
click at [333, 121] on div at bounding box center [321, 120] width 150 height 34
click at [368, 155] on div at bounding box center [321, 154] width 150 height 34
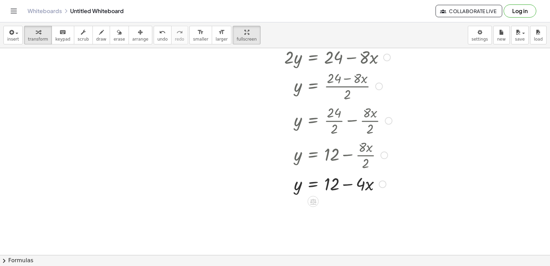
drag, startPoint x: 384, startPoint y: 156, endPoint x: 402, endPoint y: 183, distance: 32.9
click at [386, 196] on div "+ · 5 · y + 14 = - 21 · 5 · y = − 21 − 14 · 5 · y = - 35 y = - · 35 · 5 y = - 7…" at bounding box center [306, 87] width 612 height 619
click at [351, 184] on div at bounding box center [321, 182] width 150 height 23
drag, startPoint x: 131, startPoint y: 40, endPoint x: 236, endPoint y: 69, distance: 109.6
click at [132, 41] on span "arrange" at bounding box center [140, 39] width 16 height 5
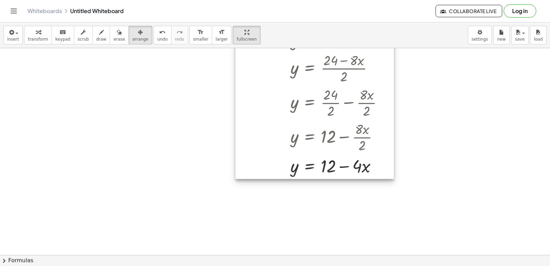
drag, startPoint x: 285, startPoint y: 105, endPoint x: 280, endPoint y: 74, distance: 31.6
click at [280, 76] on div at bounding box center [314, 90] width 158 height 177
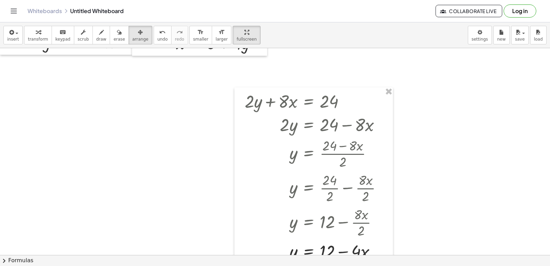
scroll to position [133, 0]
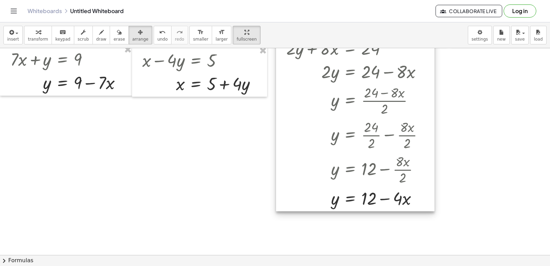
drag, startPoint x: 378, startPoint y: 170, endPoint x: 419, endPoint y: 76, distance: 102.6
click at [419, 76] on div at bounding box center [355, 122] width 158 height 177
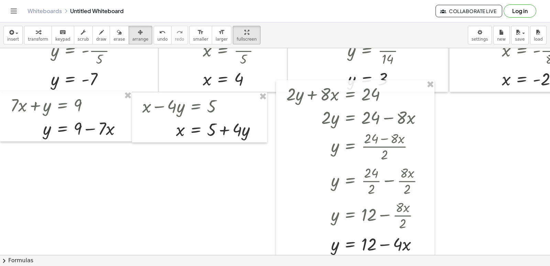
scroll to position [98, 0]
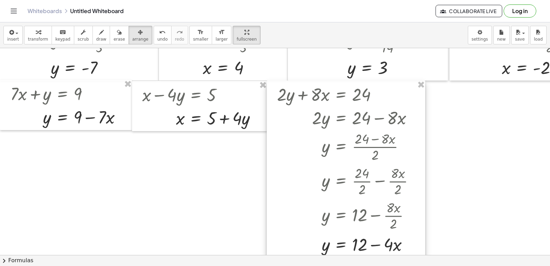
drag, startPoint x: 359, startPoint y: 148, endPoint x: 349, endPoint y: 160, distance: 14.9
click at [349, 160] on div at bounding box center [346, 168] width 158 height 177
drag, startPoint x: 44, startPoint y: 36, endPoint x: 185, endPoint y: 109, distance: 158.7
click at [48, 37] on div "transform keyboard keypad scrub draw erase arrange" at bounding box center [88, 35] width 128 height 19
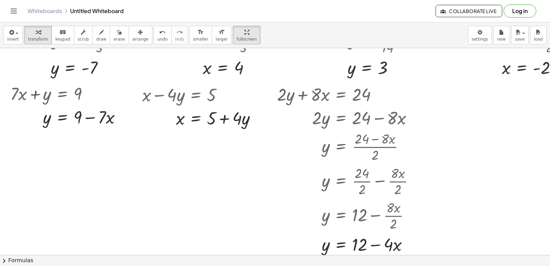
scroll to position [133, 0]
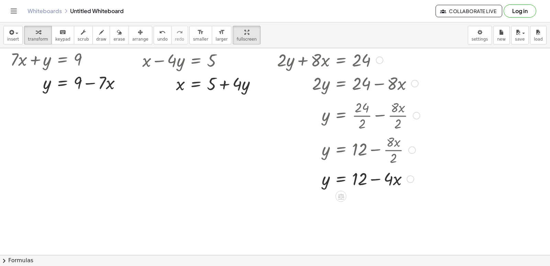
drag, startPoint x: 417, startPoint y: 146, endPoint x: 413, endPoint y: 109, distance: 37.7
click at [341, 115] on div "y = + · 24 · 2 − · 8 · x · 2" at bounding box center [341, 115] width 0 height 0
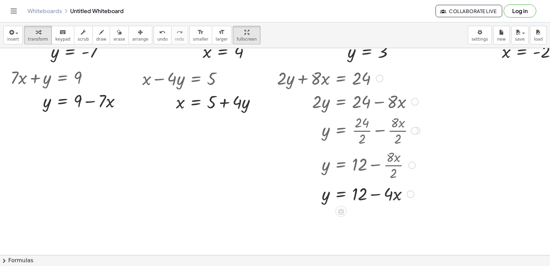
scroll to position [98, 0]
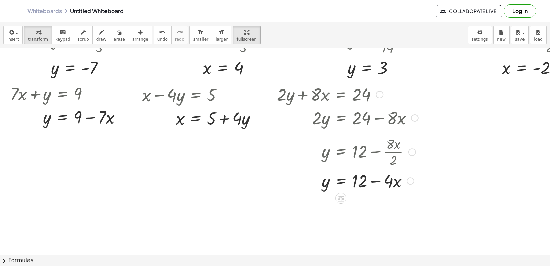
drag, startPoint x: 410, startPoint y: 184, endPoint x: 433, endPoint y: 157, distance: 35.8
click at [341, 152] on div "y = + 12 − · 8 · x · 2" at bounding box center [341, 152] width 0 height 0
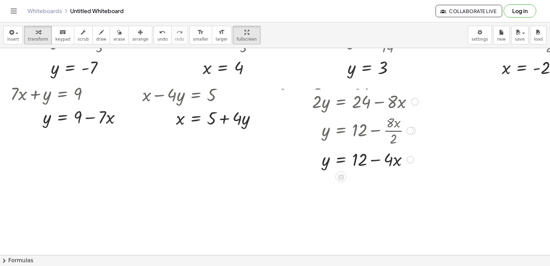
drag, startPoint x: 415, startPoint y: 111, endPoint x: 417, endPoint y: 96, distance: 14.9
click at [341, 102] on div "· 2 · y = + 24 − · 8 · x" at bounding box center [341, 102] width 0 height 0
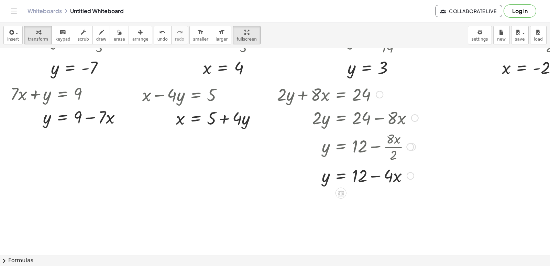
drag, startPoint x: 414, startPoint y: 95, endPoint x: 406, endPoint y: 124, distance: 30.2
click at [341, 118] on div "· 2 · y = + 24 − · 8 · x" at bounding box center [341, 118] width 0 height 0
drag, startPoint x: 409, startPoint y: 142, endPoint x: 412, endPoint y: 148, distance: 6.5
click at [341, 147] on div "y = + 12 − · 8 · x · 2" at bounding box center [341, 147] width 0 height 0
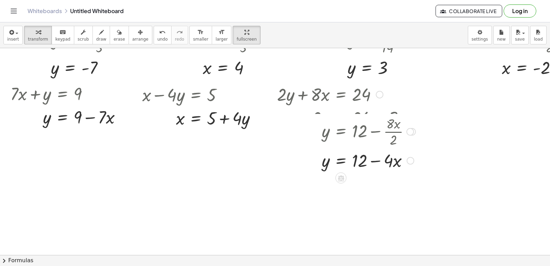
drag, startPoint x: 412, startPoint y: 146, endPoint x: 417, endPoint y: 122, distance: 24.6
click at [341, 132] on div "y = + 12 − · 8 · x · 2" at bounding box center [341, 132] width 0 height 0
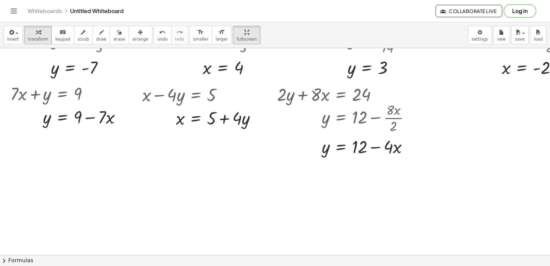
click at [460, 192] on div at bounding box center [306, 156] width 612 height 413
drag, startPoint x: 370, startPoint y: 205, endPoint x: 323, endPoint y: 231, distance: 53.2
click at [367, 206] on div at bounding box center [306, 156] width 612 height 413
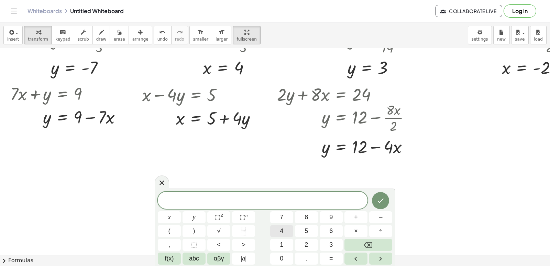
click at [287, 232] on button "4" at bounding box center [281, 231] width 23 height 12
click at [164, 213] on button "x" at bounding box center [169, 217] width 23 height 12
click at [376, 217] on button "–" at bounding box center [380, 217] width 23 height 12
click at [302, 242] on button "2" at bounding box center [306, 244] width 23 height 12
click at [285, 261] on button "0" at bounding box center [281, 258] width 23 height 12
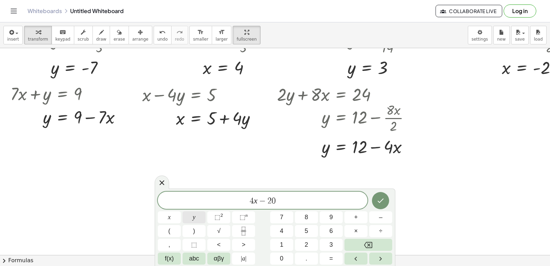
click at [198, 216] on button "y" at bounding box center [193, 217] width 23 height 12
click at [330, 256] on span "=" at bounding box center [331, 257] width 4 height 9
click at [334, 228] on button "6" at bounding box center [330, 231] width 23 height 12
click at [282, 263] on button "0" at bounding box center [281, 258] width 23 height 12
click at [383, 204] on button "Done" at bounding box center [380, 200] width 17 height 17
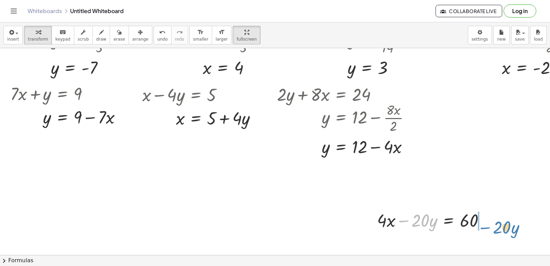
drag, startPoint x: 408, startPoint y: 226, endPoint x: 489, endPoint y: 231, distance: 81.2
click at [489, 231] on div at bounding box center [433, 219] width 120 height 23
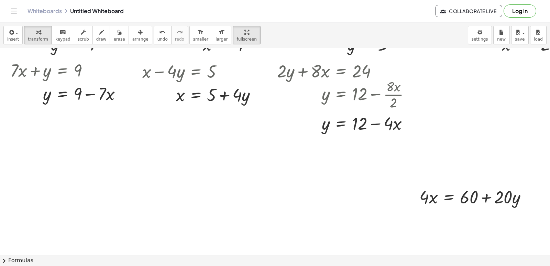
scroll to position [133, 0]
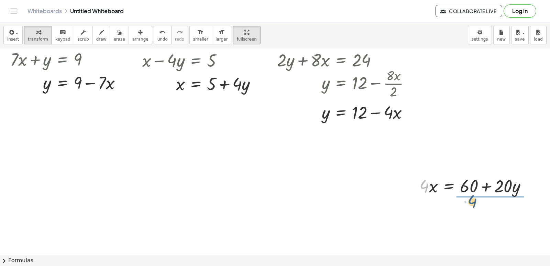
drag, startPoint x: 420, startPoint y: 185, endPoint x: 471, endPoint y: 201, distance: 53.3
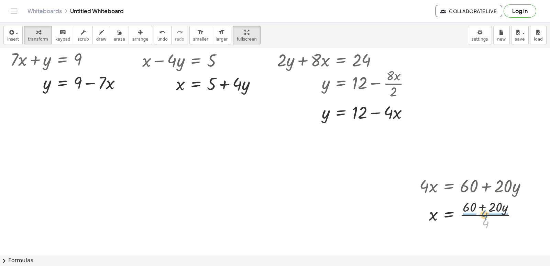
drag, startPoint x: 483, startPoint y: 223, endPoint x: 481, endPoint y: 215, distance: 7.9
click at [481, 215] on div at bounding box center [476, 214] width 120 height 34
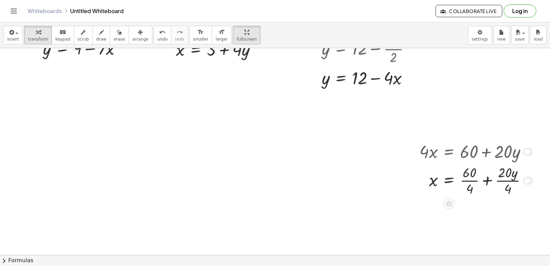
click at [470, 181] on div at bounding box center [476, 179] width 120 height 34
click at [513, 215] on div at bounding box center [476, 214] width 120 height 34
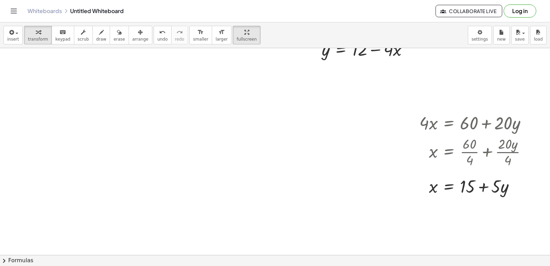
scroll to position [201, 0]
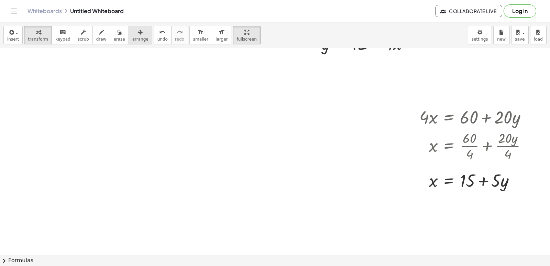
click at [129, 43] on button "arrange" at bounding box center [140, 35] width 24 height 19
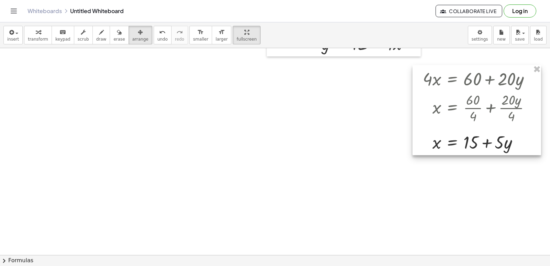
drag, startPoint x: 446, startPoint y: 151, endPoint x: 450, endPoint y: 111, distance: 41.1
click at [450, 112] on div at bounding box center [476, 110] width 128 height 90
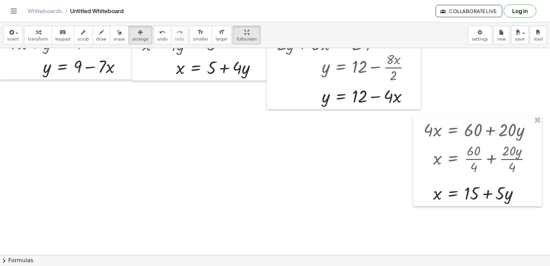
scroll to position [133, 0]
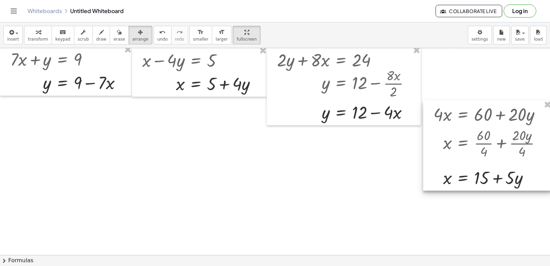
drag, startPoint x: 448, startPoint y: 205, endPoint x: 465, endPoint y: 146, distance: 62.1
click at [465, 146] on div at bounding box center [487, 145] width 128 height 90
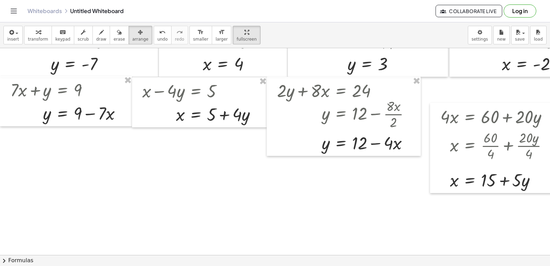
scroll to position [64, 0]
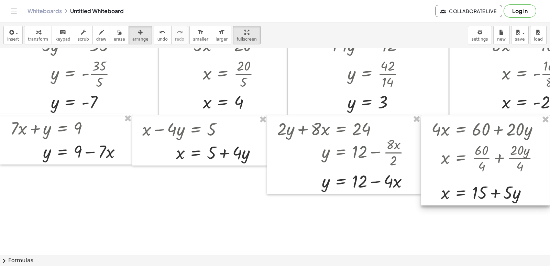
drag, startPoint x: 484, startPoint y: 227, endPoint x: 475, endPoint y: 201, distance: 27.3
click at [475, 201] on div at bounding box center [485, 160] width 128 height 90
click at [36, 29] on icon "button" at bounding box center [38, 32] width 5 height 8
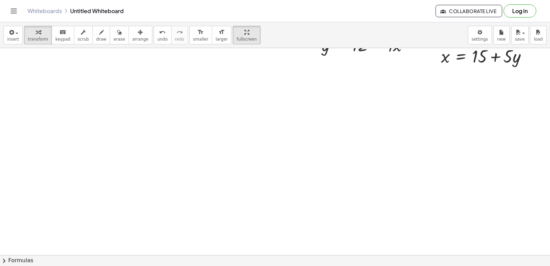
scroll to position [212, 0]
drag, startPoint x: 222, startPoint y: 144, endPoint x: 334, endPoint y: 72, distance: 132.8
click at [224, 146] on div at bounding box center [306, 145] width 612 height 619
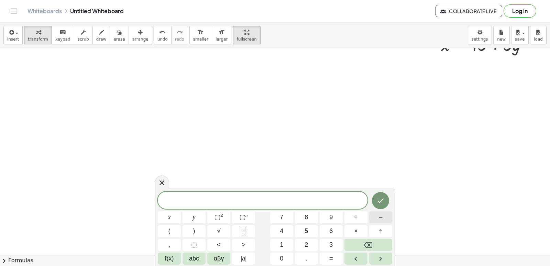
click at [383, 217] on button "–" at bounding box center [380, 217] width 23 height 12
click at [304, 243] on button "2" at bounding box center [306, 244] width 23 height 12
click at [190, 221] on div "− 2 ​ x y ⬚ 2 ⬚ n 7 8 9 + – ( ) √ 4 5 6 × ÷ , ⬚ < > 1 2 3 f(x) abc αβγ | a | 0 …" at bounding box center [275, 227] width 234 height 73
click at [169, 218] on button "x" at bounding box center [169, 217] width 23 height 12
click at [360, 217] on button "+" at bounding box center [355, 217] width 23 height 12
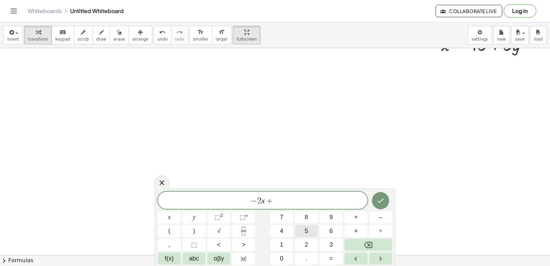
click at [309, 232] on button "5" at bounding box center [306, 231] width 23 height 12
click at [195, 217] on span "y" at bounding box center [194, 216] width 3 height 9
click at [326, 261] on button "=" at bounding box center [330, 258] width 23 height 12
click at [327, 246] on button "3" at bounding box center [330, 244] width 23 height 12
click at [380, 204] on button "Done" at bounding box center [380, 200] width 17 height 17
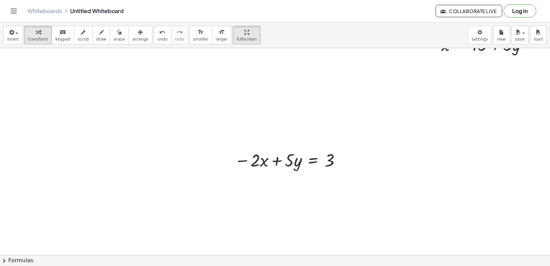
click at [138, 34] on icon "button" at bounding box center [140, 32] width 5 height 8
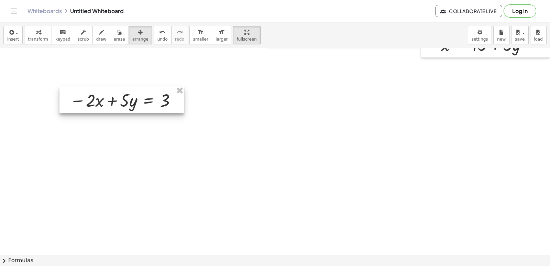
drag, startPoint x: 305, startPoint y: 169, endPoint x: 104, endPoint y: 92, distance: 215.3
click at [104, 92] on div at bounding box center [121, 99] width 124 height 27
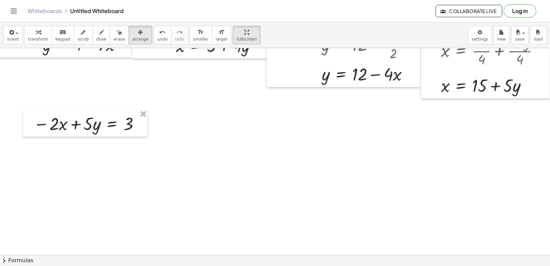
scroll to position [109, 0]
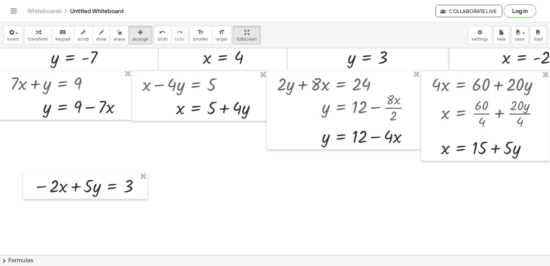
drag, startPoint x: 104, startPoint y: 202, endPoint x: 106, endPoint y: 181, distance: 20.7
click at [103, 177] on div "+ · 5 · y + 14 = - 21 · 5 · y = − 21 − 14 · 5 · y = - 35 y = - · 35 · 5 y = - 7…" at bounding box center [306, 249] width 612 height 619
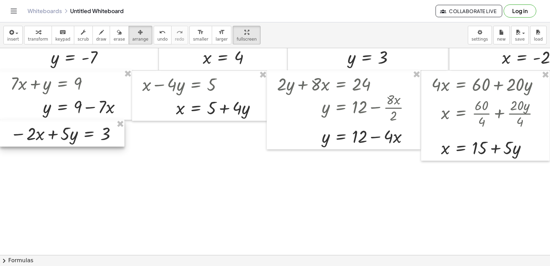
drag, startPoint x: 108, startPoint y: 186, endPoint x: 28, endPoint y: 59, distance: 149.7
click at [71, 126] on div at bounding box center [62, 133] width 124 height 27
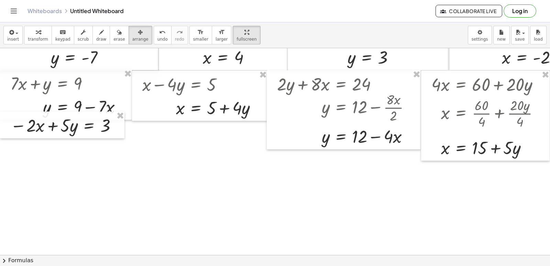
click at [28, 39] on span "transform" at bounding box center [38, 39] width 20 height 5
click at [133, 31] on div "button" at bounding box center [140, 32] width 16 height 8
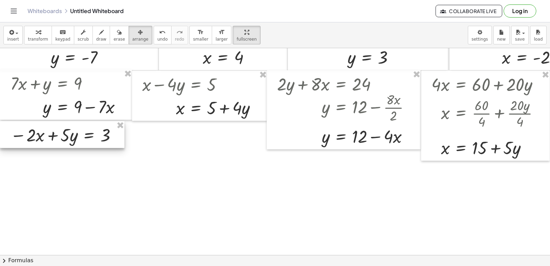
drag, startPoint x: 42, startPoint y: 131, endPoint x: 42, endPoint y: 135, distance: 3.8
click at [42, 139] on div at bounding box center [62, 134] width 124 height 27
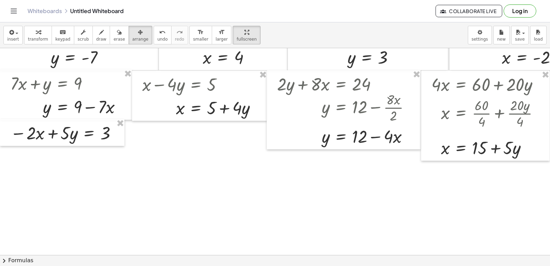
click at [43, 39] on span "transform" at bounding box center [38, 39] width 20 height 5
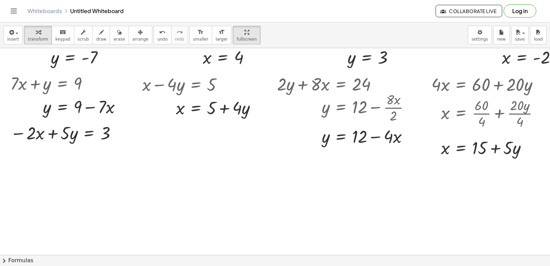
drag, startPoint x: 211, startPoint y: 177, endPoint x: 193, endPoint y: 164, distance: 22.1
click at [207, 178] on div at bounding box center [306, 249] width 612 height 619
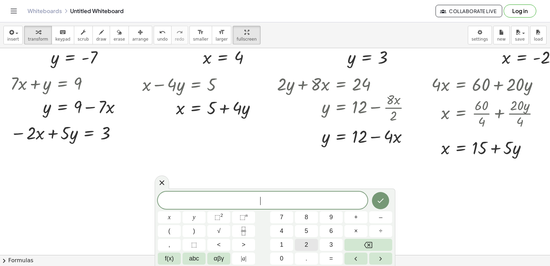
click at [300, 244] on button "2" at bounding box center [306, 244] width 23 height 12
click at [172, 215] on button "x" at bounding box center [169, 217] width 23 height 12
click at [359, 217] on button "+" at bounding box center [355, 217] width 23 height 12
click at [278, 215] on button "7" at bounding box center [281, 217] width 23 height 12
click at [188, 217] on button "y" at bounding box center [193, 217] width 23 height 12
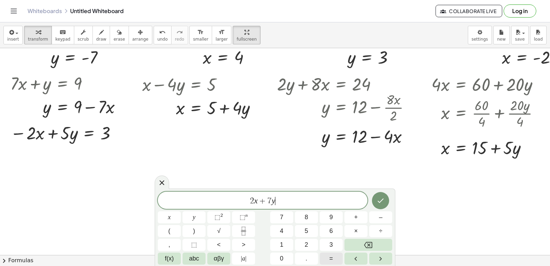
click at [332, 256] on span "=" at bounding box center [331, 257] width 4 height 9
click at [329, 221] on span "9" at bounding box center [330, 216] width 3 height 9
click at [374, 204] on button "Done" at bounding box center [380, 200] width 17 height 17
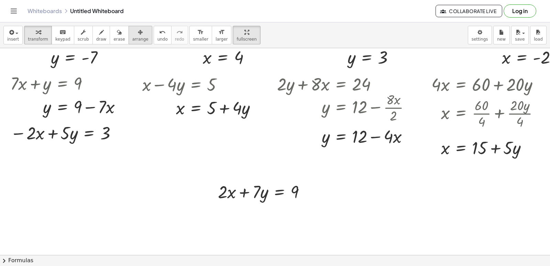
click at [134, 31] on div "button" at bounding box center [140, 32] width 16 height 8
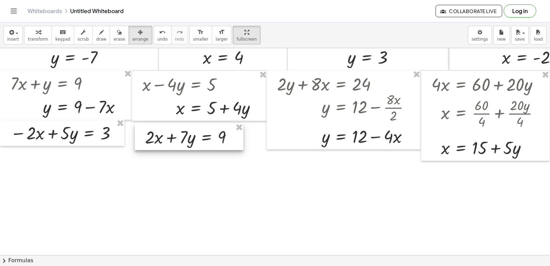
drag, startPoint x: 223, startPoint y: 182, endPoint x: 169, endPoint y: 137, distance: 70.0
click at [169, 137] on div at bounding box center [189, 136] width 109 height 27
click at [43, 45] on div "insert select one: Math Expression Function Text Youtube Video Graphing Geometr…" at bounding box center [275, 35] width 550 height 26
click at [35, 40] on span "transform" at bounding box center [38, 39] width 20 height 5
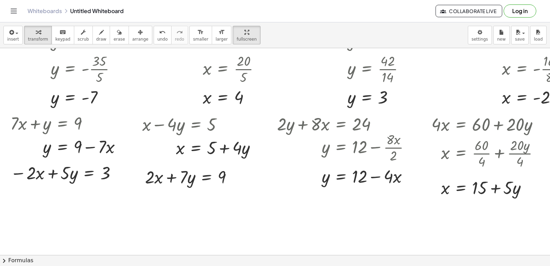
scroll to position [103, 0]
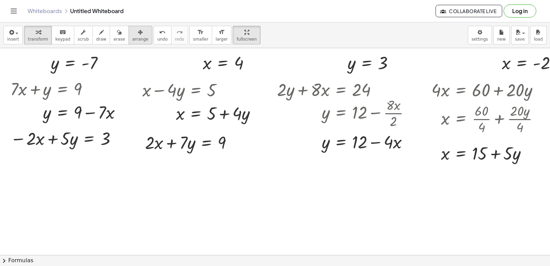
click at [138, 28] on icon "button" at bounding box center [140, 32] width 5 height 8
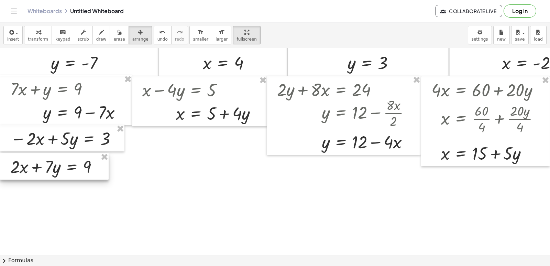
drag, startPoint x: 180, startPoint y: 150, endPoint x: 46, endPoint y: 174, distance: 136.4
click at [46, 174] on div at bounding box center [54, 166] width 109 height 27
click at [39, 34] on div "button" at bounding box center [38, 32] width 20 height 8
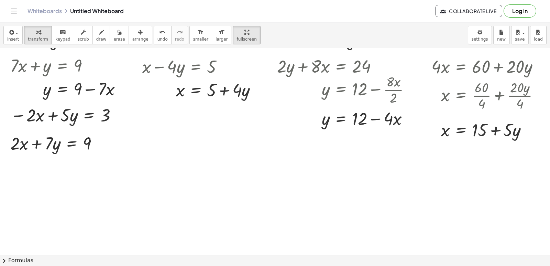
scroll to position [137, 0]
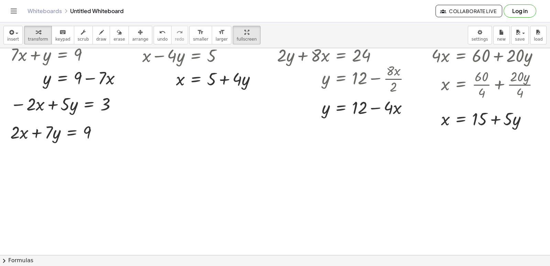
click at [188, 199] on div at bounding box center [306, 220] width 612 height 619
click at [232, 177] on div at bounding box center [306, 220] width 612 height 619
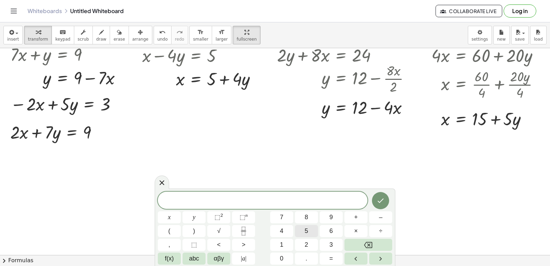
click at [302, 228] on button "5" at bounding box center [306, 231] width 23 height 12
click at [198, 214] on button "y" at bounding box center [193, 217] width 23 height 12
click at [356, 219] on span "+" at bounding box center [356, 216] width 4 height 9
click at [285, 216] on button "7" at bounding box center [281, 217] width 23 height 12
click at [197, 219] on button "y" at bounding box center [193, 217] width 23 height 12
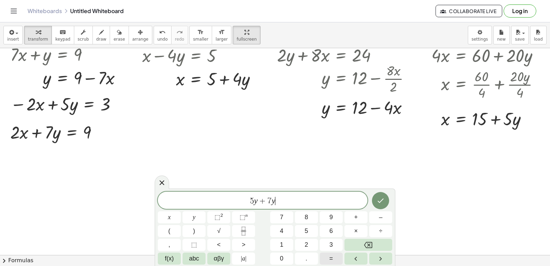
click at [333, 256] on span "=" at bounding box center [331, 257] width 4 height 9
click at [333, 217] on span "9" at bounding box center [330, 216] width 3 height 9
click at [349, 214] on button "+" at bounding box center [355, 217] width 23 height 12
click at [380, 241] on button "Backspace" at bounding box center [368, 244] width 48 height 12
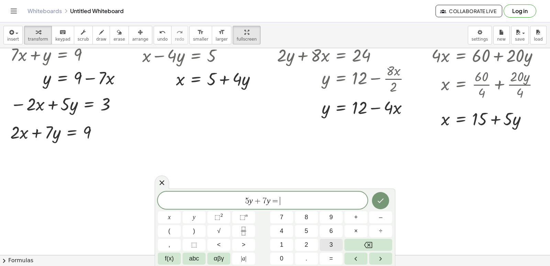
click at [331, 238] on div "5 y + 7 y = ​ x y ⬚ 2 ⬚ n 7 8 9 + – ( ) √ 4 5 6 × ÷ , ⬚ < > 1 2 3 f(x) abc αβγ …" at bounding box center [275, 227] width 234 height 73
click at [348, 216] on button "+" at bounding box center [355, 217] width 23 height 12
click at [371, 246] on button "Backspace" at bounding box center [368, 244] width 48 height 12
click at [327, 244] on button "3" at bounding box center [330, 244] width 23 height 12
click at [347, 218] on button "+" at bounding box center [355, 217] width 23 height 12
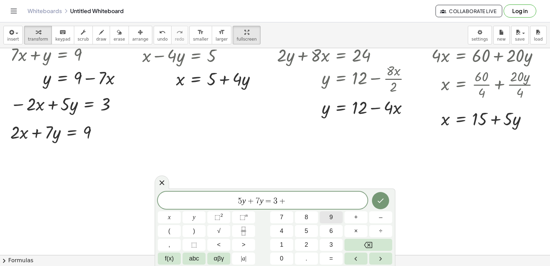
click at [333, 218] on button "9" at bounding box center [330, 217] width 23 height 12
click at [380, 199] on icon "Done" at bounding box center [380, 200] width 8 height 8
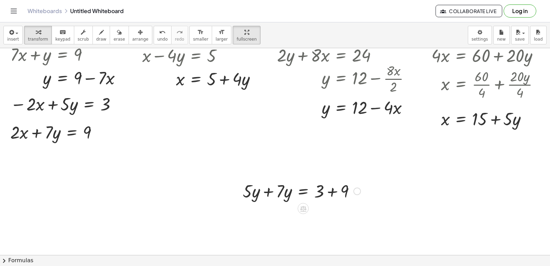
click at [270, 189] on div at bounding box center [301, 190] width 125 height 23
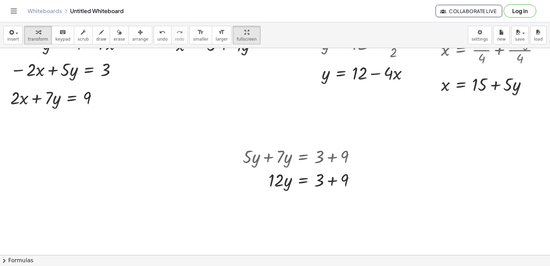
scroll to position [206, 0]
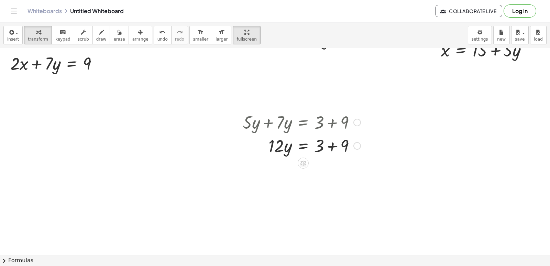
drag, startPoint x: 336, startPoint y: 138, endPoint x: 330, endPoint y: 147, distance: 10.4
click at [335, 140] on div at bounding box center [301, 144] width 125 height 23
drag, startPoint x: 280, startPoint y: 169, endPoint x: 323, endPoint y: 179, distance: 43.9
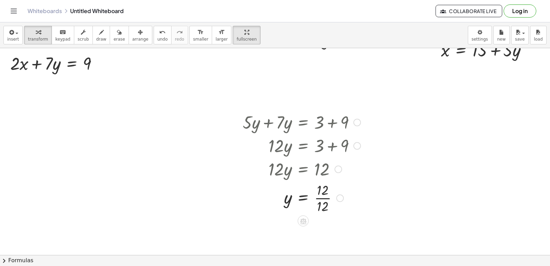
click at [324, 196] on div at bounding box center [301, 197] width 125 height 34
click at [134, 30] on div "button" at bounding box center [140, 32] width 16 height 8
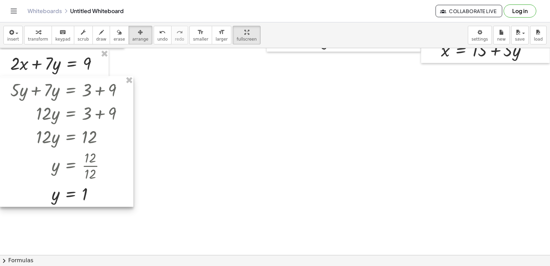
click at [62, 138] on div at bounding box center [66, 141] width 133 height 131
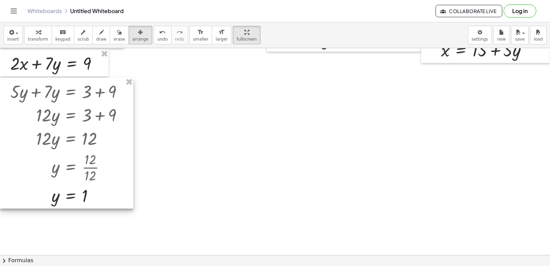
drag, startPoint x: 57, startPoint y: 144, endPoint x: 48, endPoint y: 129, distance: 17.6
click at [54, 146] on div at bounding box center [66, 143] width 133 height 131
click at [40, 37] on span "transform" at bounding box center [38, 39] width 20 height 5
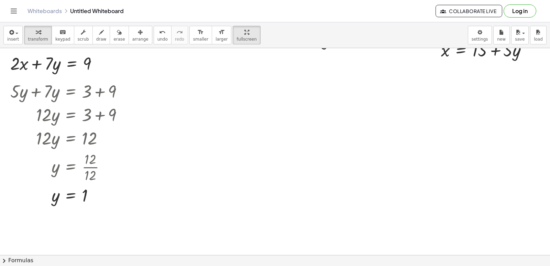
click at [257, 127] on div at bounding box center [306, 151] width 612 height 619
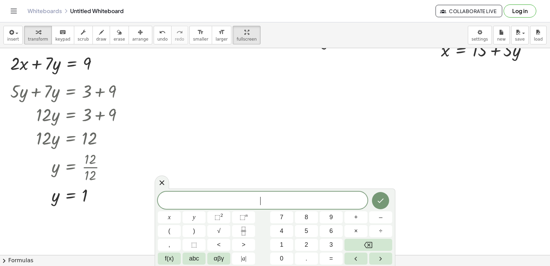
scroll to position [172, 0]
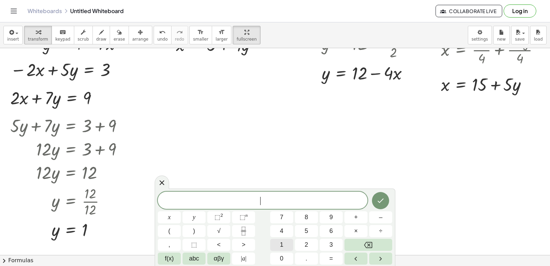
click at [283, 243] on span "1" at bounding box center [281, 244] width 3 height 9
click at [265, 257] on div "1 ​ x y ⬚ 2 ⬚ n 7 8 9 + – ( ) √ 4 5 6 × ÷ , ⬚ < > 1 2 3 f(x) abc αβγ | a | 0 . =" at bounding box center [275, 227] width 234 height 73
click at [167, 220] on button "x" at bounding box center [169, 217] width 23 height 12
click at [357, 245] on button "Backspace" at bounding box center [368, 244] width 48 height 12
click at [288, 259] on button "0" at bounding box center [281, 258] width 23 height 12
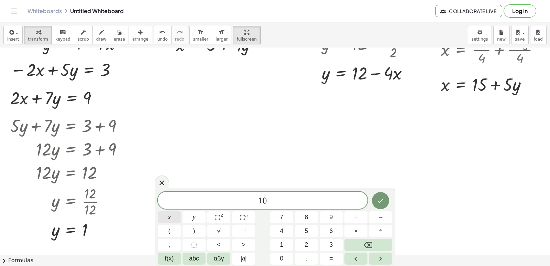
click at [173, 219] on button "x" at bounding box center [169, 217] width 23 height 12
click at [356, 219] on span "+" at bounding box center [356, 216] width 4 height 9
click at [377, 245] on button "Backspace" at bounding box center [368, 244] width 48 height 12
click at [379, 217] on span "–" at bounding box center [380, 216] width 3 height 9
click at [312, 234] on button "5" at bounding box center [306, 231] width 23 height 12
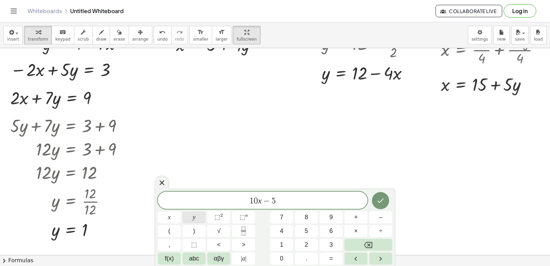
click at [198, 213] on button "y" at bounding box center [193, 217] width 23 height 12
click at [337, 257] on button "=" at bounding box center [330, 258] width 23 height 12
click at [290, 242] on button "1" at bounding box center [281, 244] width 23 height 12
click at [285, 257] on button "0" at bounding box center [281, 258] width 23 height 12
click at [382, 199] on icon "Done" at bounding box center [380, 200] width 8 height 8
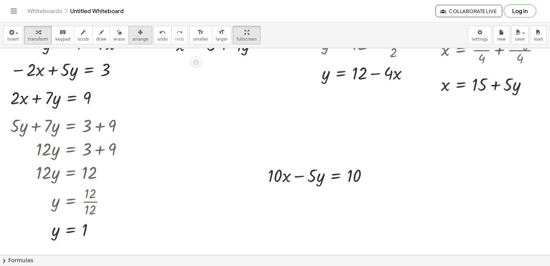
click at [136, 49] on div "insert select one: Math Expression Function Text Youtube Video Graphing Geometr…" at bounding box center [275, 143] width 550 height 243
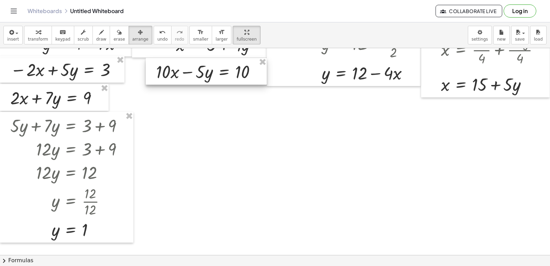
drag, startPoint x: 126, startPoint y: 41, endPoint x: 151, endPoint y: 75, distance: 42.7
click at [205, 77] on div at bounding box center [206, 71] width 121 height 27
drag, startPoint x: 159, startPoint y: 69, endPoint x: 170, endPoint y: 71, distance: 11.8
click at [170, 71] on div at bounding box center [202, 72] width 121 height 27
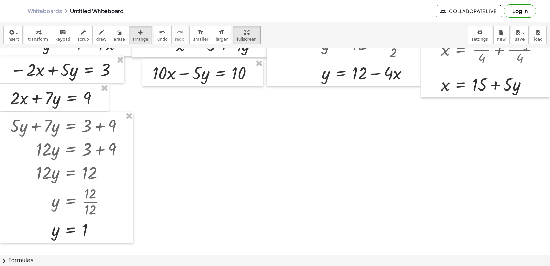
drag, startPoint x: 33, startPoint y: 40, endPoint x: 223, endPoint y: 117, distance: 205.1
click at [38, 41] on span "transform" at bounding box center [38, 39] width 20 height 5
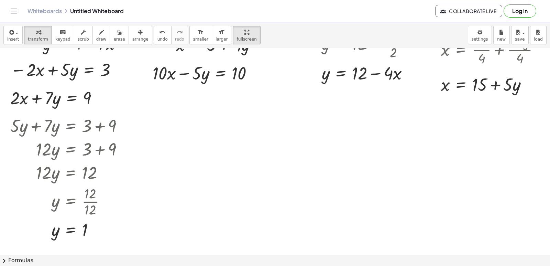
drag, startPoint x: 272, startPoint y: 159, endPoint x: 242, endPoint y: 165, distance: 30.5
click at [271, 159] on div at bounding box center [306, 185] width 612 height 619
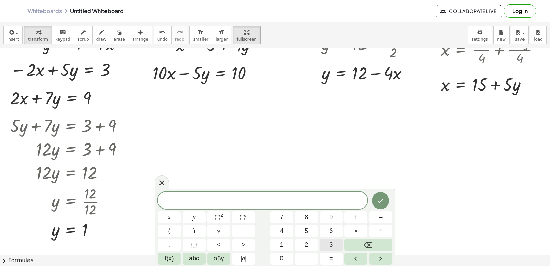
click at [327, 244] on button "3" at bounding box center [330, 244] width 23 height 12
click at [169, 219] on button "x" at bounding box center [169, 217] width 23 height 12
click at [352, 216] on button "+" at bounding box center [355, 217] width 23 height 12
click at [303, 233] on button "5" at bounding box center [306, 231] width 23 height 12
click at [195, 218] on button "y" at bounding box center [193, 217] width 23 height 12
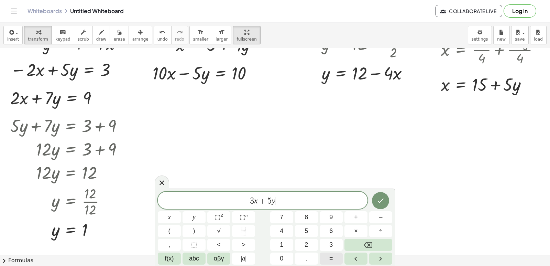
click at [327, 253] on button "=" at bounding box center [330, 258] width 23 height 12
click at [286, 244] on button "1" at bounding box center [281, 244] width 23 height 12
click at [333, 233] on span "6" at bounding box center [330, 230] width 3 height 9
click at [385, 203] on button "Done" at bounding box center [380, 200] width 17 height 17
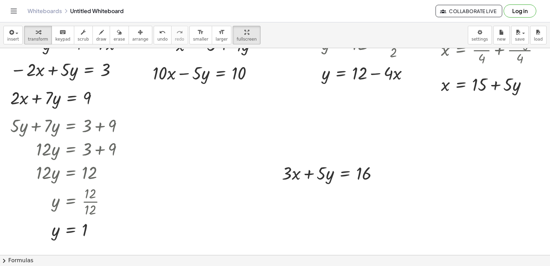
click at [131, 45] on div "insert select one: Math Expression Function Text Youtube Video Graphing Geometr…" at bounding box center [275, 35] width 550 height 26
click at [132, 38] on span "arrange" at bounding box center [140, 39] width 16 height 5
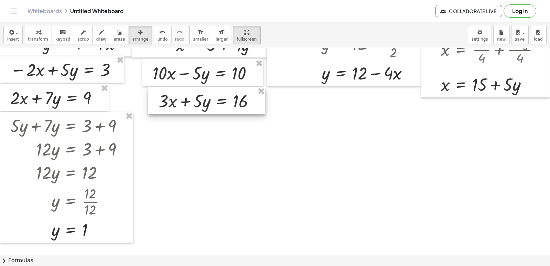
drag, startPoint x: 328, startPoint y: 182, endPoint x: 205, endPoint y: 110, distance: 143.2
click at [205, 110] on div at bounding box center [206, 100] width 117 height 27
click at [32, 34] on div "button" at bounding box center [38, 32] width 20 height 8
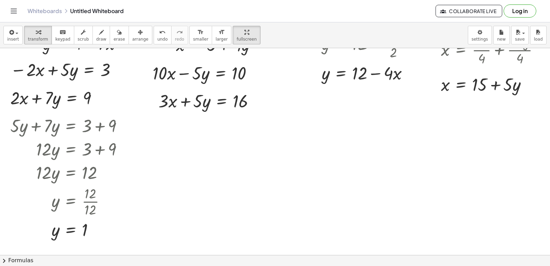
drag, startPoint x: 394, startPoint y: 176, endPoint x: 375, endPoint y: 178, distance: 19.8
click at [385, 178] on div at bounding box center [306, 185] width 612 height 619
click at [285, 179] on div at bounding box center [306, 185] width 612 height 619
click at [307, 188] on div at bounding box center [306, 185] width 612 height 619
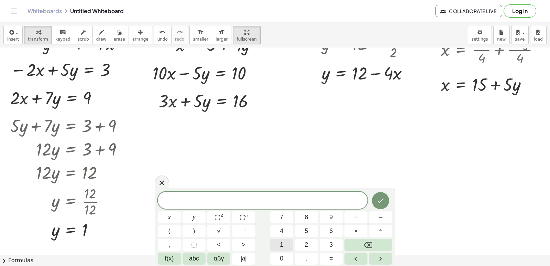
click at [280, 244] on button "1" at bounding box center [281, 244] width 23 height 12
click at [282, 258] on span "0" at bounding box center [281, 257] width 3 height 9
click at [172, 219] on button "x" at bounding box center [169, 217] width 23 height 12
click at [355, 218] on span "+" at bounding box center [356, 216] width 4 height 9
click at [336, 240] on button "3" at bounding box center [330, 244] width 23 height 12
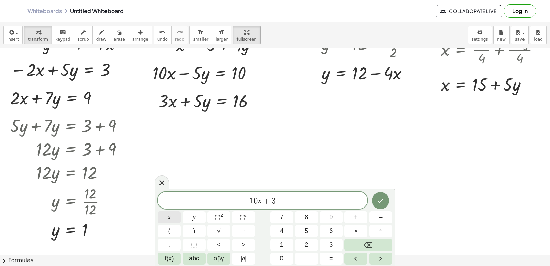
click at [173, 215] on button "x" at bounding box center [169, 217] width 23 height 12
click at [330, 259] on span "=" at bounding box center [331, 257] width 4 height 9
click at [287, 242] on button "1" at bounding box center [281, 244] width 23 height 12
click at [290, 254] on button "0" at bounding box center [281, 258] width 23 height 12
click at [351, 217] on button "+" at bounding box center [355, 217] width 23 height 12
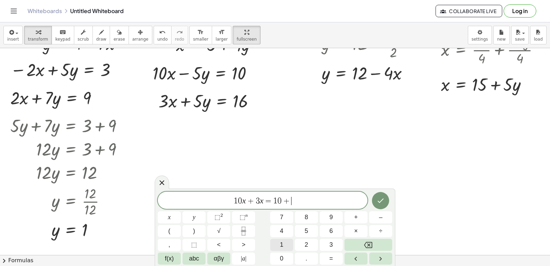
click at [286, 243] on button "1" at bounding box center [281, 244] width 23 height 12
click at [339, 230] on button "6" at bounding box center [330, 231] width 23 height 12
click at [377, 202] on icon "Done" at bounding box center [380, 200] width 8 height 8
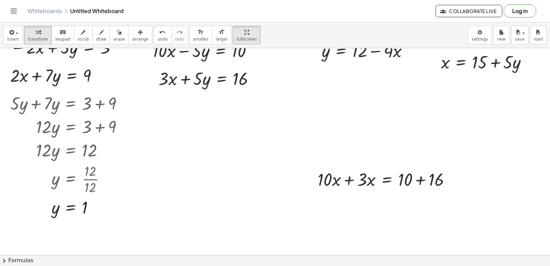
scroll to position [206, 0]
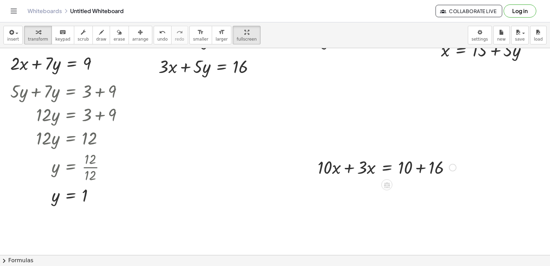
click at [350, 168] on div at bounding box center [386, 166] width 145 height 23
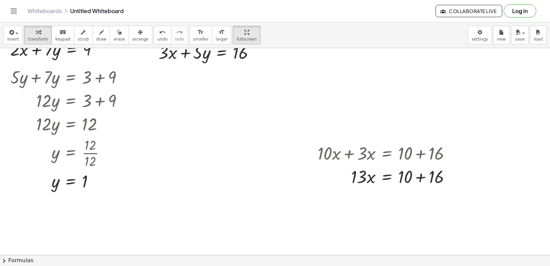
scroll to position [240, 0]
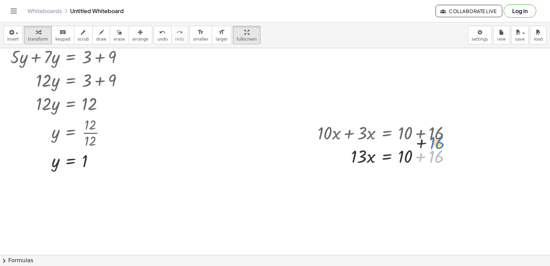
drag, startPoint x: 448, startPoint y: 156, endPoint x: 451, endPoint y: 153, distance: 4.4
click at [450, 146] on div at bounding box center [386, 155] width 145 height 23
click at [138, 33] on icon "button" at bounding box center [140, 32] width 5 height 8
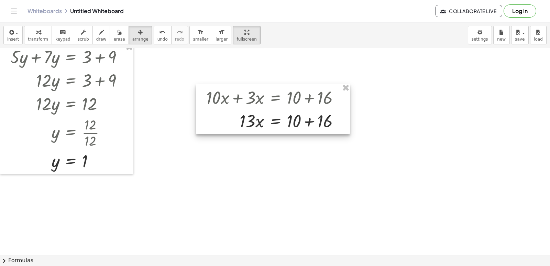
drag, startPoint x: 342, startPoint y: 139, endPoint x: 351, endPoint y: 127, distance: 15.3
click at [230, 104] on div at bounding box center [273, 108] width 154 height 50
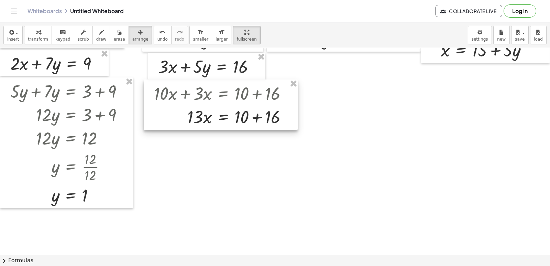
drag, startPoint x: 294, startPoint y: 154, endPoint x: 200, endPoint y: 103, distance: 107.0
click at [238, 114] on div at bounding box center [221, 104] width 154 height 50
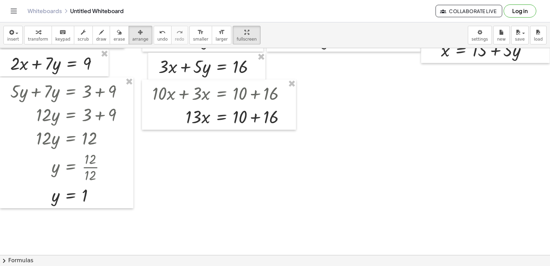
click at [34, 44] on div "insert select one: Math Expression Function Text Youtube Video Graphing Geometr…" at bounding box center [275, 35] width 550 height 26
click at [34, 38] on span "transform" at bounding box center [38, 39] width 20 height 5
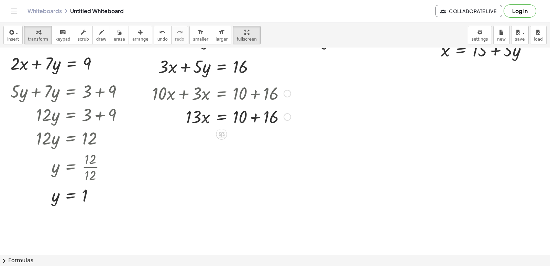
drag, startPoint x: 257, startPoint y: 119, endPoint x: 173, endPoint y: 135, distance: 85.2
click at [256, 119] on div at bounding box center [221, 115] width 145 height 23
drag, startPoint x: 191, startPoint y: 141, endPoint x: 247, endPoint y: 156, distance: 57.6
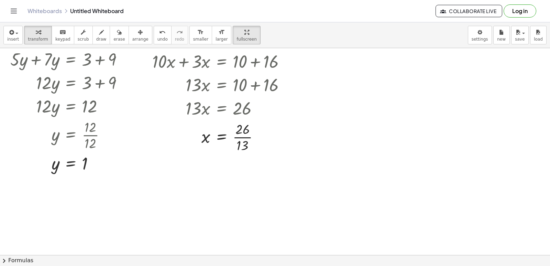
scroll to position [240, 0]
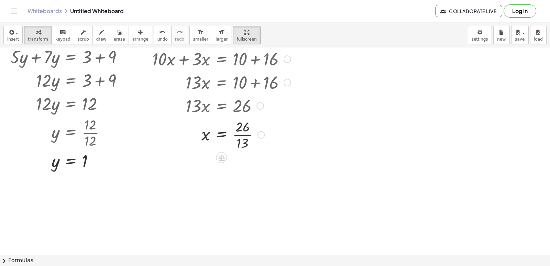
click at [245, 135] on div at bounding box center [221, 134] width 145 height 34
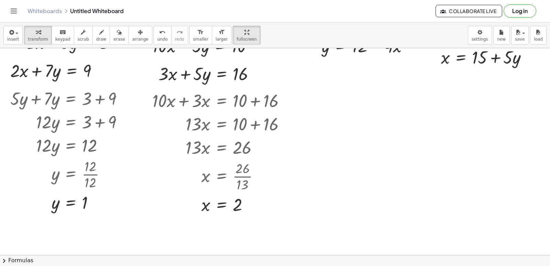
scroll to position [143, 0]
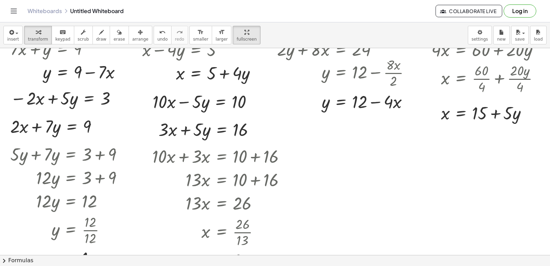
click at [351, 204] on div at bounding box center [306, 214] width 612 height 619
click at [364, 176] on div at bounding box center [306, 214] width 612 height 619
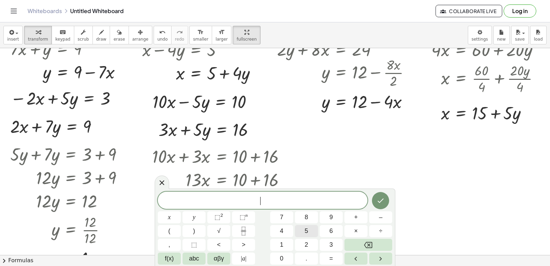
click at [303, 230] on button "5" at bounding box center [306, 231] width 23 height 12
click at [158, 214] on button "x" at bounding box center [169, 217] width 23 height 12
click at [353, 217] on button "+" at bounding box center [355, 217] width 23 height 12
click at [288, 218] on button "7" at bounding box center [281, 217] width 23 height 12
click at [194, 215] on span "y" at bounding box center [194, 216] width 3 height 9
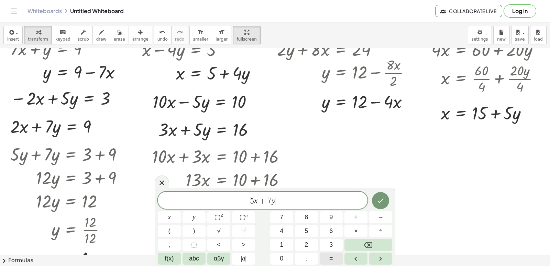
click at [334, 256] on button "=" at bounding box center [330, 258] width 23 height 12
click at [301, 243] on button "2" at bounding box center [306, 244] width 23 height 12
click at [287, 230] on button "4" at bounding box center [281, 231] width 23 height 12
click at [375, 197] on button "Done" at bounding box center [380, 200] width 17 height 17
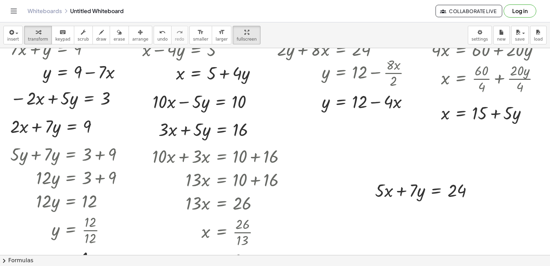
drag, startPoint x: 130, startPoint y: 42, endPoint x: 415, endPoint y: 207, distance: 329.5
click at [131, 46] on div "insert select one: Math Expression Function Text Youtube Video Graphing Geometr…" at bounding box center [275, 35] width 550 height 26
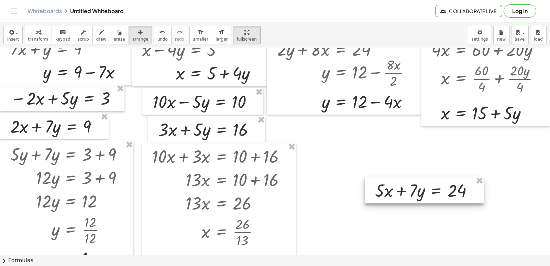
drag, startPoint x: 416, startPoint y: 203, endPoint x: 379, endPoint y: 185, distance: 41.0
click at [379, 185] on div "+ · 5 · y + 14 = - 21 · 5 · y = − 21 − 14 · 5 · y = - 35 y = - · 35 · 5 y = - 7…" at bounding box center [306, 214] width 612 height 619
drag, startPoint x: 389, startPoint y: 193, endPoint x: 373, endPoint y: 171, distance: 27.5
click at [376, 178] on div at bounding box center [424, 189] width 119 height 27
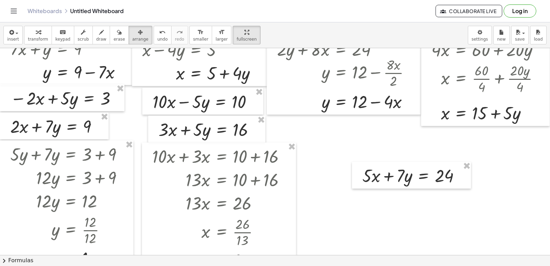
drag, startPoint x: 342, startPoint y: 140, endPoint x: 397, endPoint y: 182, distance: 68.9
click at [345, 141] on div at bounding box center [306, 214] width 612 height 619
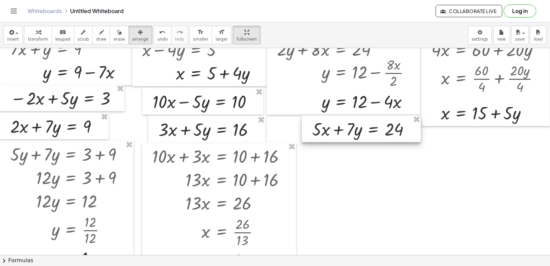
drag, startPoint x: 402, startPoint y: 187, endPoint x: 352, endPoint y: 140, distance: 68.3
click at [352, 140] on div at bounding box center [361, 128] width 119 height 27
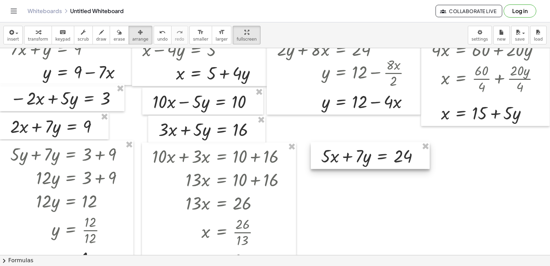
drag, startPoint x: 343, startPoint y: 134, endPoint x: 360, endPoint y: 157, distance: 28.5
click at [358, 158] on div at bounding box center [370, 155] width 119 height 27
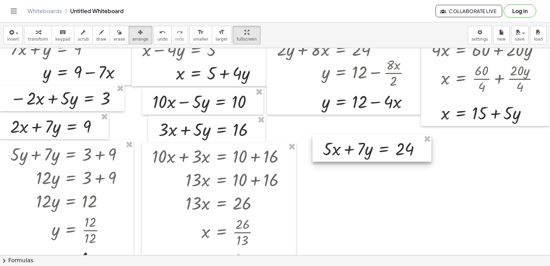
drag, startPoint x: 358, startPoint y: 153, endPoint x: 354, endPoint y: 148, distance: 6.3
click at [354, 148] on div at bounding box center [371, 148] width 119 height 27
click at [36, 35] on icon "button" at bounding box center [38, 32] width 5 height 8
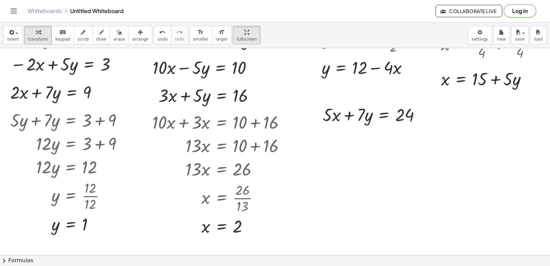
scroll to position [178, 0]
click at [370, 180] on div at bounding box center [306, 180] width 612 height 619
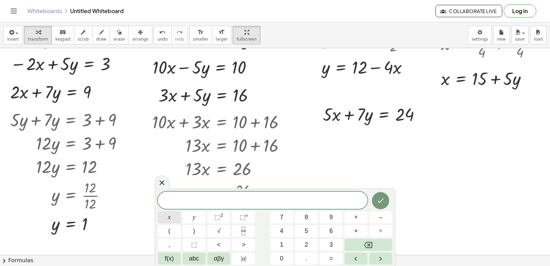
click at [174, 214] on button "x" at bounding box center [169, 217] width 23 height 12
click at [335, 264] on div "x ​ x y ⬚ 2 ⬚ n 7 8 9 + – ( ) √ 4 5 6 × ÷ , ⬚ < > 1 2 3 f(x) abc αβγ | a | 0 . =" at bounding box center [275, 226] width 240 height 77
click at [328, 258] on button "=" at bounding box center [330, 258] width 23 height 12
click at [303, 244] on button "2" at bounding box center [306, 244] width 23 height 12
click at [378, 197] on icon "Done" at bounding box center [380, 200] width 8 height 8
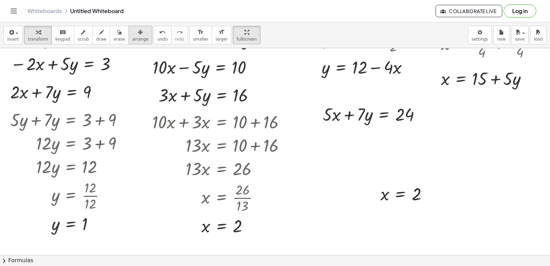
click at [132, 41] on span "arrange" at bounding box center [140, 39] width 16 height 5
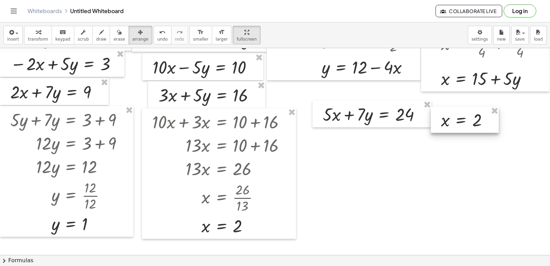
drag, startPoint x: 394, startPoint y: 193, endPoint x: 454, endPoint y: 119, distance: 95.4
click at [454, 119] on div at bounding box center [464, 119] width 68 height 26
click at [52, 30] on button "keyboard keypad" at bounding box center [63, 35] width 23 height 19
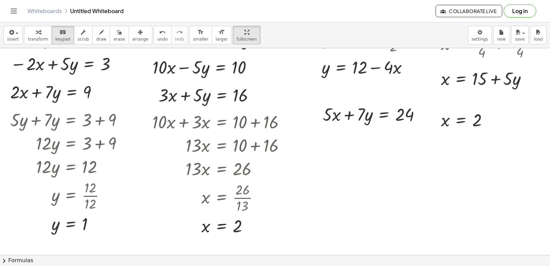
drag, startPoint x: 449, startPoint y: 122, endPoint x: 443, endPoint y: 136, distance: 15.4
click at [443, 136] on div "+ · 5 · y + 14 = - 21 · 5 · y = − 21 − 14 · 5 · y = - 35 y = - · 35 · 5 y = - 7…" at bounding box center [306, 180] width 612 height 619
drag, startPoint x: 325, startPoint y: 245, endPoint x: 398, endPoint y: 167, distance: 107.4
click at [474, 187] on div at bounding box center [306, 180] width 612 height 619
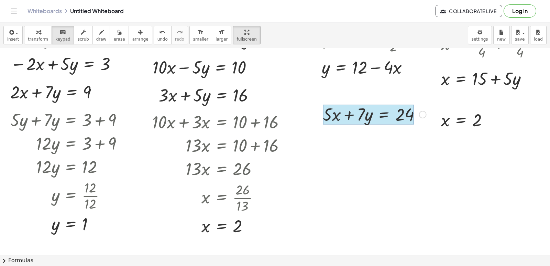
click at [379, 119] on div at bounding box center [368, 114] width 91 height 20
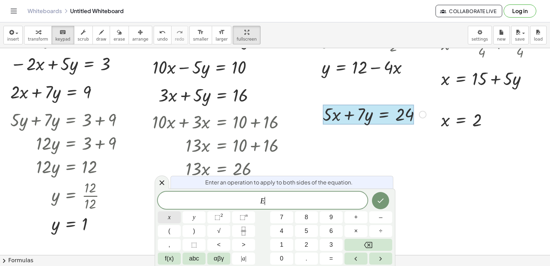
click at [170, 218] on span "x" at bounding box center [169, 216] width 3 height 9
click at [367, 243] on icon "Backspace" at bounding box center [368, 244] width 8 height 8
click at [159, 178] on div at bounding box center [162, 181] width 14 height 13
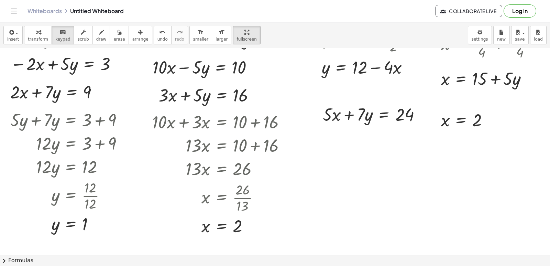
drag, startPoint x: 403, startPoint y: 118, endPoint x: 369, endPoint y: 134, distance: 37.6
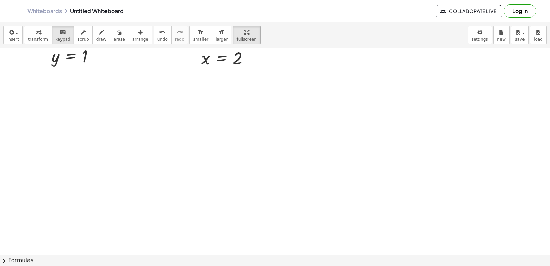
scroll to position [349, 0]
click at [321, 160] on div at bounding box center [306, 8] width 612 height 619
drag, startPoint x: 294, startPoint y: 135, endPoint x: 290, endPoint y: 144, distance: 9.5
click at [294, 136] on div at bounding box center [306, 8] width 612 height 619
click at [233, 178] on div at bounding box center [306, 8] width 612 height 619
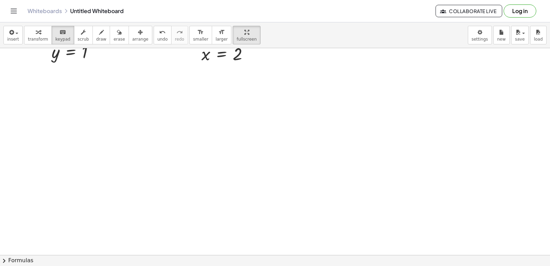
click at [40, 36] on button "transform" at bounding box center [38, 35] width 28 height 19
click at [177, 145] on div at bounding box center [306, 8] width 612 height 619
click at [275, 207] on div at bounding box center [306, 8] width 612 height 619
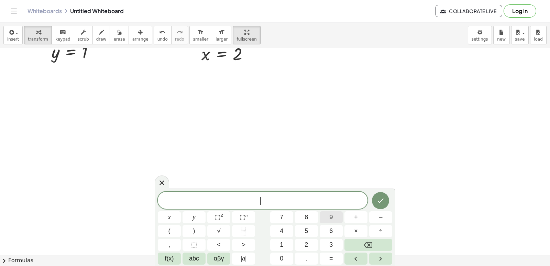
click at [328, 219] on button "9" at bounding box center [330, 217] width 23 height 12
click at [192, 219] on button "y" at bounding box center [193, 217] width 23 height 12
click at [376, 216] on button "–" at bounding box center [380, 217] width 23 height 12
click at [306, 227] on span "5" at bounding box center [305, 230] width 3 height 9
click at [169, 217] on span "x" at bounding box center [169, 216] width 3 height 9
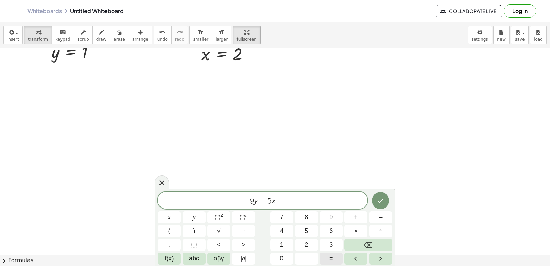
click at [335, 256] on button "=" at bounding box center [330, 258] width 23 height 12
click at [289, 244] on button "1" at bounding box center [281, 244] width 23 height 12
click at [284, 217] on button "7" at bounding box center [281, 217] width 23 height 12
click at [383, 201] on icon "Done" at bounding box center [380, 200] width 8 height 8
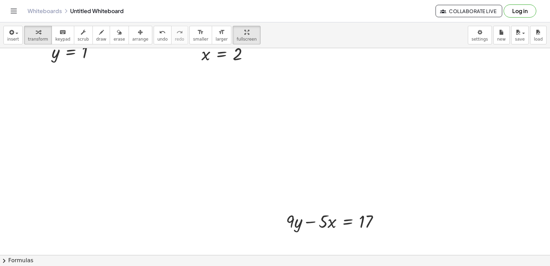
drag, startPoint x: 409, startPoint y: 153, endPoint x: 371, endPoint y: 159, distance: 39.3
click at [405, 155] on div at bounding box center [306, 8] width 612 height 619
drag, startPoint x: 294, startPoint y: 176, endPoint x: 306, endPoint y: 172, distance: 11.9
click at [304, 169] on div at bounding box center [306, 8] width 612 height 619
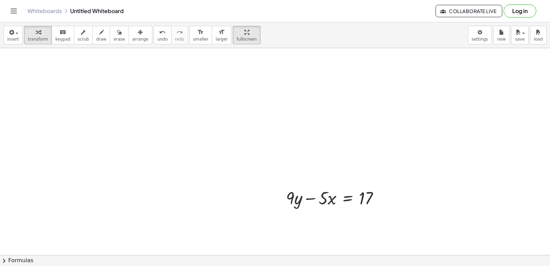
scroll to position [384, 0]
drag, startPoint x: 455, startPoint y: 196, endPoint x: 383, endPoint y: 220, distance: 75.5
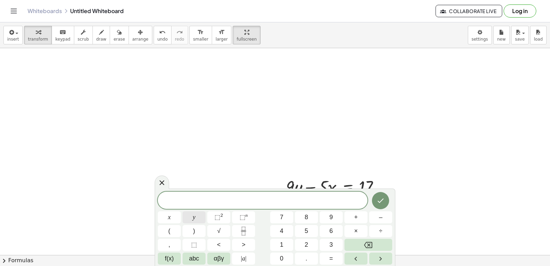
click at [199, 216] on button "y" at bounding box center [193, 217] width 23 height 12
click at [335, 254] on button "=" at bounding box center [330, 258] width 23 height 12
click at [330, 241] on button "3" at bounding box center [330, 244] width 23 height 12
click at [378, 202] on icon "Done" at bounding box center [380, 200] width 8 height 8
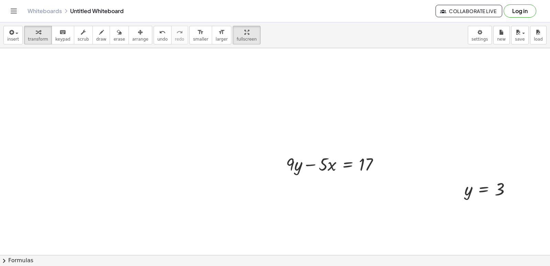
scroll to position [418, 0]
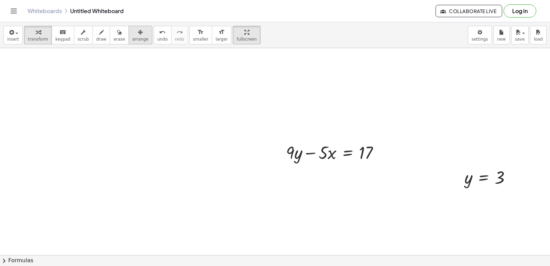
click at [132, 38] on span "arrange" at bounding box center [140, 39] width 16 height 5
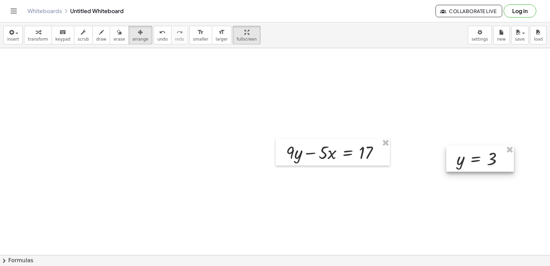
drag, startPoint x: 484, startPoint y: 183, endPoint x: 476, endPoint y: 162, distance: 22.4
click at [476, 162] on div at bounding box center [480, 158] width 68 height 26
click at [42, 31] on div "button" at bounding box center [38, 32] width 20 height 8
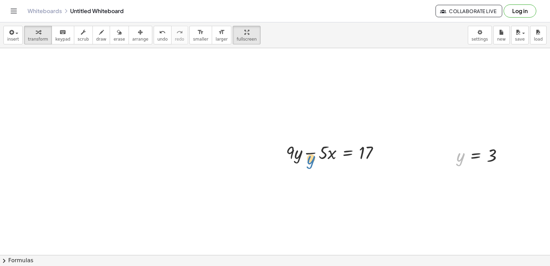
drag, startPoint x: 459, startPoint y: 158, endPoint x: 309, endPoint y: 161, distance: 149.4
drag, startPoint x: 460, startPoint y: 165, endPoint x: 302, endPoint y: 154, distance: 157.7
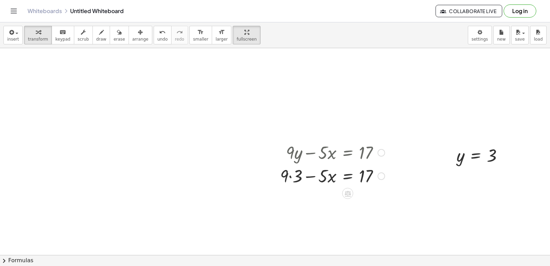
click at [290, 176] on div at bounding box center [332, 175] width 111 height 23
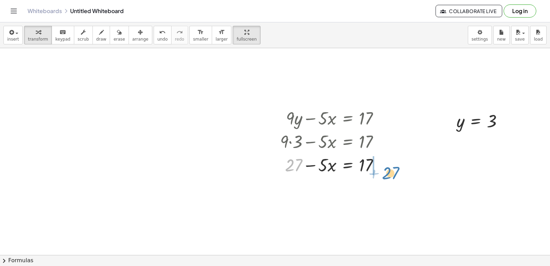
drag, startPoint x: 284, startPoint y: 163, endPoint x: 357, endPoint y: 167, distance: 72.9
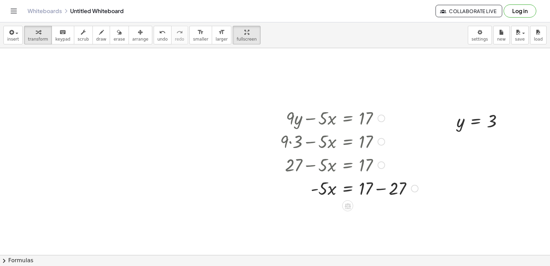
click at [384, 188] on div at bounding box center [349, 187] width 145 height 23
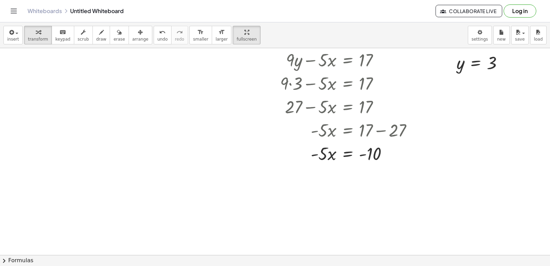
scroll to position [521, 0]
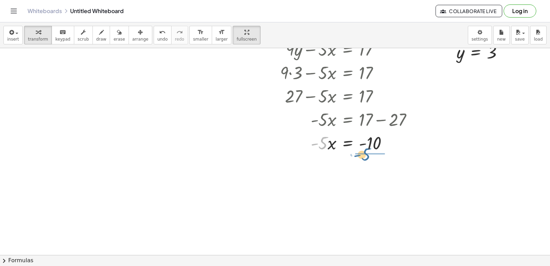
drag, startPoint x: 322, startPoint y: 148, endPoint x: 366, endPoint y: 159, distance: 45.3
click at [378, 172] on div at bounding box center [349, 171] width 145 height 34
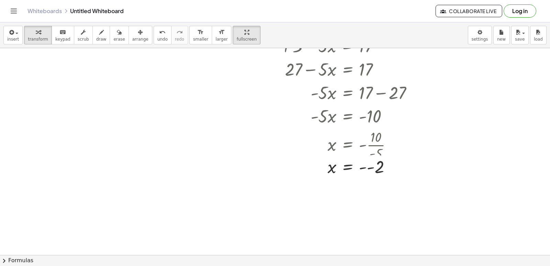
scroll to position [555, 0]
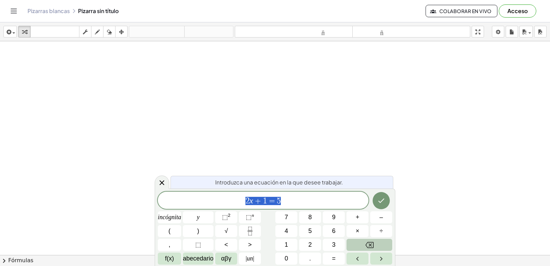
click at [377, 248] on button "Retroceso" at bounding box center [369, 244] width 46 height 12
click at [159, 177] on div at bounding box center [162, 181] width 14 height 13
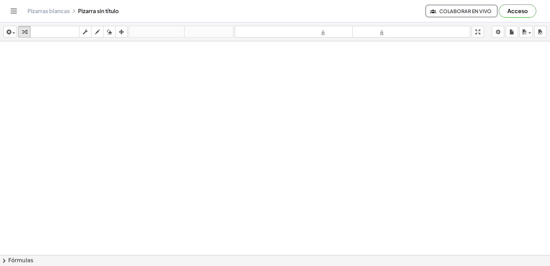
click at [174, 164] on div at bounding box center [275, 270] width 550 height 458
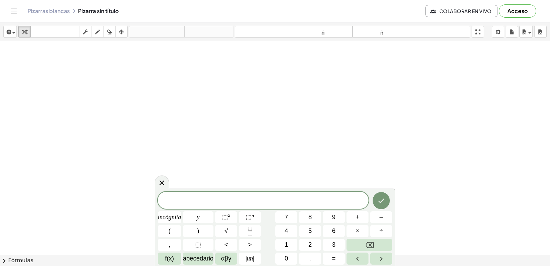
click at [285, 193] on div "​" at bounding box center [263, 199] width 211 height 17
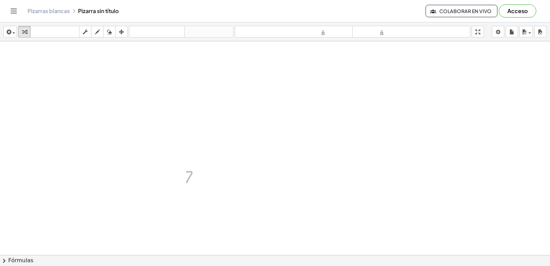
drag, startPoint x: 184, startPoint y: 176, endPoint x: 264, endPoint y: -30, distance: 220.6
click at [264, 0] on html "Actividades matemáticas fáciles de comprender Empezar Banco de actividades Trab…" at bounding box center [275, 133] width 550 height 266
click at [236, 199] on div at bounding box center [275, 117] width 550 height 640
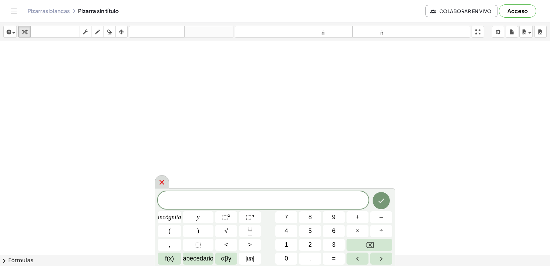
click at [164, 184] on icon at bounding box center [161, 182] width 5 height 5
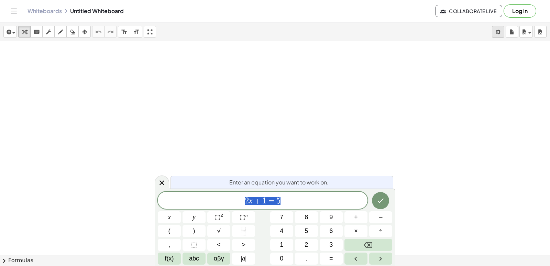
click at [502, 35] on body "Graspable Math Activities Get Started Activity Bank Assigned Work Classes White…" at bounding box center [275, 133] width 550 height 266
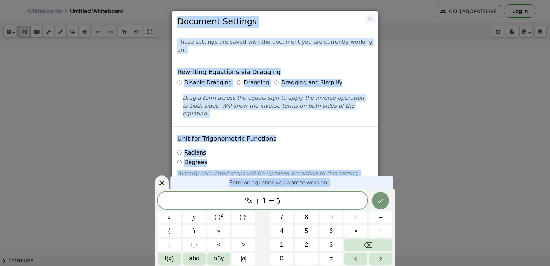
click at [163, 175] on body "Graspable Math Activities Get Started Activity Bank Assigned Work Classes White…" at bounding box center [275, 133] width 550 height 266
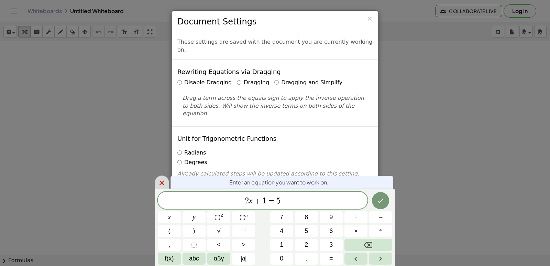
click at [162, 181] on icon at bounding box center [162, 182] width 8 height 8
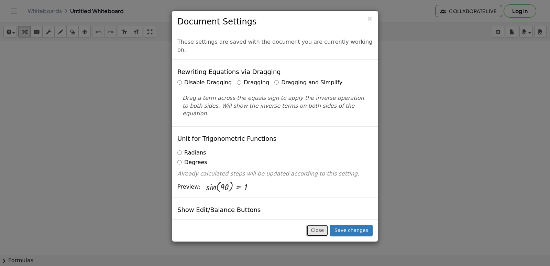
click at [319, 234] on button "Close" at bounding box center [317, 230] width 22 height 12
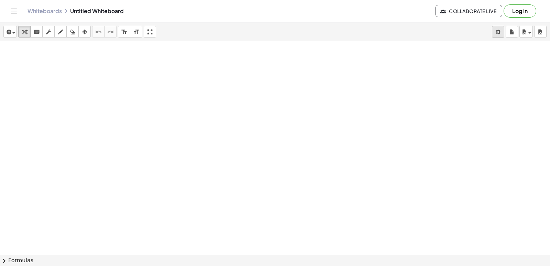
click at [498, 37] on body "Graspable Math Activities Get Started Activity Bank Assigned Work Classes White…" at bounding box center [275, 133] width 550 height 266
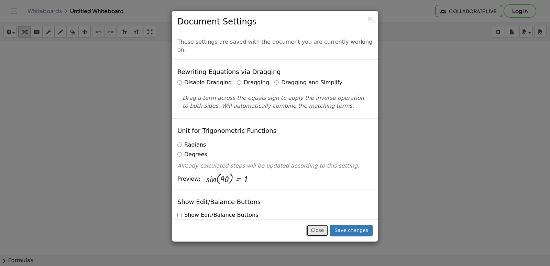
click at [326, 228] on button "Close" at bounding box center [317, 230] width 22 height 12
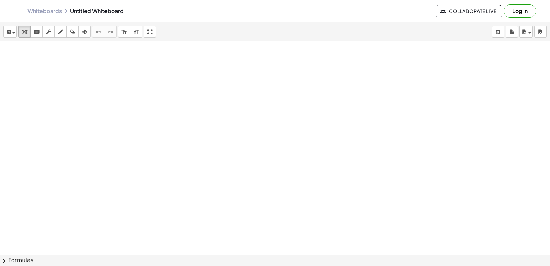
drag, startPoint x: 327, startPoint y: 230, endPoint x: 327, endPoint y: 226, distance: 3.5
click at [327, 228] on div at bounding box center [275, 270] width 550 height 458
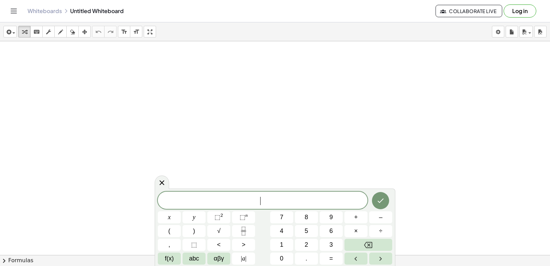
drag, startPoint x: 285, startPoint y: 198, endPoint x: 288, endPoint y: 191, distance: 6.9
click at [288, 194] on div "​" at bounding box center [263, 199] width 210 height 17
click at [376, 239] on button "Backspace" at bounding box center [368, 244] width 48 height 12
click at [326, 256] on button "=" at bounding box center [330, 258] width 23 height 12
click at [297, 240] on div "7 x + 5 = ​ x y ⬚ 2 ⬚ n 7 8 9 + – ( ) √ 4 5 6 × ÷ , ⬚ < > 1 2 3 f(x) abc αβγ | …" at bounding box center [275, 227] width 234 height 73
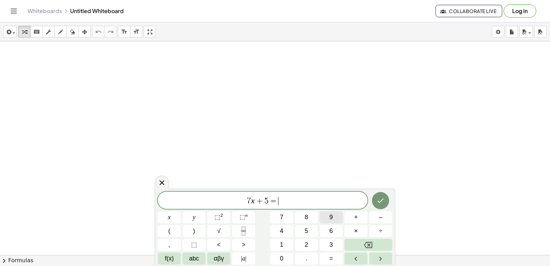
click at [333, 219] on span "9" at bounding box center [330, 216] width 3 height 9
click at [348, 241] on button "Backspace" at bounding box center [368, 244] width 48 height 12
click at [287, 245] on button "1" at bounding box center [281, 244] width 23 height 12
click at [333, 216] on button "9" at bounding box center [330, 217] width 23 height 12
click at [385, 200] on button "Done" at bounding box center [380, 200] width 17 height 17
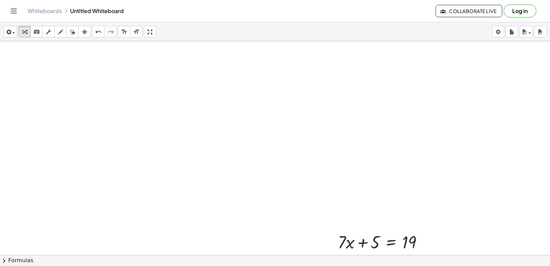
scroll to position [187, 0]
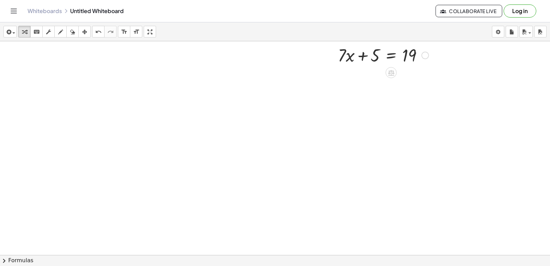
click at [345, 61] on div at bounding box center [383, 54] width 98 height 23
click at [375, 56] on div at bounding box center [383, 54] width 98 height 23
click at [388, 76] on icon at bounding box center [391, 73] width 6 height 6
click at [393, 75] on div "×" at bounding box center [390, 72] width 11 height 11
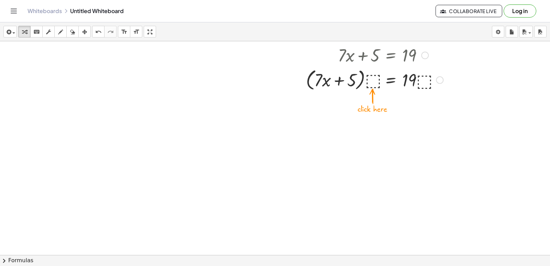
click at [372, 80] on div at bounding box center [374, 79] width 144 height 26
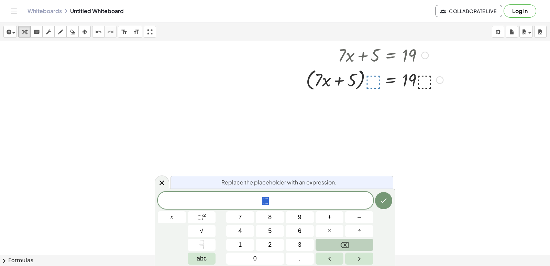
click at [347, 241] on icon "Backspace" at bounding box center [344, 244] width 8 height 6
click at [377, 206] on button "Done" at bounding box center [383, 200] width 17 height 17
drag, startPoint x: 158, startPoint y: 178, endPoint x: 189, endPoint y: 172, distance: 31.1
click at [163, 176] on div at bounding box center [162, 181] width 14 height 13
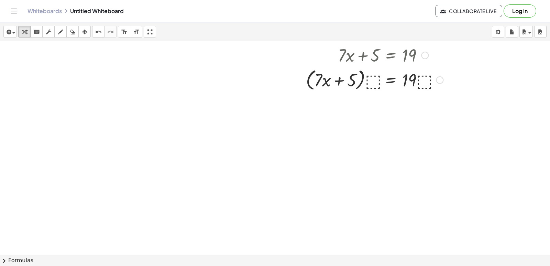
drag, startPoint x: 376, startPoint y: 53, endPoint x: 358, endPoint y: 76, distance: 29.6
click at [370, 57] on div at bounding box center [374, 54] width 144 height 23
drag, startPoint x: 347, startPoint y: 100, endPoint x: 347, endPoint y: 84, distance: 16.1
click at [347, 89] on div "+ · 7 · x + 5 = 19 + · 7 · x + 5 = 19 · ( ) · ⬚ · · ⬚" at bounding box center [275, 84] width 550 height 458
click at [347, 82] on div at bounding box center [374, 79] width 144 height 26
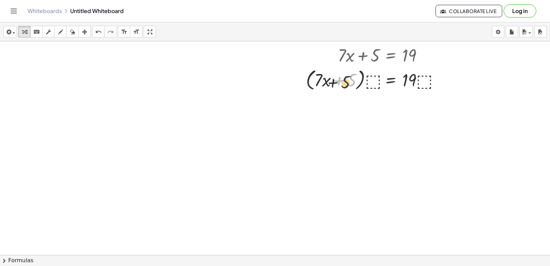
click at [333, 84] on div at bounding box center [374, 79] width 144 height 26
click at [332, 83] on div at bounding box center [374, 79] width 144 height 26
click at [323, 82] on div at bounding box center [374, 79] width 144 height 26
click at [402, 80] on div at bounding box center [374, 79] width 144 height 26
click at [403, 79] on div at bounding box center [374, 79] width 144 height 26
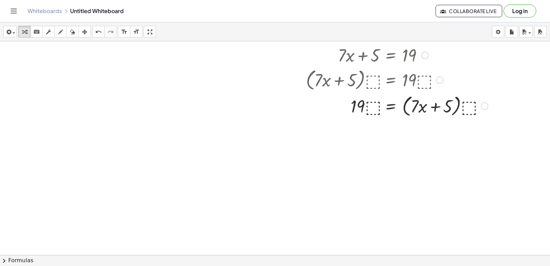
click at [371, 103] on div at bounding box center [396, 105] width 189 height 26
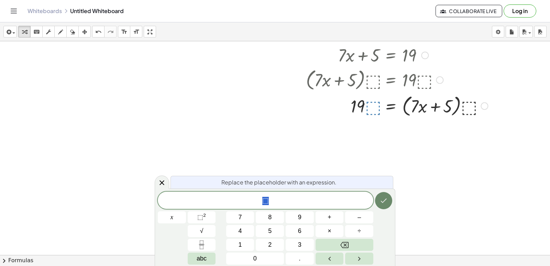
click at [385, 200] on button "Done" at bounding box center [383, 200] width 17 height 17
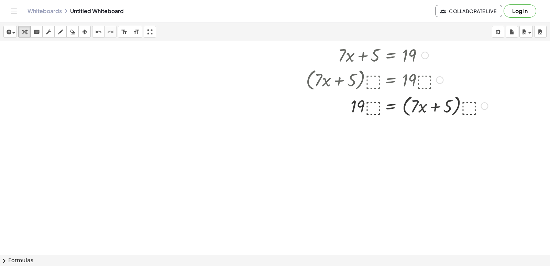
click at [418, 100] on div at bounding box center [396, 105] width 189 height 26
click at [450, 97] on div at bounding box center [396, 105] width 189 height 26
drag, startPoint x: 438, startPoint y: 124, endPoint x: 418, endPoint y: 124, distance: 19.6
click at [435, 125] on div at bounding box center [275, 84] width 550 height 458
click at [360, 98] on div at bounding box center [396, 105] width 189 height 26
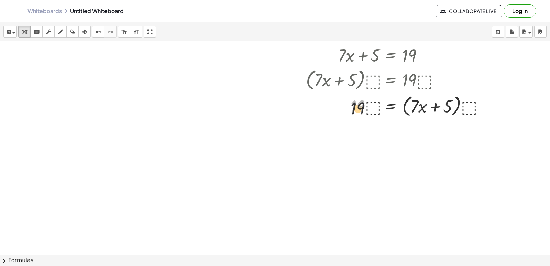
click at [359, 105] on div at bounding box center [396, 105] width 189 height 26
drag, startPoint x: 363, startPoint y: 103, endPoint x: 473, endPoint y: 110, distance: 109.8
click at [475, 109] on div at bounding box center [396, 105] width 189 height 26
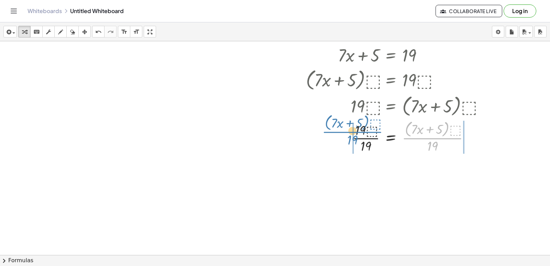
drag, startPoint x: 431, startPoint y: 137, endPoint x: 351, endPoint y: 130, distance: 80.7
click at [351, 130] on div at bounding box center [396, 136] width 189 height 36
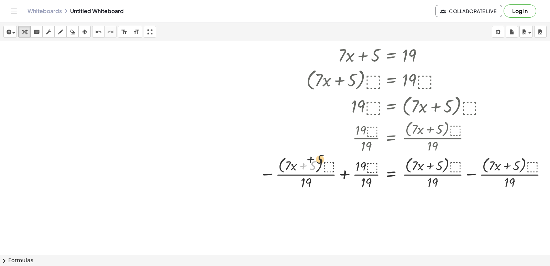
click at [323, 158] on div at bounding box center [404, 173] width 296 height 36
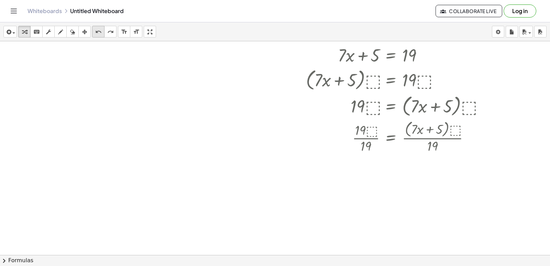
click at [102, 26] on button "undo undo" at bounding box center [98, 32] width 12 height 12
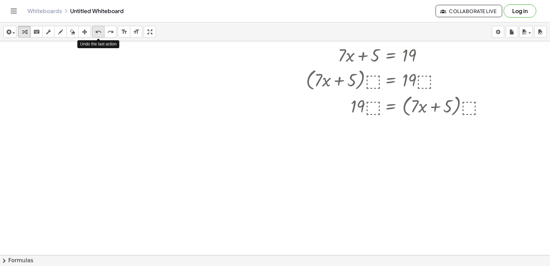
click at [102, 26] on button "undo undo" at bounding box center [98, 32] width 12 height 12
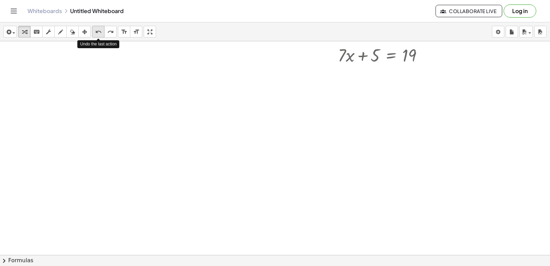
click at [102, 26] on button "undo undo" at bounding box center [98, 32] width 12 height 12
click at [351, 55] on div at bounding box center [383, 54] width 98 height 23
click at [369, 55] on div at bounding box center [383, 54] width 98 height 23
click at [414, 61] on div at bounding box center [383, 54] width 98 height 23
click at [390, 54] on div at bounding box center [383, 54] width 98 height 23
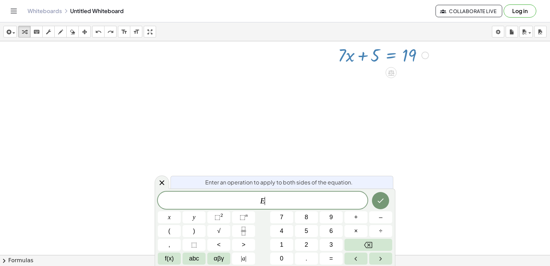
click at [368, 59] on div at bounding box center [383, 54] width 98 height 23
click at [355, 24] on div "insert select one: Math Expression Function Text Youtube Video Graphing Geometr…" at bounding box center [275, 31] width 550 height 19
click at [379, 245] on button "Backspace" at bounding box center [368, 244] width 48 height 12
drag, startPoint x: 388, startPoint y: 198, endPoint x: 381, endPoint y: 193, distance: 9.1
click at [381, 193] on div at bounding box center [380, 200] width 23 height 18
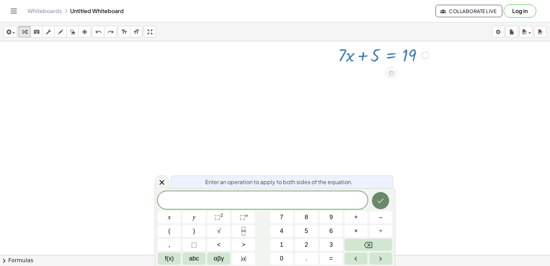
click at [381, 193] on button "Done" at bounding box center [380, 200] width 17 height 17
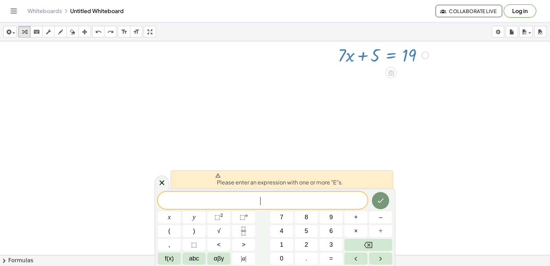
click at [341, 143] on div at bounding box center [278, 84] width 556 height 458
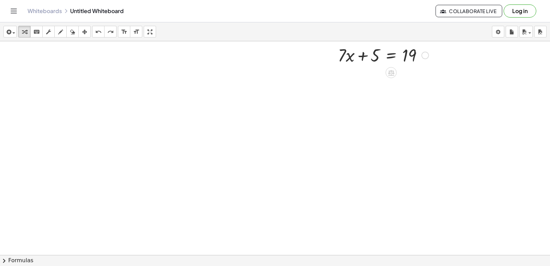
click at [389, 59] on div at bounding box center [383, 54] width 98 height 23
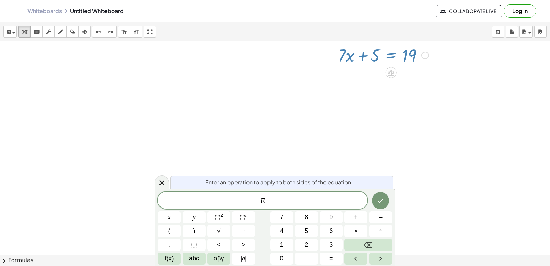
click at [389, 59] on div at bounding box center [383, 54] width 98 height 23
click at [340, 120] on div at bounding box center [278, 84] width 556 height 458
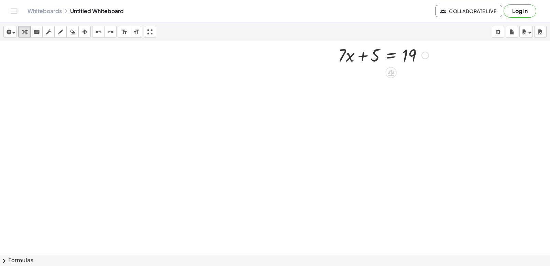
click at [350, 54] on div at bounding box center [383, 54] width 98 height 23
click at [361, 54] on div at bounding box center [383, 54] width 98 height 23
click at [387, 69] on icon at bounding box center [390, 72] width 7 height 7
click at [396, 73] on div "×" at bounding box center [390, 72] width 11 height 11
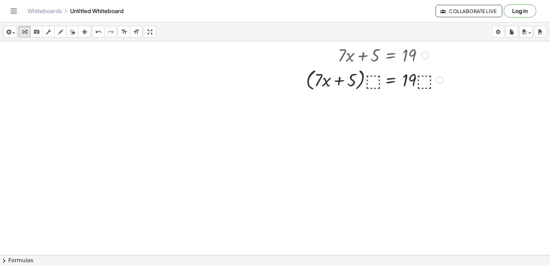
drag, startPoint x: 337, startPoint y: 69, endPoint x: 335, endPoint y: 74, distance: 5.1
click at [335, 74] on div at bounding box center [374, 79] width 144 height 26
drag, startPoint x: 366, startPoint y: 87, endPoint x: 372, endPoint y: 87, distance: 6.5
click at [369, 87] on div at bounding box center [374, 79] width 144 height 26
click at [376, 87] on div at bounding box center [374, 79] width 144 height 26
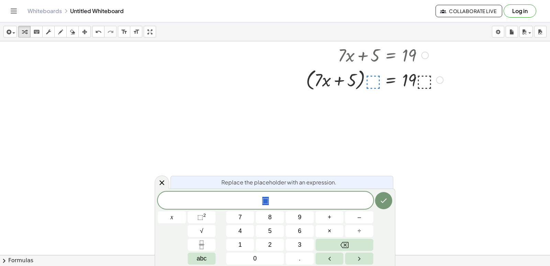
click at [376, 87] on div at bounding box center [374, 79] width 144 height 26
click at [385, 194] on button "Done" at bounding box center [383, 200] width 17 height 17
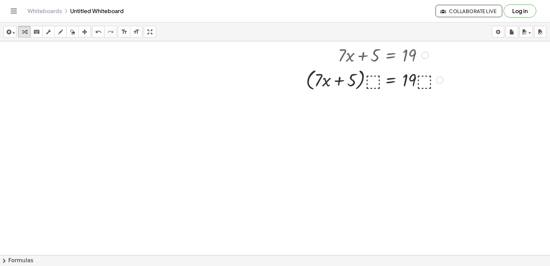
click at [399, 113] on div at bounding box center [278, 84] width 556 height 458
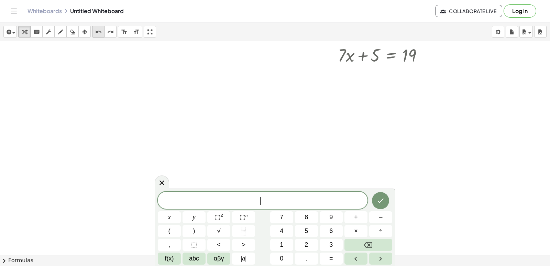
click at [98, 35] on icon "undo" at bounding box center [98, 32] width 7 height 8
drag, startPoint x: 240, startPoint y: 10, endPoint x: 370, endPoint y: 112, distance: 165.8
click at [335, 112] on div "Graspable Math Activities Get Started Activity Bank Assigned Work Classes White…" at bounding box center [275, 133] width 550 height 266
click at [285, 238] on div "x y ⬚ 2 ⬚ n 7 8 9 + – ( ) √ 4 5 6 × ÷ , ⬚ < > 1 2 3 f(x) abc αβγ | a | 0 . =" at bounding box center [275, 227] width 234 height 73
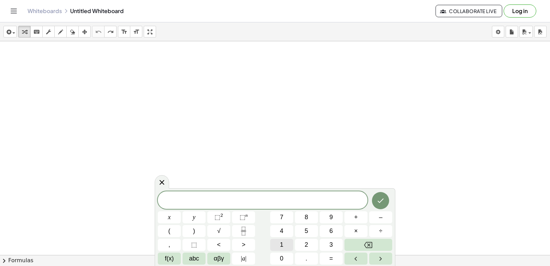
click at [284, 241] on button "1" at bounding box center [281, 244] width 23 height 12
click at [292, 238] on button "1" at bounding box center [281, 244] width 23 height 12
click at [226, 253] on button "αβγ" at bounding box center [218, 258] width 23 height 12
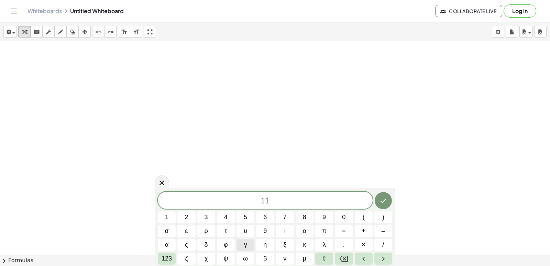
click at [243, 239] on button "γ" at bounding box center [245, 244] width 18 height 12
click at [335, 257] on button "Backspace" at bounding box center [344, 258] width 18 height 12
click at [166, 256] on span "123" at bounding box center [166, 257] width 10 height 9
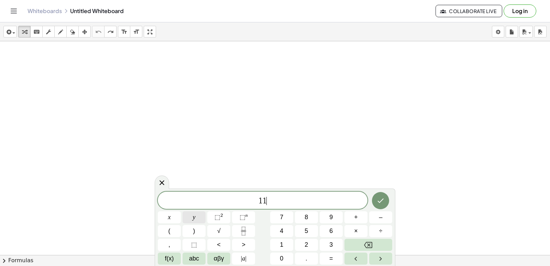
click at [193, 216] on span "y" at bounding box center [194, 216] width 3 height 9
click at [369, 223] on div "–" at bounding box center [380, 217] width 23 height 12
click at [301, 249] on button "2" at bounding box center [306, 244] width 23 height 12
click at [368, 238] on div "1 1 y 2 ​ x y ⬚ 2 ⬚ n 7 8 9 + – ( ) √ 4 5 6 × ÷ , ⬚ < > 1 2 3 f(x) abc αβγ | a …" at bounding box center [275, 227] width 234 height 73
click at [375, 213] on button "–" at bounding box center [380, 217] width 23 height 12
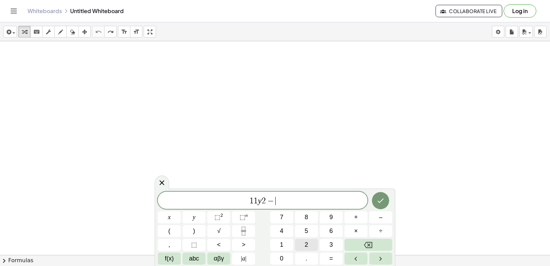
click at [313, 243] on button "2" at bounding box center [306, 244] width 23 height 12
click at [308, 232] on button "5" at bounding box center [306, 231] width 23 height 12
click at [329, 253] on button "=" at bounding box center [330, 258] width 23 height 12
click at [306, 220] on span "8" at bounding box center [305, 216] width 3 height 9
click at [372, 200] on button "Done" at bounding box center [380, 200] width 17 height 17
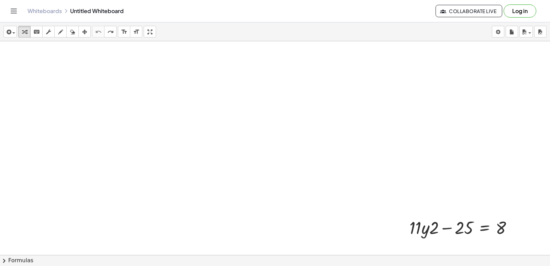
scroll to position [184, 0]
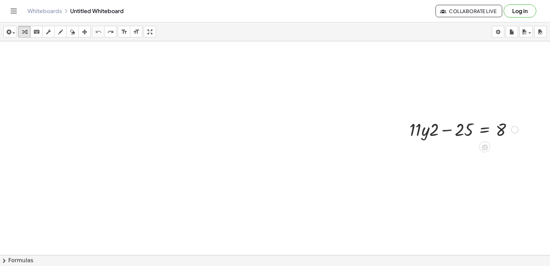
drag, startPoint x: 469, startPoint y: 116, endPoint x: 461, endPoint y: 129, distance: 15.8
click at [466, 116] on div "+ · 11 · y · 2 − 25 = 8" at bounding box center [461, 128] width 124 height 27
click at [461, 129] on div at bounding box center [463, 128] width 115 height 23
click at [433, 134] on div at bounding box center [463, 128] width 115 height 23
drag, startPoint x: 527, startPoint y: 126, endPoint x: 511, endPoint y: 128, distance: 15.3
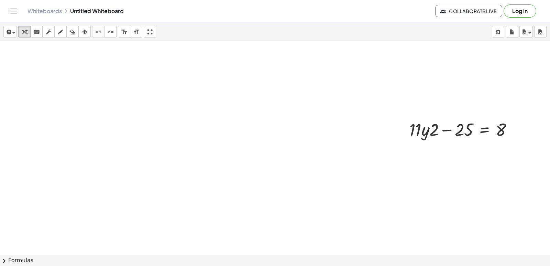
click at [511, 128] on div "+ · 11 · y · 2 − 25 = 8" at bounding box center [278, 70] width 556 height 427
click at [505, 127] on div at bounding box center [463, 128] width 115 height 23
click at [491, 30] on body "Graspable Math Activities Get Started Activity Bank Assigned Work Classes White…" at bounding box center [275, 133] width 550 height 266
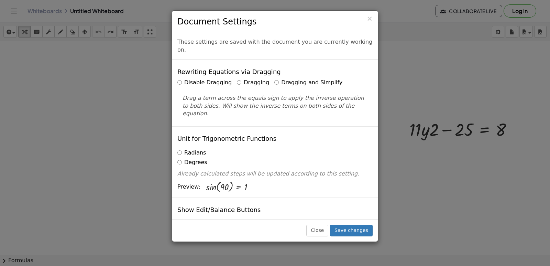
click at [267, 69] on div "Rewriting Equations via Dragging Disable Dragging Dragging Dragging and Simplif…" at bounding box center [274, 93] width 205 height 66
click at [274, 79] on label "Dragging and Simplify" at bounding box center [308, 83] width 68 height 8
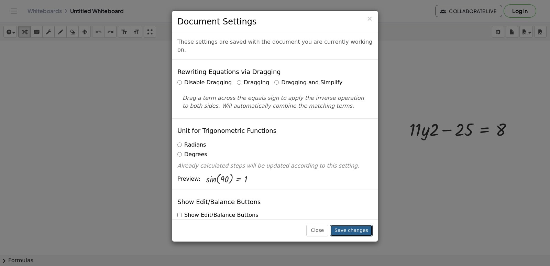
drag, startPoint x: 341, startPoint y: 228, endPoint x: 331, endPoint y: 206, distance: 23.7
click at [341, 228] on button "Save changes" at bounding box center [351, 230] width 43 height 12
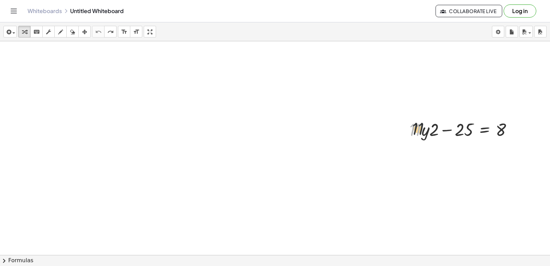
drag, startPoint x: 419, startPoint y: 120, endPoint x: 428, endPoint y: 146, distance: 27.3
click at [428, 146] on div "· 11 + · 11 · y · 2 − 25 = 8" at bounding box center [278, 70] width 556 height 427
click at [429, 135] on div at bounding box center [463, 128] width 115 height 23
click at [432, 136] on div at bounding box center [463, 128] width 115 height 23
click at [450, 129] on div at bounding box center [463, 128] width 115 height 23
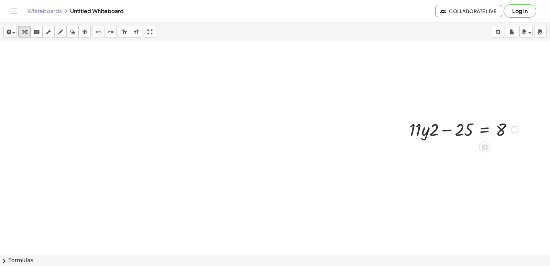
click at [462, 130] on div at bounding box center [463, 128] width 115 height 23
click at [502, 124] on div at bounding box center [463, 128] width 115 height 23
drag, startPoint x: 460, startPoint y: 139, endPoint x: 455, endPoint y: 102, distance: 37.5
click at [460, 132] on div at bounding box center [463, 128] width 115 height 23
click at [455, 102] on div at bounding box center [278, 70] width 556 height 427
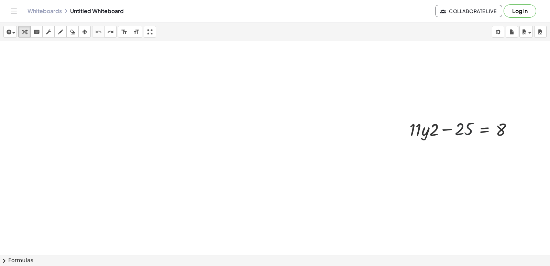
drag, startPoint x: 451, startPoint y: 99, endPoint x: 436, endPoint y: 110, distance: 18.0
click at [447, 101] on div at bounding box center [278, 70] width 556 height 427
drag, startPoint x: 406, startPoint y: 140, endPoint x: 416, endPoint y: 137, distance: 10.8
click at [415, 138] on div at bounding box center [409, 127] width 10 height 27
click at [430, 126] on div at bounding box center [473, 125] width 115 height 23
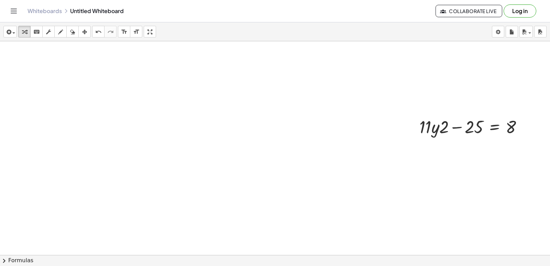
click at [100, 22] on div "insert select one: Math Expression Function Text Youtube Video Graphing Geometr…" at bounding box center [275, 31] width 550 height 19
drag, startPoint x: 97, startPoint y: 113, endPoint x: 122, endPoint y: 43, distance: 74.0
click at [98, 113] on div at bounding box center [278, 70] width 556 height 427
drag, startPoint x: 134, startPoint y: 138, endPoint x: 139, endPoint y: 126, distance: 12.9
click at [136, 134] on div at bounding box center [278, 70] width 556 height 427
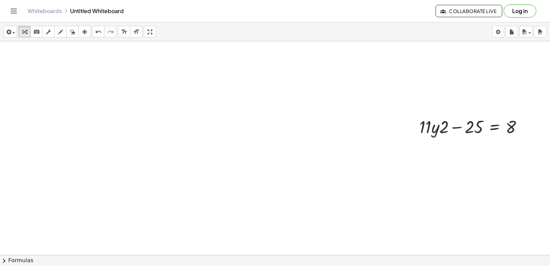
drag, startPoint x: 142, startPoint y: 217, endPoint x: 140, endPoint y: 221, distance: 3.6
click at [140, 221] on div at bounding box center [278, 70] width 556 height 427
drag, startPoint x: 140, startPoint y: 221, endPoint x: 247, endPoint y: 173, distance: 116.8
click at [247, 173] on div at bounding box center [278, 70] width 556 height 427
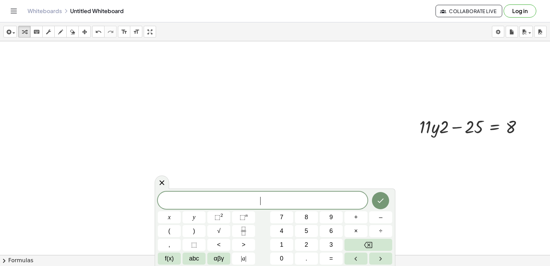
drag, startPoint x: 296, startPoint y: 182, endPoint x: 203, endPoint y: 147, distance: 99.3
click at [203, 147] on div at bounding box center [278, 70] width 556 height 427
click at [284, 201] on span "​" at bounding box center [263, 201] width 210 height 10
click at [363, 244] on button "Backspace" at bounding box center [368, 244] width 48 height 12
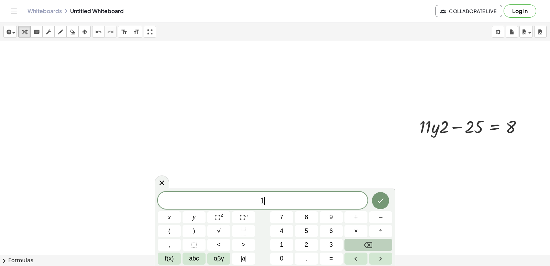
click at [338, 231] on div "1 ​ x y ⬚ 2 ⬚ n 7 8 9 + – ( ) √ 4 5 6 × ÷ , ⬚ < > 1 2 3 f(x) abc αβγ | a | 0 . =" at bounding box center [275, 227] width 234 height 73
click at [332, 234] on div "1 ​ x y ⬚ 2 ⬚ n 7 8 9 + – ( ) √ 4 5 6 × ÷ , ⬚ < > 1 2 3 f(x) abc αβγ | a | 0 . =" at bounding box center [275, 227] width 234 height 73
click at [365, 248] on icon "Backspace" at bounding box center [368, 244] width 8 height 8
click at [283, 220] on button "7" at bounding box center [281, 217] width 23 height 12
click at [173, 217] on button "x" at bounding box center [169, 217] width 23 height 12
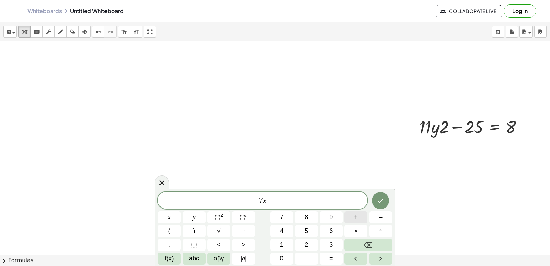
click at [352, 216] on button "+" at bounding box center [355, 217] width 23 height 12
click at [315, 245] on button "2" at bounding box center [306, 244] width 23 height 12
click at [340, 225] on button "6" at bounding box center [330, 231] width 23 height 12
click at [326, 261] on button "=" at bounding box center [330, 258] width 23 height 12
click at [373, 218] on button "–" at bounding box center [380, 217] width 23 height 12
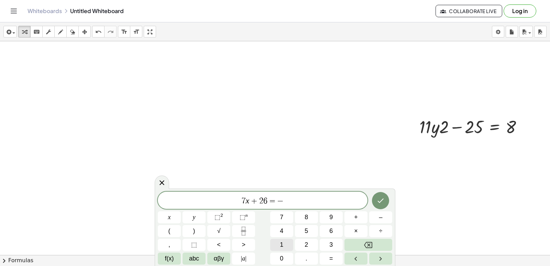
click at [290, 247] on button "1" at bounding box center [281, 244] width 23 height 12
click at [321, 225] on button "6" at bounding box center [330, 231] width 23 height 12
click at [385, 194] on button "Done" at bounding box center [380, 200] width 17 height 17
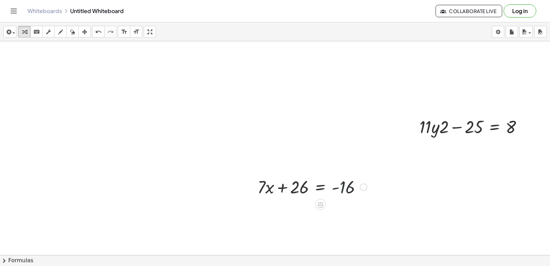
click at [348, 185] on div at bounding box center [312, 185] width 116 height 23
click at [312, 189] on div at bounding box center [312, 185] width 116 height 23
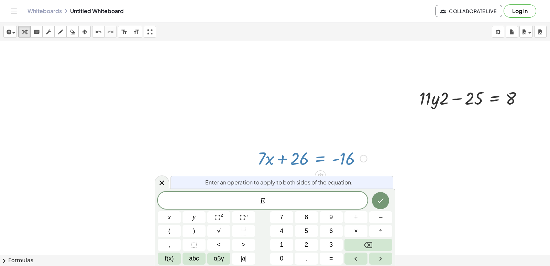
scroll to position [213, 0]
click at [326, 157] on div at bounding box center [312, 157] width 116 height 23
click at [386, 196] on button "Done" at bounding box center [380, 200] width 17 height 17
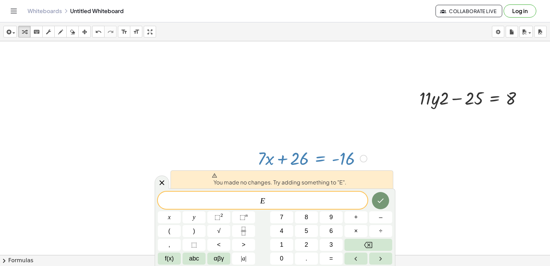
click at [312, 149] on div at bounding box center [312, 157] width 116 height 23
click at [352, 234] on div "E ​ x y ⬚ 2 ⬚ n 7 8 9 + – ( ) √ 4 5 6 × ÷ , ⬚ < > 1 2 3 f(x) abc αβγ | a | 0 . =" at bounding box center [275, 227] width 234 height 73
click at [155, 181] on div at bounding box center [162, 181] width 14 height 13
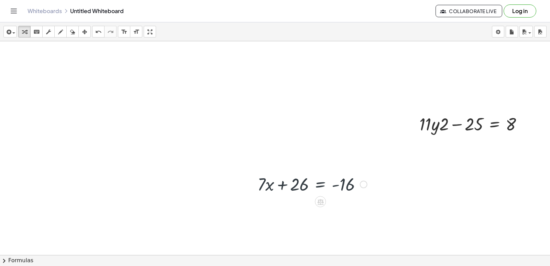
scroll to position [184, 0]
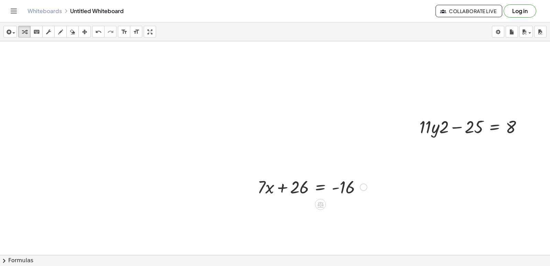
click at [265, 196] on div at bounding box center [312, 185] width 116 height 23
click at [267, 192] on div at bounding box center [312, 185] width 116 height 23
click at [273, 189] on div at bounding box center [312, 185] width 116 height 23
drag, startPoint x: 290, startPoint y: 190, endPoint x: 299, endPoint y: 189, distance: 9.4
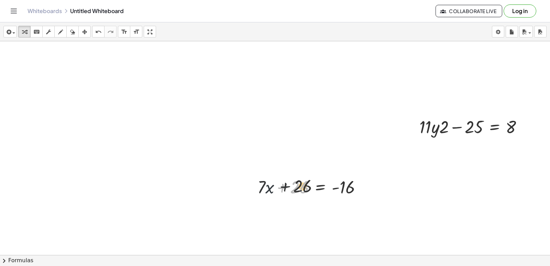
click at [297, 189] on div at bounding box center [312, 185] width 116 height 23
click at [307, 194] on div at bounding box center [312, 185] width 116 height 23
drag, startPoint x: 263, startPoint y: 185, endPoint x: 358, endPoint y: 186, distance: 94.8
click at [358, 186] on div at bounding box center [312, 185] width 116 height 23
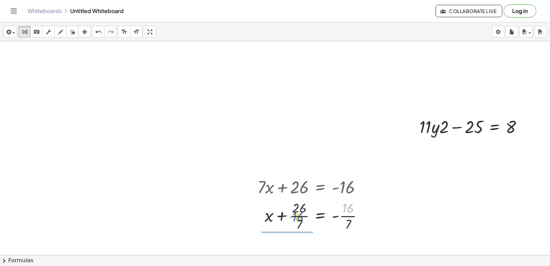
drag, startPoint x: 348, startPoint y: 207, endPoint x: 299, endPoint y: 212, distance: 49.7
click at [300, 215] on div at bounding box center [313, 215] width 118 height 34
drag, startPoint x: 305, startPoint y: 201, endPoint x: 291, endPoint y: 248, distance: 49.4
click at [291, 248] on div "+ · 11 · y · 2 − 25 = 8 + · 7 · x + 26 = - 16 + x + · 26 · 7 = - · [DATE] + x +…" at bounding box center [278, 177] width 556 height 640
drag, startPoint x: 343, startPoint y: 212, endPoint x: 294, endPoint y: 202, distance: 50.7
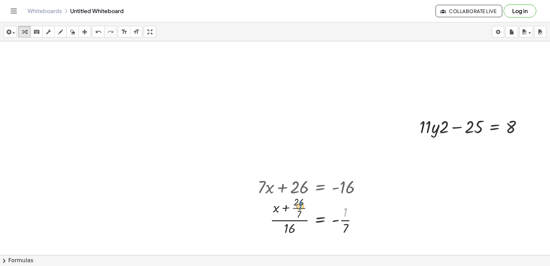
click at [297, 204] on div at bounding box center [312, 215] width 116 height 43
drag, startPoint x: 337, startPoint y: 229, endPoint x: 350, endPoint y: 216, distance: 19.0
click at [350, 216] on div at bounding box center [312, 215] width 116 height 43
drag, startPoint x: 340, startPoint y: 212, endPoint x: 345, endPoint y: 216, distance: 5.9
click at [345, 216] on div at bounding box center [312, 215] width 116 height 43
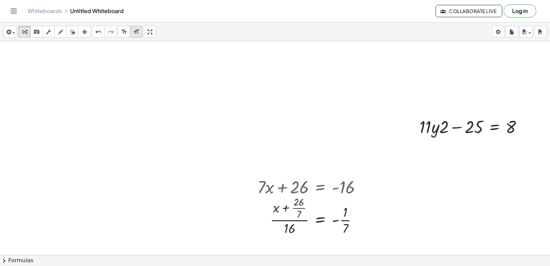
drag, startPoint x: 307, startPoint y: 84, endPoint x: 131, endPoint y: 30, distance: 184.5
click at [132, 31] on div "insert select one: Math Expression Function Text Youtube Video Graphing Geometr…" at bounding box center [275, 143] width 550 height 243
click at [104, 35] on button "undo undo" at bounding box center [98, 32] width 12 height 12
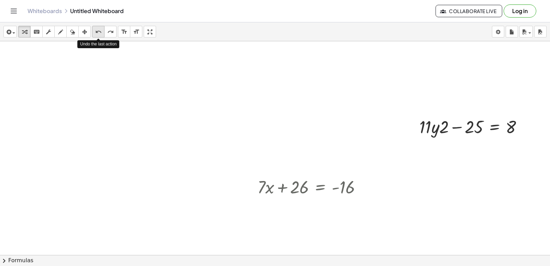
click at [104, 35] on button "undo undo" at bounding box center [98, 32] width 12 height 12
click at [110, 27] on div "redo" at bounding box center [110, 31] width 9 height 8
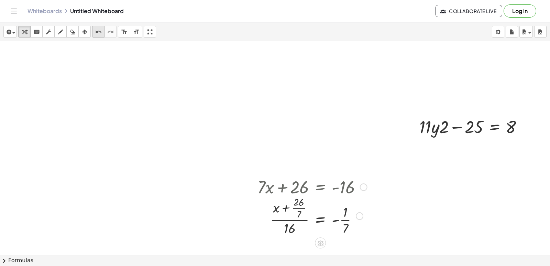
click at [99, 31] on icon "undo" at bounding box center [98, 32] width 7 height 8
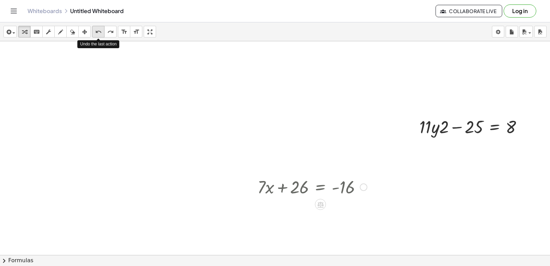
click at [99, 31] on icon "undo" at bounding box center [98, 32] width 7 height 8
drag, startPoint x: 103, startPoint y: 24, endPoint x: 114, endPoint y: 5, distance: 21.7
click at [112, 10] on div "Graspable Math Activities Get Started Activity Bank Assigned Work Classes White…" at bounding box center [275, 133] width 550 height 266
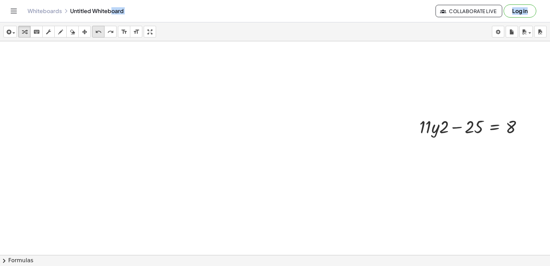
click at [100, 34] on icon "undo" at bounding box center [98, 32] width 7 height 8
drag, startPoint x: 415, startPoint y: 121, endPoint x: 57, endPoint y: -30, distance: 388.8
click at [57, 0] on html "Graspable Math Activities Get Started Activity Bank Assigned Work Classes White…" at bounding box center [275, 133] width 550 height 266
drag, startPoint x: 278, startPoint y: 197, endPoint x: 260, endPoint y: 201, distance: 17.9
click at [261, 201] on div at bounding box center [278, 177] width 556 height 640
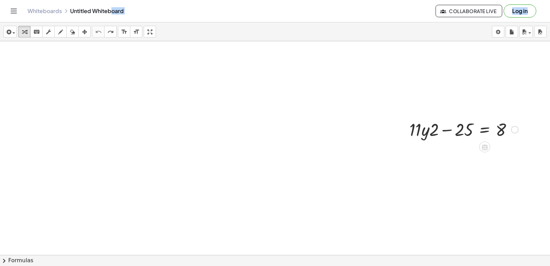
click at [232, 135] on div at bounding box center [278, 177] width 556 height 640
drag, startPoint x: 242, startPoint y: 214, endPoint x: 239, endPoint y: 211, distance: 4.4
click at [239, 212] on div at bounding box center [278, 177] width 556 height 640
drag, startPoint x: 252, startPoint y: 173, endPoint x: 245, endPoint y: 172, distance: 6.6
drag, startPoint x: 245, startPoint y: 172, endPoint x: 221, endPoint y: 160, distance: 27.5
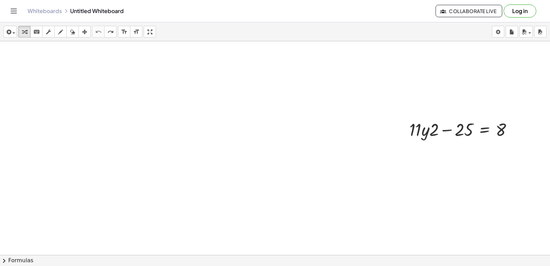
click at [221, 160] on div at bounding box center [278, 177] width 556 height 640
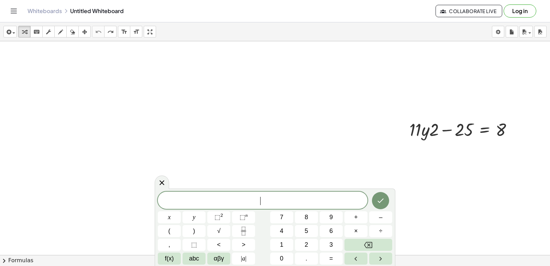
click at [222, 161] on div at bounding box center [278, 177] width 556 height 640
click at [275, 241] on button "1" at bounding box center [281, 244] width 23 height 12
click at [282, 230] on span "4" at bounding box center [281, 230] width 3 height 9
click at [196, 213] on button "y" at bounding box center [193, 217] width 23 height 12
click at [375, 213] on button "–" at bounding box center [380, 217] width 23 height 12
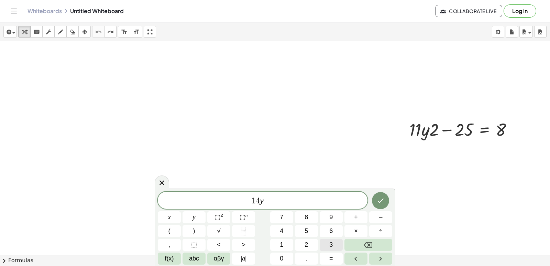
click at [324, 243] on button "3" at bounding box center [330, 244] width 23 height 12
click at [285, 253] on button "0" at bounding box center [281, 258] width 23 height 12
click at [320, 256] on button "=" at bounding box center [330, 258] width 23 height 12
click at [301, 248] on button "2" at bounding box center [306, 244] width 23 height 12
click at [336, 230] on button "6" at bounding box center [330, 231] width 23 height 12
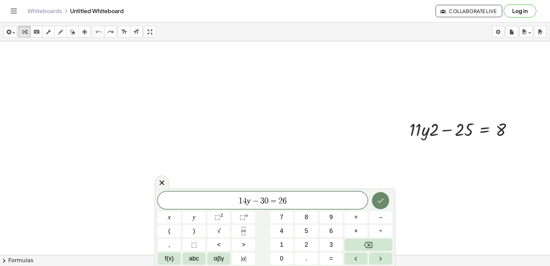
click at [385, 199] on button "Done" at bounding box center [380, 200] width 17 height 17
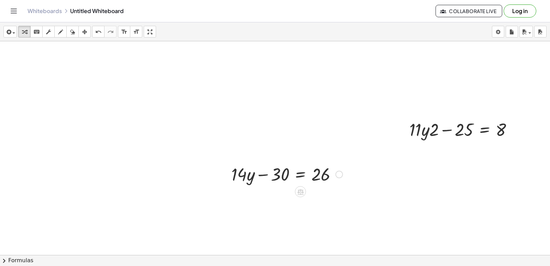
click at [264, 173] on div at bounding box center [287, 173] width 118 height 23
click at [261, 173] on div at bounding box center [287, 173] width 118 height 23
click at [293, 173] on div at bounding box center [287, 173] width 118 height 23
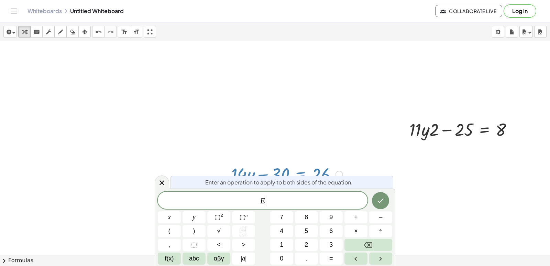
click at [288, 174] on div at bounding box center [287, 173] width 118 height 23
click at [370, 212] on button "–" at bounding box center [380, 217] width 23 height 12
click at [384, 201] on icon "Done" at bounding box center [380, 200] width 8 height 8
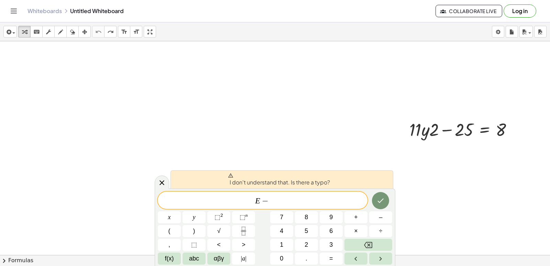
drag, startPoint x: 158, startPoint y: 177, endPoint x: 167, endPoint y: 135, distance: 43.3
click at [167, 157] on body "Graspable Math Activities Get Started Activity Bank Assigned Work Classes White…" at bounding box center [275, 133] width 550 height 266
drag, startPoint x: 95, startPoint y: 24, endPoint x: 93, endPoint y: 27, distance: 3.5
click at [94, 25] on div "insert select one: Math Expression Function Text Youtube Video Graphing Geometr…" at bounding box center [275, 31] width 550 height 19
click at [94, 38] on div "insert select one: Math Expression Function Text Youtube Video Graphing Geometr…" at bounding box center [275, 31] width 550 height 19
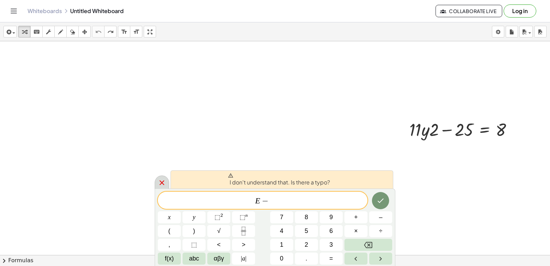
click at [160, 182] on icon at bounding box center [162, 182] width 8 height 8
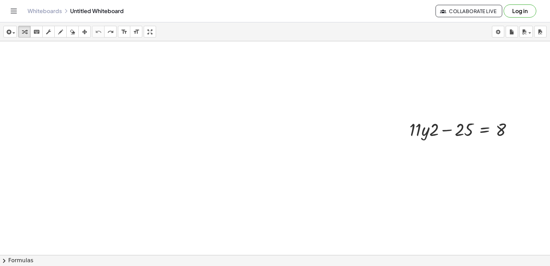
drag, startPoint x: 319, startPoint y: 200, endPoint x: 308, endPoint y: 198, distance: 11.9
click at [313, 199] on div at bounding box center [278, 177] width 556 height 640
click at [108, 114] on div at bounding box center [278, 177] width 556 height 640
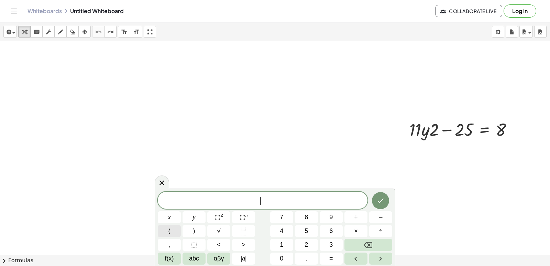
drag, startPoint x: 126, startPoint y: 134, endPoint x: 168, endPoint y: 228, distance: 103.1
click at [168, 228] on body "Graspable Math Activities Get Started Activity Bank Assigned Work Classes White…" at bounding box center [275, 133] width 550 height 266
click at [200, 210] on div "x y ⬚ 2 ⬚ n 7 8 9 + – ( ) √ 4 5 6 × ÷ , ⬚ < > 1 2 3 f(x) abc αβγ | a | 0 . =" at bounding box center [275, 227] width 234 height 73
click at [213, 220] on div "x y ⬚ 2 ⬚ n 7 8 9 + – ( ) √ 4 5 6 × ÷ , ⬚ < > 1 2 3 f(x) abc αβγ | a | 0 . =" at bounding box center [275, 227] width 234 height 73
click at [373, 213] on button "–" at bounding box center [380, 217] width 23 height 12
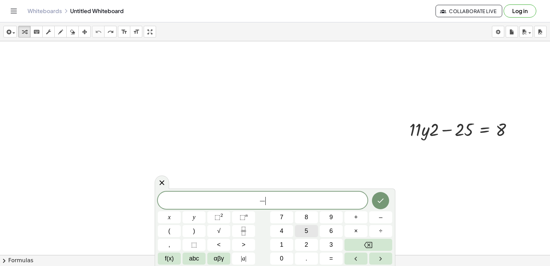
click at [306, 229] on span "5" at bounding box center [305, 230] width 3 height 9
click at [363, 244] on button "Backspace" at bounding box center [368, 244] width 48 height 12
click at [198, 216] on button "y" at bounding box center [193, 217] width 23 height 12
click at [367, 217] on div "y ​ x y ⬚ 2 ⬚ n 7 8 9 + – ( ) √ 4 5 6 × ÷ , ⬚ < > 1 2 3 f(x) abc αβγ | a | 0 . =" at bounding box center [275, 227] width 234 height 73
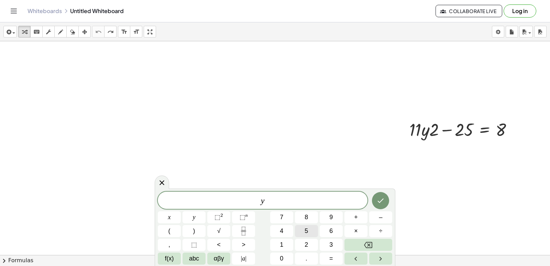
click at [304, 233] on button "5" at bounding box center [306, 231] width 23 height 12
click at [353, 231] on button "×" at bounding box center [355, 231] width 23 height 12
click at [352, 248] on button "Backspace" at bounding box center [368, 244] width 48 height 12
click at [177, 215] on button "x" at bounding box center [169, 217] width 23 height 12
click at [335, 247] on div "y 5 x ​ x y ⬚ 2 ⬚ n 7 8 9 + – ( ) √ 4 5 6 × ÷ , ⬚ < > 1 2 3 f(x) abc αβγ | a | …" at bounding box center [275, 227] width 234 height 73
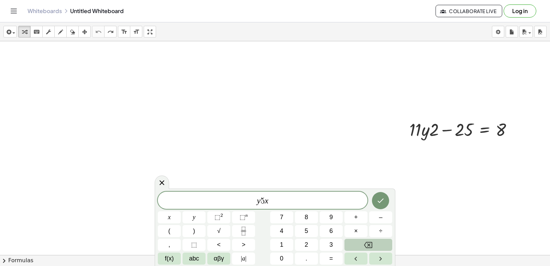
click at [357, 246] on button "Backspace" at bounding box center [368, 244] width 48 height 12
click at [206, 213] on div "​ x y ⬚ 2 ⬚ n 7 8 9 + – ( ) √ 4 5 6 × ÷ , ⬚ < > 1 2 3 f(x) abc αβγ | a | 0 . =" at bounding box center [275, 227] width 234 height 73
click at [369, 220] on button "–" at bounding box center [380, 217] width 23 height 12
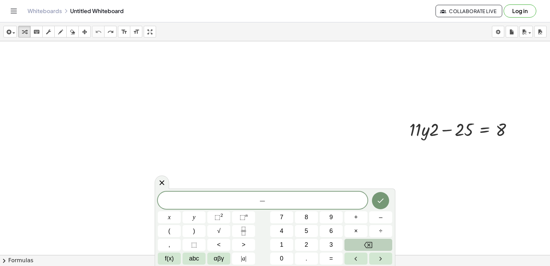
click at [365, 241] on icon "Backspace" at bounding box center [368, 244] width 8 height 8
click at [199, 212] on button "y" at bounding box center [193, 217] width 23 height 12
click at [377, 217] on button "–" at bounding box center [380, 217] width 23 height 12
click at [310, 229] on button "5" at bounding box center [306, 231] width 23 height 12
click at [171, 213] on button "x" at bounding box center [169, 217] width 23 height 12
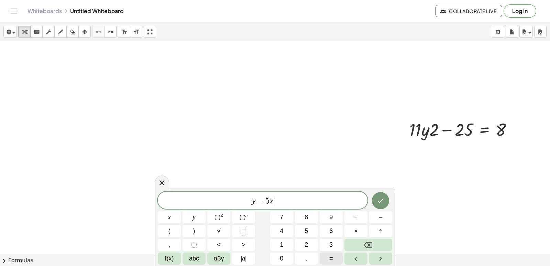
click at [331, 256] on button "=" at bounding box center [330, 258] width 23 height 12
click at [354, 245] on button "Backspace" at bounding box center [368, 244] width 48 height 12
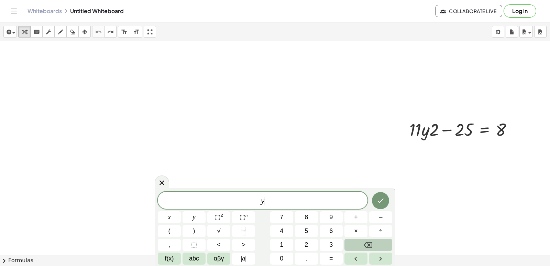
click at [354, 245] on button "Backspace" at bounding box center [368, 244] width 48 height 12
click at [280, 217] on span "7" at bounding box center [281, 216] width 3 height 9
click at [189, 212] on button "y" at bounding box center [193, 217] width 23 height 12
click at [353, 213] on button "+" at bounding box center [355, 217] width 23 height 12
click at [201, 216] on button "y" at bounding box center [193, 217] width 23 height 12
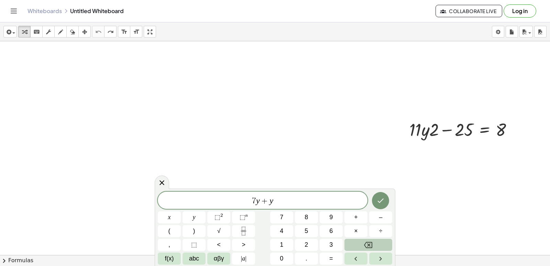
click at [359, 241] on button "Backspace" at bounding box center [368, 244] width 48 height 12
click at [165, 215] on button "x" at bounding box center [169, 217] width 23 height 12
click at [326, 257] on button "=" at bounding box center [330, 258] width 23 height 12
click at [306, 229] on span "5" at bounding box center [305, 230] width 3 height 9
click at [374, 198] on button "Done" at bounding box center [380, 200] width 17 height 17
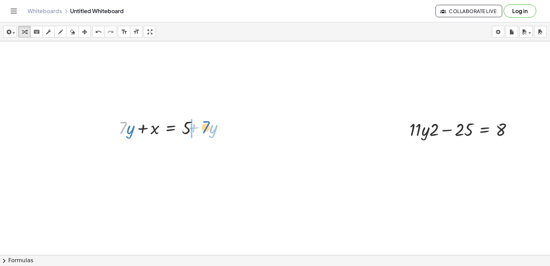
drag, startPoint x: 123, startPoint y: 128, endPoint x: 206, endPoint y: 127, distance: 82.8
click at [206, 127] on div at bounding box center [160, 126] width 91 height 23
click at [199, 152] on div at bounding box center [176, 150] width 123 height 23
drag, startPoint x: 191, startPoint y: 148, endPoint x: 193, endPoint y: 159, distance: 10.4
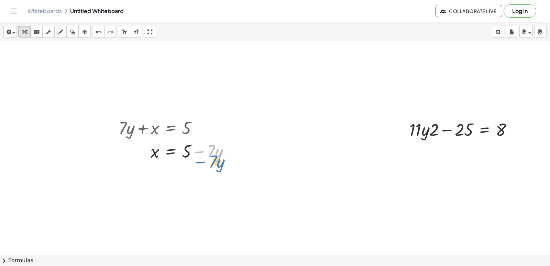
click at [193, 159] on div at bounding box center [176, 150] width 123 height 23
drag, startPoint x: 194, startPoint y: 103, endPoint x: 195, endPoint y: 99, distance: 4.9
click at [194, 99] on div at bounding box center [278, 177] width 556 height 640
drag, startPoint x: 164, startPoint y: 164, endPoint x: 158, endPoint y: 163, distance: 5.5
click at [158, 163] on div "+ · 11 · y · 2 − 25 = 8 + · 7 · y + x = 5 · 7 · y x = 5 + −" at bounding box center [278, 177] width 556 height 640
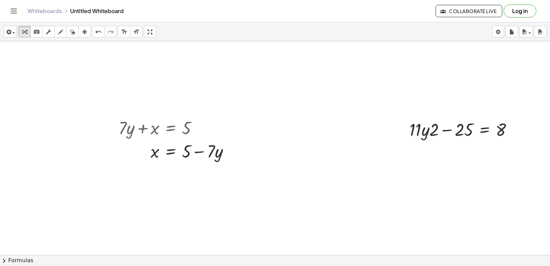
drag, startPoint x: 259, startPoint y: 218, endPoint x: 266, endPoint y: 217, distance: 6.4
click at [263, 217] on div at bounding box center [278, 177] width 556 height 640
drag, startPoint x: 281, startPoint y: 206, endPoint x: 284, endPoint y: 205, distance: 3.6
click at [283, 206] on div at bounding box center [278, 177] width 556 height 640
drag, startPoint x: 266, startPoint y: 207, endPoint x: 264, endPoint y: 189, distance: 17.6
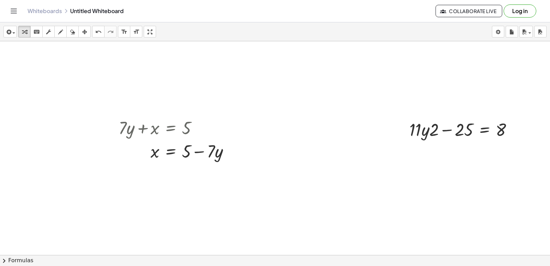
click at [266, 207] on div at bounding box center [278, 177] width 556 height 640
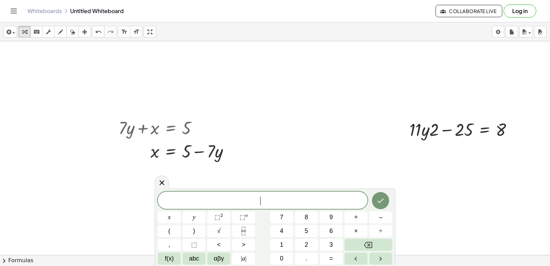
click at [264, 189] on div "​ x y ⬚ 2 ⬚ n 7 8 9 + – ( ) √ 4 5 6 × ÷ , ⬚ < > 1 2 3 f(x) abc αβγ | a | 0 . =" at bounding box center [275, 226] width 240 height 77
click at [282, 233] on div "​ x y ⬚ 2 ⬚ n 7 8 9 + – ( ) √ 4 5 6 × ÷ , ⬚ < > 1 2 3 f(x) abc αβγ | a | 0 . =" at bounding box center [275, 227] width 234 height 73
click at [173, 220] on button "x" at bounding box center [169, 217] width 23 height 12
click at [357, 244] on button "Backspace" at bounding box center [368, 244] width 48 height 12
click at [293, 240] on div "​ x y ⬚ 2 ⬚ n 7 8 9 + – ( ) √ 4 5 6 × ÷ , ⬚ < > 1 2 3 f(x) abc αβγ | a | 0 . =" at bounding box center [275, 227] width 234 height 73
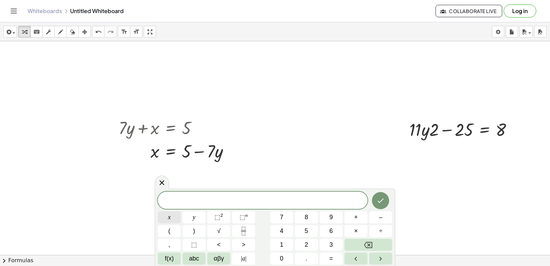
click at [176, 211] on button "x" at bounding box center [169, 217] width 23 height 12
click at [353, 243] on button "Backspace" at bounding box center [368, 244] width 48 height 12
click at [296, 242] on button "2" at bounding box center [306, 244] width 23 height 12
click at [171, 216] on button "x" at bounding box center [169, 217] width 23 height 12
click at [376, 214] on button "–" at bounding box center [380, 217] width 23 height 12
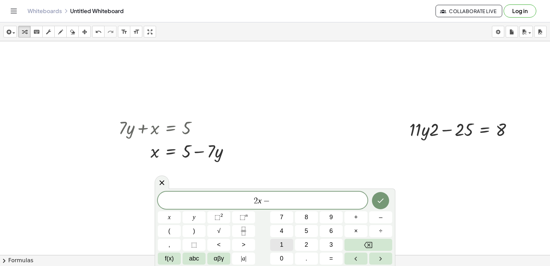
click at [279, 247] on button "1" at bounding box center [281, 244] width 23 height 12
click at [274, 257] on button "0" at bounding box center [281, 258] width 23 height 12
click at [198, 217] on button "y" at bounding box center [193, 217] width 23 height 12
click at [326, 260] on button "=" at bounding box center [330, 258] width 23 height 12
click at [299, 248] on button "2" at bounding box center [306, 244] width 23 height 12
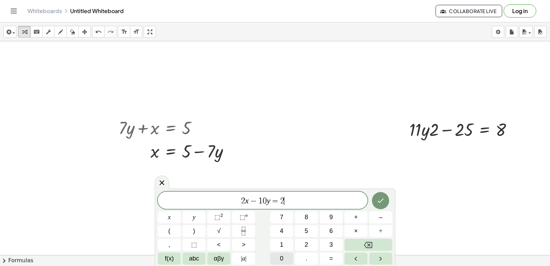
click at [286, 251] on div "2 x − 1 0 y = 2 ​ x y ⬚ 2 ⬚ n 7 8 9 + – ( ) √ 4 5 6 × ÷ , ⬚ < > 1 2 3 f(x) abc …" at bounding box center [275, 227] width 234 height 73
click at [284, 259] on button "0" at bounding box center [281, 258] width 23 height 12
click at [376, 194] on button "Done" at bounding box center [380, 200] width 17 height 17
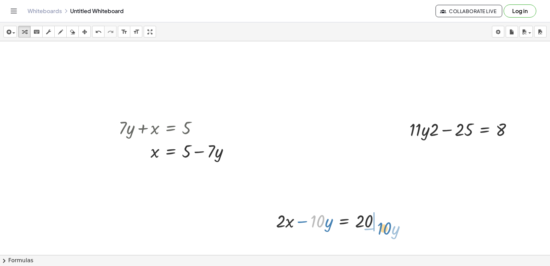
drag, startPoint x: 317, startPoint y: 225, endPoint x: 384, endPoint y: 232, distance: 67.4
click at [379, 222] on div at bounding box center [369, 220] width 116 height 23
drag, startPoint x: 346, startPoint y: 239, endPoint x: 371, endPoint y: 231, distance: 27.0
drag, startPoint x: 382, startPoint y: 231, endPoint x: 373, endPoint y: 227, distance: 9.4
click at [373, 227] on div at bounding box center [369, 220] width 98 height 34
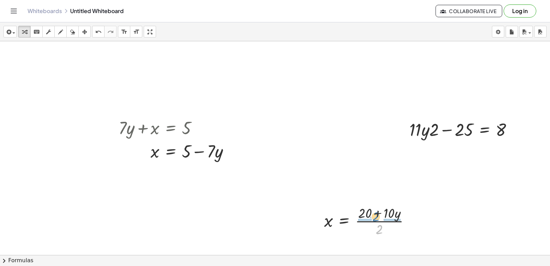
drag, startPoint x: 378, startPoint y: 227, endPoint x: 374, endPoint y: 213, distance: 14.9
click at [375, 214] on div at bounding box center [369, 220] width 98 height 34
drag, startPoint x: 364, startPoint y: 235, endPoint x: 356, endPoint y: 249, distance: 15.6
click at [356, 249] on div "+ · 11 · y · 2 − 25 = 8 + · 7 · y + x = 5 · 7 · y x = 5 + − + · 2 · x − · 10 · …" at bounding box center [278, 177] width 556 height 640
click at [395, 222] on div at bounding box center [381, 220] width 123 height 34
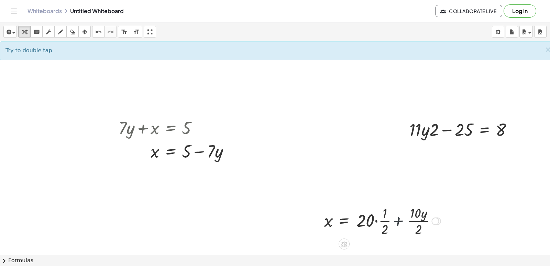
click at [395, 222] on div at bounding box center [381, 220] width 123 height 34
click at [417, 224] on div at bounding box center [381, 220] width 123 height 34
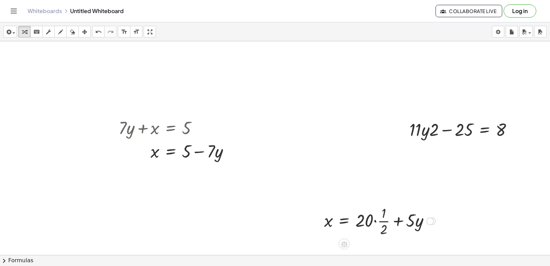
click at [416, 216] on div at bounding box center [379, 220] width 118 height 34
drag, startPoint x: 368, startPoint y: 228, endPoint x: 403, endPoint y: 232, distance: 35.0
click at [403, 232] on div at bounding box center [379, 220] width 118 height 34
drag, startPoint x: 412, startPoint y: 232, endPoint x: 411, endPoint y: 226, distance: 6.6
click at [411, 226] on div at bounding box center [379, 220] width 118 height 34
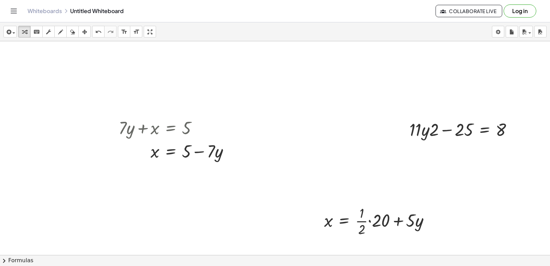
drag, startPoint x: 537, startPoint y: 150, endPoint x: 528, endPoint y: 262, distance: 113.0
click at [528, 262] on div "insert select one: Math Expression Function Text Youtube Video Graphing Geometr…" at bounding box center [275, 143] width 550 height 243
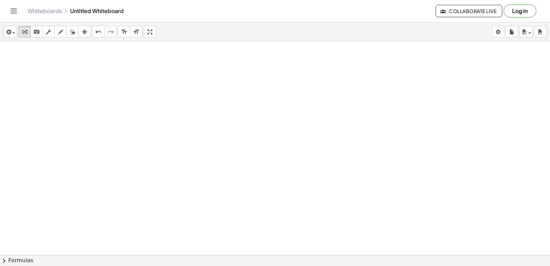
drag, startPoint x: 13, startPoint y: 201, endPoint x: 116, endPoint y: 142, distance: 118.7
drag, startPoint x: 116, startPoint y: 142, endPoint x: 124, endPoint y: 142, distance: 8.3
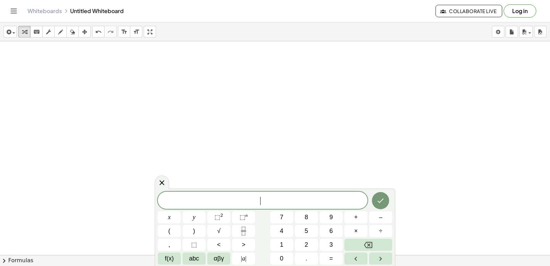
drag, startPoint x: 190, startPoint y: 98, endPoint x: 183, endPoint y: 99, distance: 6.9
click at [271, 244] on div "​ x y ⬚ 2 ⬚ n 7 8 9 + – ( ) √ 4 5 6 × ÷ , ⬚ < > 1 2 3 f(x) abc αβγ | a | 0 . =" at bounding box center [275, 227] width 234 height 73
click at [177, 218] on button "x" at bounding box center [169, 217] width 23 height 12
click at [368, 243] on icon "Backspace" at bounding box center [368, 244] width 8 height 8
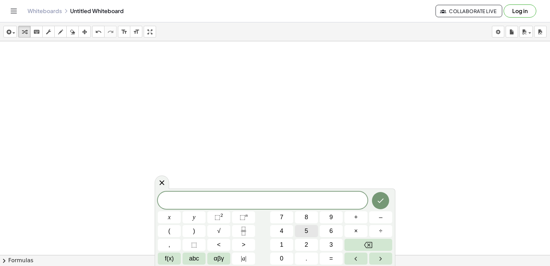
click at [298, 233] on button "5" at bounding box center [306, 231] width 23 height 12
click at [198, 211] on button "y" at bounding box center [193, 217] width 23 height 12
click at [371, 215] on button "–" at bounding box center [380, 217] width 23 height 12
click at [309, 242] on button "2" at bounding box center [306, 244] width 23 height 12
click at [275, 257] on button "0" at bounding box center [281, 258] width 23 height 12
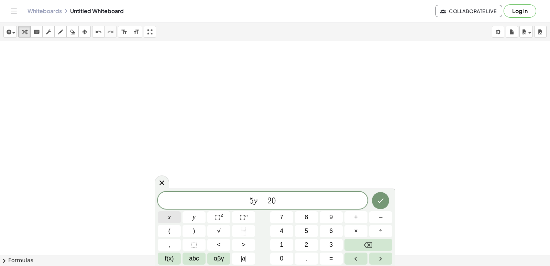
click at [177, 217] on button "x" at bounding box center [169, 217] width 23 height 12
click at [324, 248] on div "5 y − 2 0 x ​ x y ⬚ 2 ⬚ n 7 8 9 + – ( ) √ 4 5 6 × ÷ , ⬚ < > 1 2 3 f(x) abc αβγ …" at bounding box center [275, 227] width 234 height 73
click at [325, 225] on button "6" at bounding box center [330, 231] width 23 height 12
click at [287, 255] on button "0" at bounding box center [281, 258] width 23 height 12
click at [350, 242] on button "Backspace" at bounding box center [368, 244] width 48 height 12
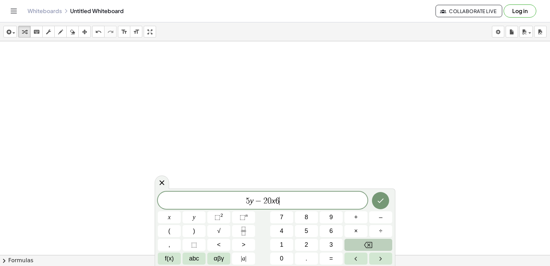
click at [350, 242] on button "Backspace" at bounding box center [368, 244] width 48 height 12
click at [333, 259] on button "=" at bounding box center [330, 258] width 23 height 12
click at [322, 230] on button "6" at bounding box center [330, 231] width 23 height 12
click at [286, 252] on button "0" at bounding box center [281, 258] width 23 height 12
click at [382, 205] on button "Done" at bounding box center [380, 200] width 17 height 17
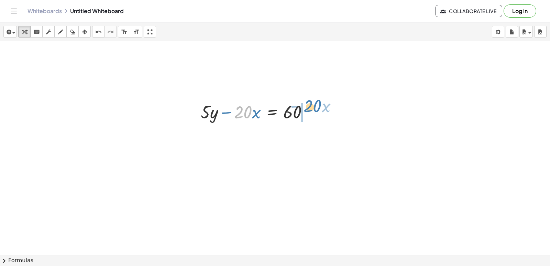
drag, startPoint x: 251, startPoint y: 111, endPoint x: 317, endPoint y: 109, distance: 65.6
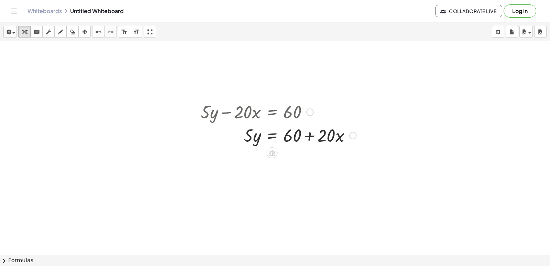
click at [307, 137] on div at bounding box center [278, 134] width 162 height 23
drag, startPoint x: 301, startPoint y: 126, endPoint x: 337, endPoint y: 116, distance: 37.5
click at [272, 112] on div "+ · 5 · y − · 20 · x = 60 + 60 · 5 · y · 20 · x = 60 + +" at bounding box center [272, 112] width 0 height 0
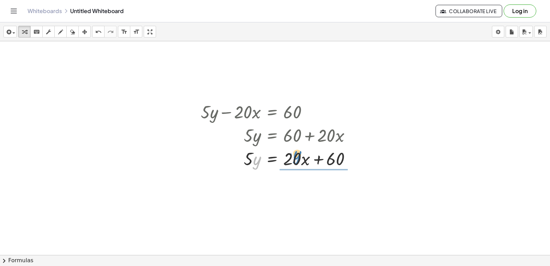
drag, startPoint x: 260, startPoint y: 157, endPoint x: 309, endPoint y: 147, distance: 50.5
click at [309, 147] on div at bounding box center [278, 157] width 162 height 23
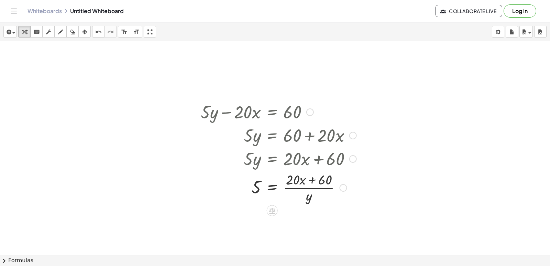
drag, startPoint x: 255, startPoint y: 169, endPoint x: 273, endPoint y: 189, distance: 27.5
click at [272, 112] on div "+ · 5 · y − · 20 · x = 60 · 5 · y = + 60 + · 20 · x · 5 · y = + · 20 · x + 60 5…" at bounding box center [272, 112] width 0 height 0
drag, startPoint x: 256, startPoint y: 184, endPoint x: 292, endPoint y: 194, distance: 37.4
click at [292, 194] on div at bounding box center [278, 187] width 162 height 34
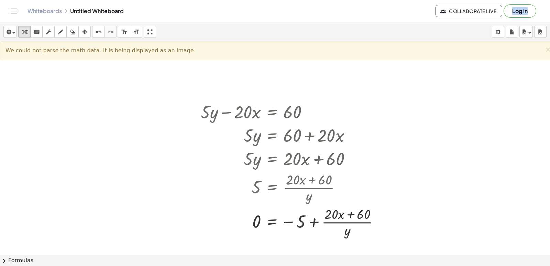
drag, startPoint x: 366, startPoint y: 75, endPoint x: 446, endPoint y: 279, distance: 218.7
click at [446, 265] on html "Graspable Math Activities Get Started Activity Bank Assigned Work Classes White…" at bounding box center [275, 133] width 550 height 266
click at [289, 223] on div at bounding box center [292, 221] width 191 height 34
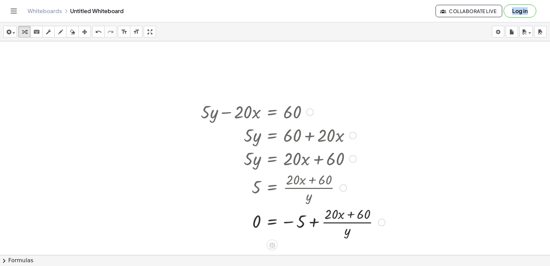
click at [312, 217] on div at bounding box center [292, 221] width 191 height 34
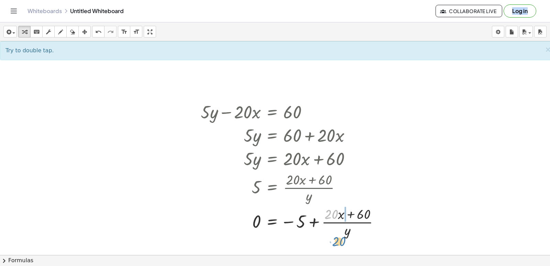
drag, startPoint x: 333, startPoint y: 215, endPoint x: 391, endPoint y: 220, distance: 58.2
drag, startPoint x: 433, startPoint y: 200, endPoint x: 314, endPoint y: 259, distance: 133.0
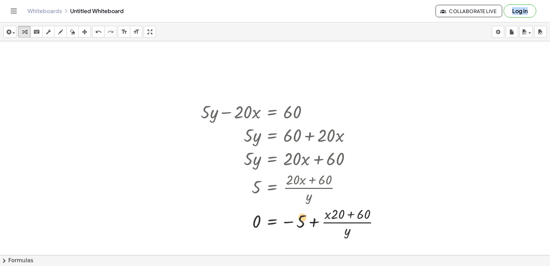
drag, startPoint x: 325, startPoint y: 211, endPoint x: 300, endPoint y: 214, distance: 25.9
click at [300, 214] on div at bounding box center [292, 221] width 191 height 34
click at [383, 177] on div at bounding box center [292, 187] width 191 height 34
drag, startPoint x: 543, startPoint y: 114, endPoint x: 542, endPoint y: 141, distance: 27.2
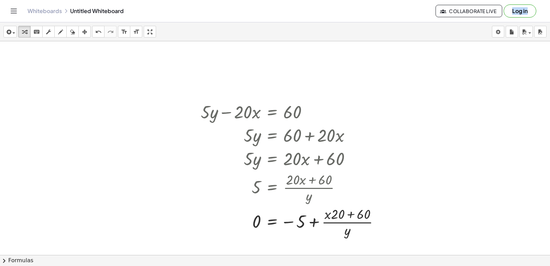
drag, startPoint x: 544, startPoint y: 84, endPoint x: 540, endPoint y: 153, distance: 68.8
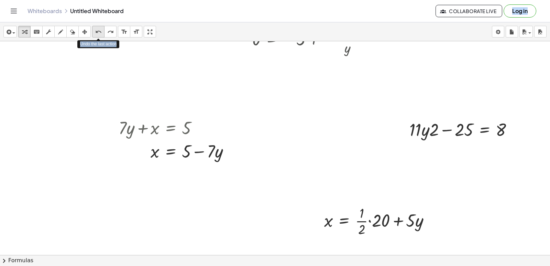
click at [102, 28] on div "undo" at bounding box center [98, 31] width 9 height 8
click at [100, 29] on icon "undo" at bounding box center [98, 32] width 7 height 8
drag, startPoint x: 94, startPoint y: 27, endPoint x: 92, endPoint y: 30, distance: 3.5
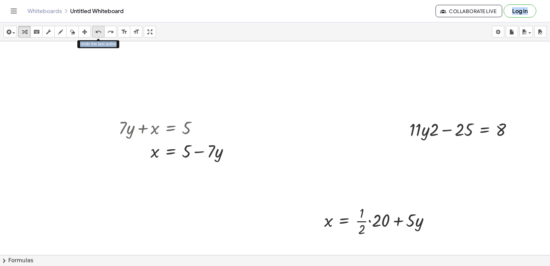
click at [94, 27] on button "undo undo" at bounding box center [98, 32] width 12 height 12
click at [92, 30] on button "undo undo" at bounding box center [98, 32] width 12 height 12
click at [96, 30] on button "undo undo" at bounding box center [98, 32] width 12 height 12
click at [97, 30] on icon "undo" at bounding box center [98, 32] width 7 height 8
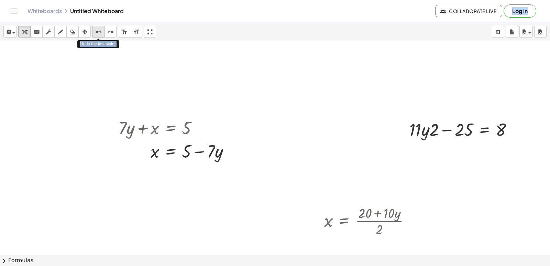
click at [94, 32] on div "undo" at bounding box center [98, 31] width 9 height 8
click at [92, 33] on button "undo undo" at bounding box center [98, 32] width 12 height 12
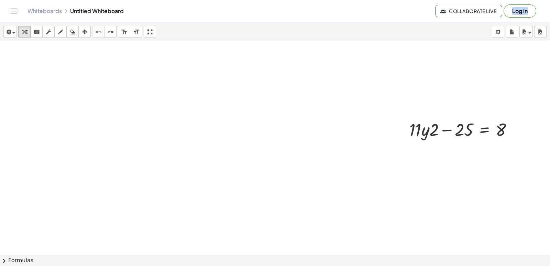
drag, startPoint x: 117, startPoint y: 95, endPoint x: 174, endPoint y: 8, distance: 103.9
click at [174, 8] on div "Graspable Math Activities Get Started Activity Bank Assigned Work Classes White…" at bounding box center [275, 133] width 550 height 266
drag, startPoint x: 295, startPoint y: 163, endPoint x: 289, endPoint y: 171, distance: 10.5
click at [294, 168] on div at bounding box center [278, 177] width 556 height 640
click at [295, 145] on div at bounding box center [278, 177] width 556 height 640
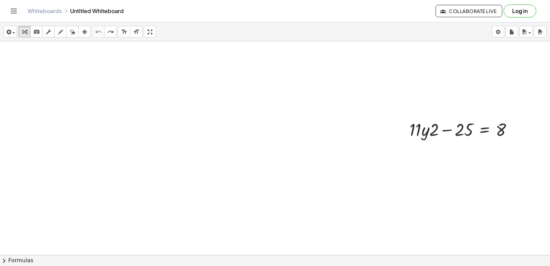
click at [296, 145] on div at bounding box center [278, 177] width 556 height 640
drag, startPoint x: 252, startPoint y: 118, endPoint x: 255, endPoint y: 113, distance: 5.9
click at [254, 113] on div at bounding box center [278, 177] width 556 height 640
click at [256, 113] on div at bounding box center [278, 177] width 556 height 640
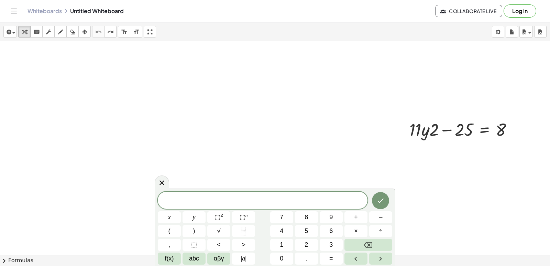
click at [243, 125] on div at bounding box center [278, 177] width 556 height 640
click at [232, 198] on span "​" at bounding box center [263, 201] width 210 height 10
drag, startPoint x: 150, startPoint y: 30, endPoint x: 150, endPoint y: 60, distance: 30.2
click at [150, 59] on div "insert select one: Math Expression Function Text Youtube Video Graphing Geometr…" at bounding box center [275, 143] width 550 height 243
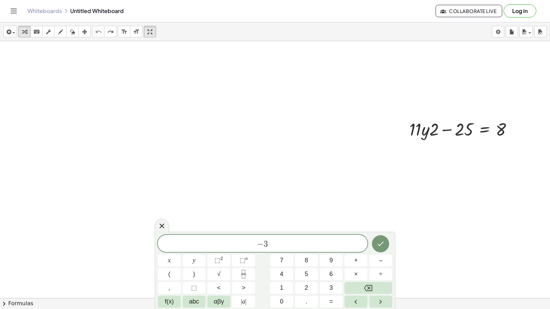
drag, startPoint x: 209, startPoint y: 93, endPoint x: 427, endPoint y: 135, distance: 221.6
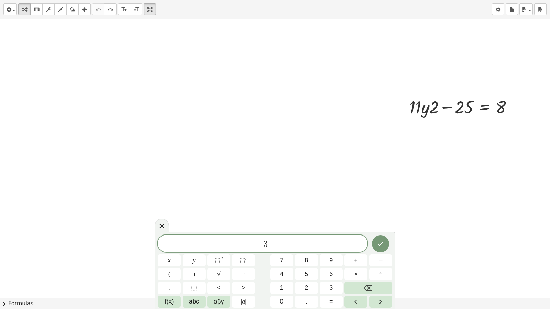
click at [420, 136] on div at bounding box center [278, 155] width 556 height 640
drag, startPoint x: 424, startPoint y: 104, endPoint x: 207, endPoint y: 4, distance: 238.7
click at [408, 193] on div "· y + · 11 · 2 + · 11 · y · 2 − 25 = 8" at bounding box center [278, 155] width 556 height 640
drag, startPoint x: 153, startPoint y: 12, endPoint x: 153, endPoint y: -18, distance: 29.9
click at [153, 0] on html "Graspable Math Activities Get Started Activity Bank Assigned Work Classes White…" at bounding box center [275, 154] width 550 height 309
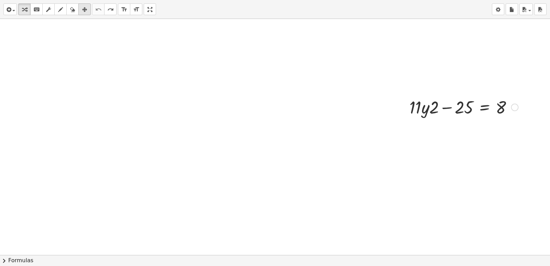
click at [89, 13] on div "button" at bounding box center [84, 9] width 9 height 8
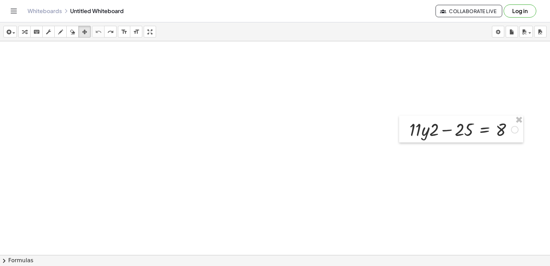
drag, startPoint x: 255, startPoint y: 136, endPoint x: 435, endPoint y: 199, distance: 190.8
click at [394, 174] on div at bounding box center [278, 177] width 556 height 640
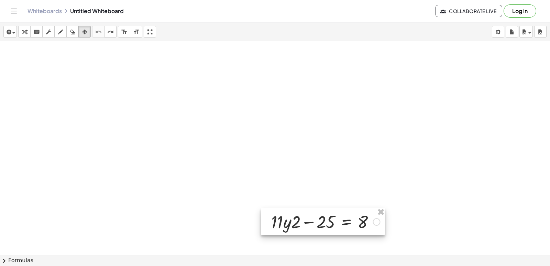
drag, startPoint x: 452, startPoint y: 134, endPoint x: 318, endPoint y: 232, distance: 166.9
click at [318, 232] on div at bounding box center [323, 220] width 124 height 27
click at [356, 225] on div at bounding box center [324, 221] width 124 height 27
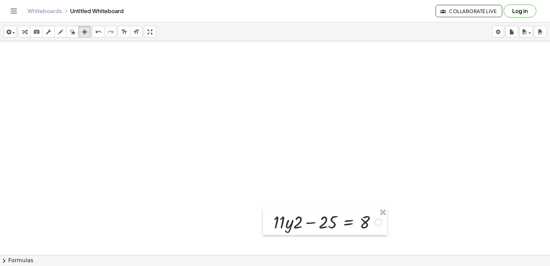
drag, startPoint x: 398, startPoint y: 231, endPoint x: 377, endPoint y: 223, distance: 22.2
click at [377, 223] on div "+ · 11 · y · 2 − 25 = 8" at bounding box center [278, 177] width 556 height 640
click at [377, 223] on div at bounding box center [325, 221] width 124 height 27
click at [240, 79] on div at bounding box center [278, 177] width 556 height 640
drag, startPoint x: 237, startPoint y: 82, endPoint x: 231, endPoint y: 87, distance: 8.0
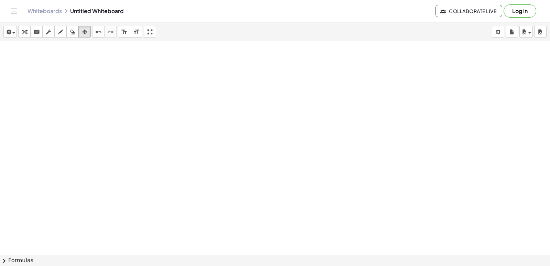
click at [232, 87] on div at bounding box center [278, 177] width 556 height 640
drag, startPoint x: 231, startPoint y: 87, endPoint x: 222, endPoint y: 92, distance: 10.9
click at [224, 92] on div at bounding box center [278, 177] width 556 height 640
click at [217, 93] on div at bounding box center [278, 177] width 556 height 640
click at [217, 90] on div at bounding box center [278, 177] width 556 height 640
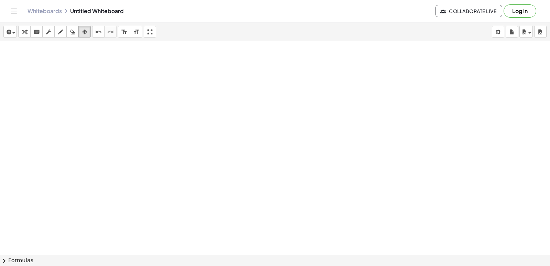
drag, startPoint x: 93, startPoint y: 169, endPoint x: 97, endPoint y: 171, distance: 3.9
click at [95, 170] on div at bounding box center [278, 177] width 556 height 640
click at [99, 173] on div at bounding box center [278, 177] width 556 height 640
click at [100, 174] on div at bounding box center [278, 177] width 556 height 640
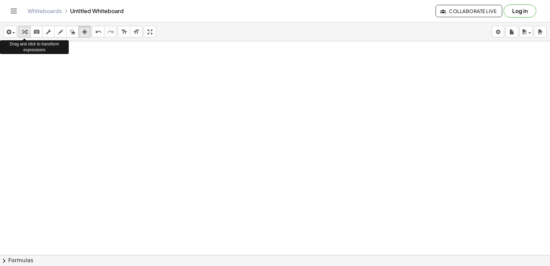
click at [25, 32] on icon "button" at bounding box center [24, 32] width 5 height 8
click at [181, 170] on div at bounding box center [278, 177] width 556 height 640
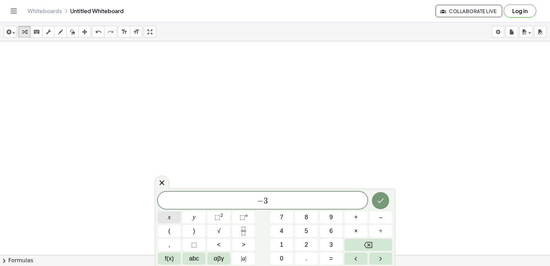
click at [176, 216] on button "x" at bounding box center [169, 217] width 23 height 12
click at [365, 219] on button "+" at bounding box center [355, 217] width 23 height 12
click at [303, 236] on button "5" at bounding box center [306, 231] width 23 height 12
click at [203, 214] on button "y" at bounding box center [193, 217] width 23 height 12
click at [331, 258] on span "=" at bounding box center [331, 257] width 4 height 9
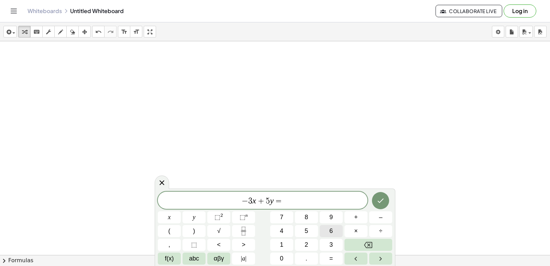
click at [335, 230] on button "6" at bounding box center [330, 231] width 23 height 12
click at [380, 203] on icon "Done" at bounding box center [380, 200] width 8 height 8
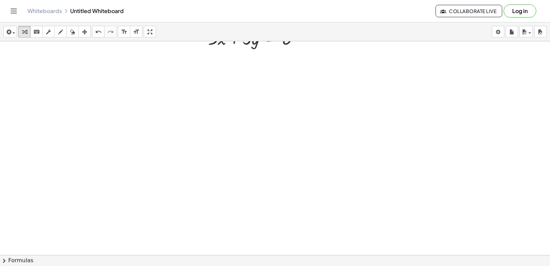
scroll to position [329, 0]
click at [331, 123] on div at bounding box center [278, 32] width 556 height 640
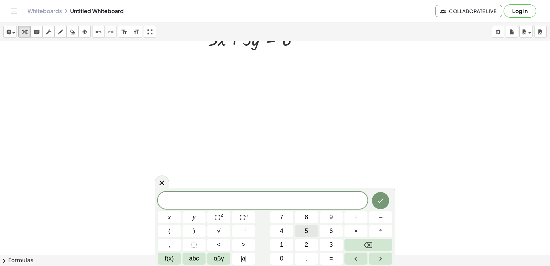
click at [298, 232] on button "5" at bounding box center [306, 231] width 23 height 12
click at [178, 220] on button "x" at bounding box center [169, 217] width 23 height 12
click at [382, 214] on span "–" at bounding box center [380, 216] width 3 height 9
click at [291, 214] on button "7" at bounding box center [281, 217] width 23 height 12
click at [197, 217] on button "y" at bounding box center [193, 217] width 23 height 12
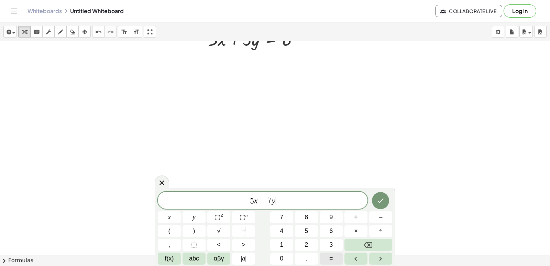
click at [336, 257] on button "=" at bounding box center [330, 258] width 23 height 12
click at [284, 226] on button "4" at bounding box center [281, 231] width 23 height 12
click at [378, 203] on icon "Done" at bounding box center [380, 200] width 8 height 8
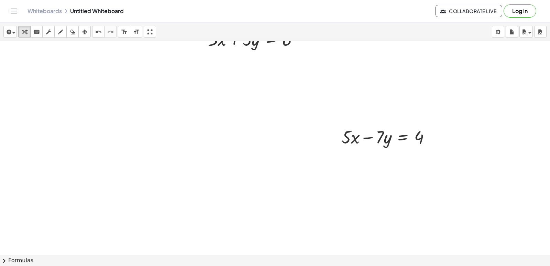
click at [356, 202] on div at bounding box center [278, 32] width 556 height 640
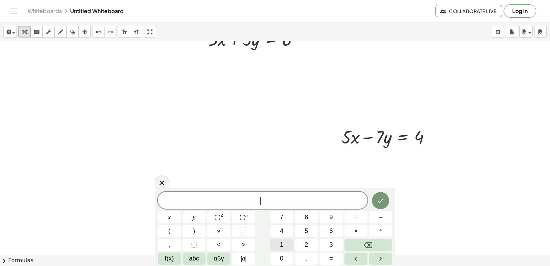
click at [285, 245] on button "1" at bounding box center [281, 244] width 23 height 12
click at [280, 253] on button "0" at bounding box center [281, 258] width 23 height 12
click at [162, 211] on div "1 0 x y ⬚ 2 ⬚ n 7 8 9 + – ( ) √ 4 5 6 × ÷ , ⬚ < > 1 2 3 f(x) abc αβγ | a | 0 . =" at bounding box center [275, 227] width 234 height 73
click at [217, 238] on div "1 0 x y ⬚ 2 ⬚ n 7 8 9 + – ( ) √ 4 5 6 × ÷ , ⬚ < > 1 2 3 f(x) abc αβγ | a | 0 . =" at bounding box center [275, 227] width 234 height 73
click at [171, 213] on button "x" at bounding box center [169, 217] width 23 height 12
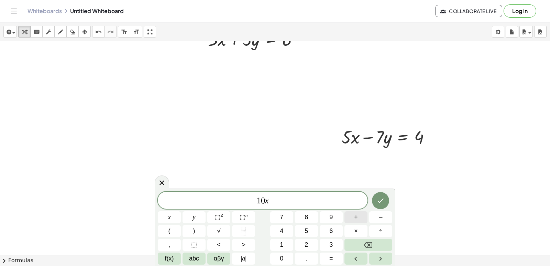
click at [361, 215] on button "+" at bounding box center [355, 217] width 23 height 12
click at [274, 218] on button "7" at bounding box center [281, 217] width 23 height 12
click at [187, 217] on button "y" at bounding box center [193, 217] width 23 height 12
click at [327, 261] on button "=" at bounding box center [330, 258] width 23 height 12
click at [330, 248] on span "3" at bounding box center [330, 244] width 3 height 9
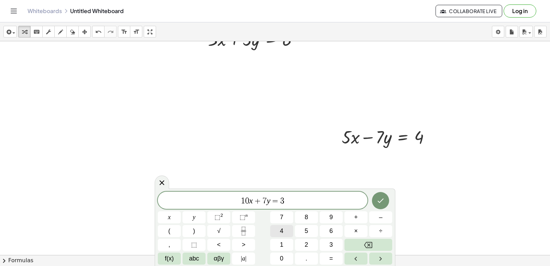
click at [283, 234] on button "4" at bounding box center [281, 231] width 23 height 12
click at [385, 200] on button "Done" at bounding box center [380, 200] width 17 height 17
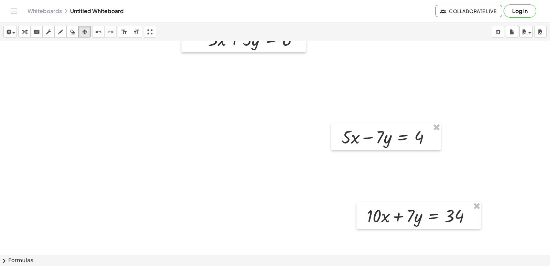
drag, startPoint x: 80, startPoint y: 34, endPoint x: 189, endPoint y: 62, distance: 112.1
click at [90, 32] on button "arrange" at bounding box center [84, 32] width 12 height 12
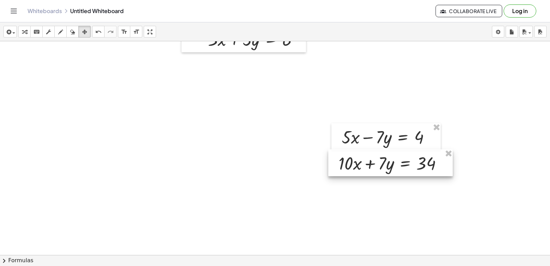
drag, startPoint x: 379, startPoint y: 211, endPoint x: 351, endPoint y: 159, distance: 59.2
click at [351, 159] on div at bounding box center [390, 162] width 124 height 27
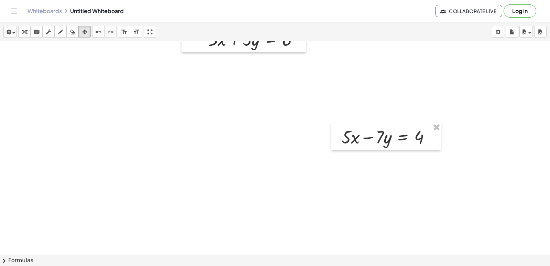
drag, startPoint x: 424, startPoint y: 166, endPoint x: 337, endPoint y: 220, distance: 102.3
click at [201, 187] on div at bounding box center [278, 32] width 556 height 640
drag, startPoint x: 0, startPoint y: -15, endPoint x: 25, endPoint y: -30, distance: 29.3
click at [25, 0] on html "Graspable Math Activities Get Started Activity Bank Assigned Work Classes White…" at bounding box center [275, 133] width 550 height 266
drag, startPoint x: 312, startPoint y: 192, endPoint x: 294, endPoint y: 209, distance: 24.8
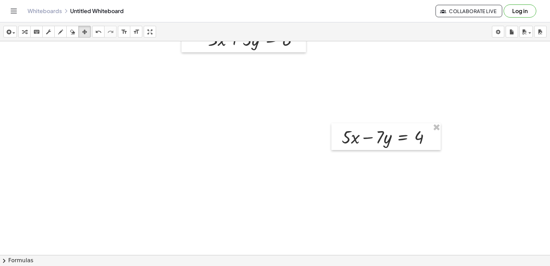
click at [301, 199] on div at bounding box center [278, 32] width 556 height 640
drag, startPoint x: 81, startPoint y: 28, endPoint x: 86, endPoint y: 32, distance: 6.3
click at [86, 32] on div "button" at bounding box center [84, 31] width 9 height 8
drag, startPoint x: 337, startPoint y: 142, endPoint x: 351, endPoint y: 147, distance: 15.1
click at [338, 142] on div at bounding box center [387, 138] width 109 height 27
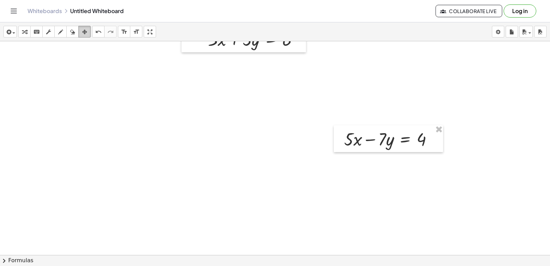
drag, startPoint x: 90, startPoint y: 30, endPoint x: 83, endPoint y: 37, distance: 10.0
click at [83, 37] on button "arrange" at bounding box center [84, 32] width 12 height 12
click at [84, 37] on button "arrange" at bounding box center [84, 32] width 12 height 12
drag, startPoint x: 404, startPoint y: 153, endPoint x: 395, endPoint y: 148, distance: 10.3
click at [397, 149] on div "− · 3 · x + · 5 · y = 6 + · 5 · x − · 7 · y = 4" at bounding box center [278, 32] width 556 height 640
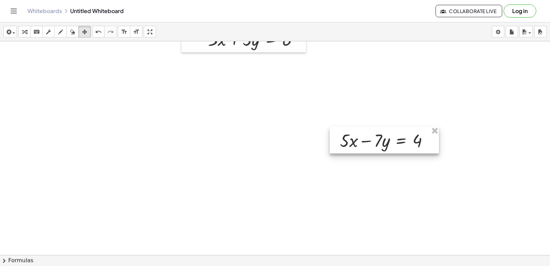
click at [390, 148] on div at bounding box center [383, 139] width 109 height 27
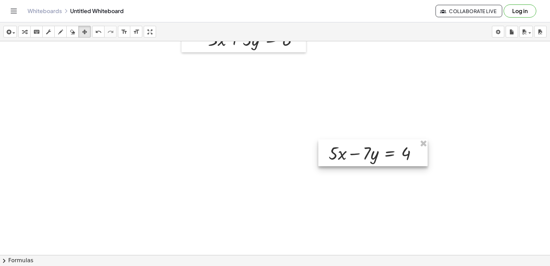
drag, startPoint x: 390, startPoint y: 148, endPoint x: 289, endPoint y: 193, distance: 109.7
click at [318, 166] on div at bounding box center [372, 152] width 109 height 27
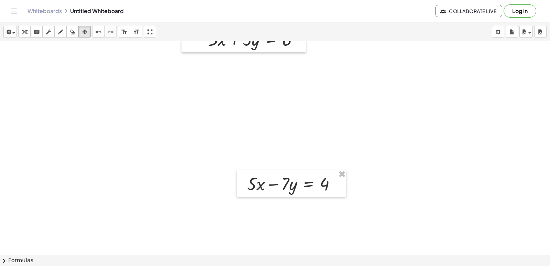
scroll to position [321, 0]
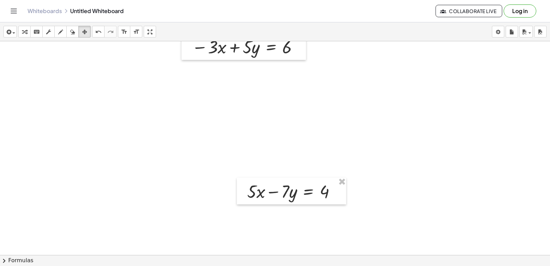
drag, startPoint x: 244, startPoint y: 39, endPoint x: 248, endPoint y: 76, distance: 37.3
click at [248, 76] on div "insert select one: Math Expression Function Text Youtube Video Graphing Geometr…" at bounding box center [275, 143] width 550 height 243
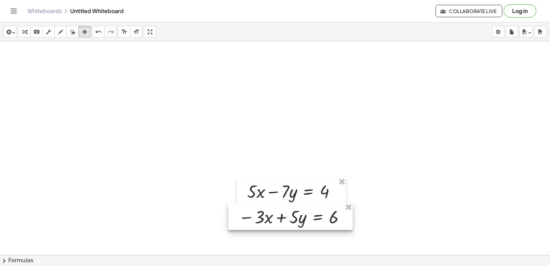
drag, startPoint x: 257, startPoint y: 55, endPoint x: 304, endPoint y: 225, distance: 176.0
click at [304, 225] on div at bounding box center [290, 216] width 124 height 27
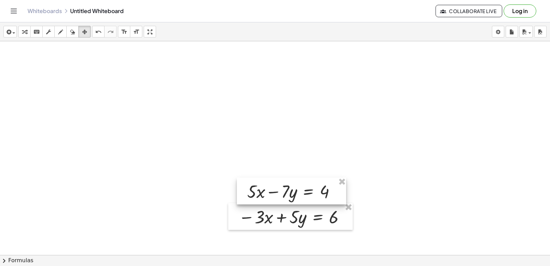
click at [285, 200] on div at bounding box center [291, 190] width 109 height 27
click at [90, 34] on button "arrange" at bounding box center [84, 32] width 12 height 12
click at [32, 36] on div "transform keyboard keypad scrub draw erase arrange" at bounding box center [54, 32] width 72 height 12
click at [266, 190] on div at bounding box center [294, 190] width 101 height 23
drag, startPoint x: 254, startPoint y: 203, endPoint x: 254, endPoint y: 211, distance: 8.6
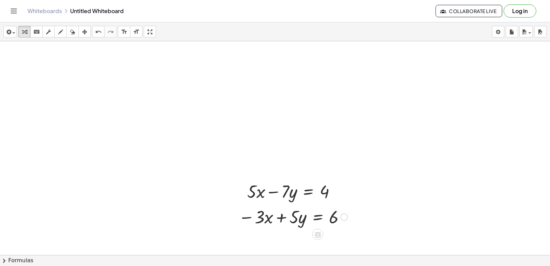
click at [254, 211] on div "− · 3 · x + · 5 · y = 6 + · 5 · x − · 7 · y = 4" at bounding box center [278, 40] width 556 height 640
drag, startPoint x: 266, startPoint y: 210, endPoint x: 265, endPoint y: 227, distance: 17.5
click at [265, 227] on div "− · 3 · x + · 5 · y = 6 · x + · 5 · x − · 7 · y = 4" at bounding box center [278, 40] width 556 height 640
drag, startPoint x: 252, startPoint y: 195, endPoint x: 256, endPoint y: 220, distance: 25.4
click at [256, 220] on div "− · 3 · x + · 5 · y = 6 · 5 + · 5 · x − · 7 · y = 4" at bounding box center [278, 40] width 556 height 640
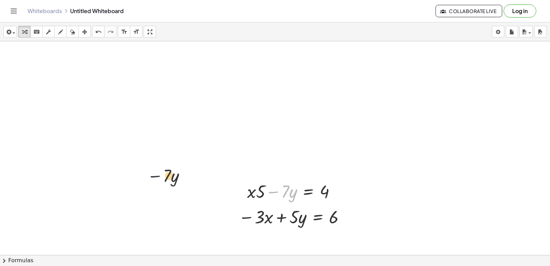
drag, startPoint x: 269, startPoint y: 191, endPoint x: 122, endPoint y: 170, distance: 147.9
click at [122, 170] on div "− · 3 · x + · 5 · y = 6 + · 5 · x − · 7 · y = 4 − · 7 · y + · 5 · x − · 7 · y =…" at bounding box center [278, 40] width 556 height 640
drag, startPoint x: 321, startPoint y: 194, endPoint x: 335, endPoint y: 222, distance: 31.5
drag, startPoint x: 290, startPoint y: 221, endPoint x: 280, endPoint y: 220, distance: 10.0
click at [280, 220] on div at bounding box center [293, 215] width 116 height 23
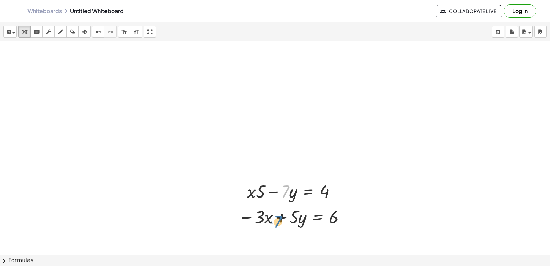
drag, startPoint x: 283, startPoint y: 191, endPoint x: 306, endPoint y: 176, distance: 27.9
click at [306, 108] on div "− · 3 · x + · 5 · y = 6 + · 5 · x − · 7 · y = 4 · 7 + · 5 · x − · 7 · y = 4" at bounding box center [278, 40] width 556 height 640
